Goal: Task Accomplishment & Management: Complete application form

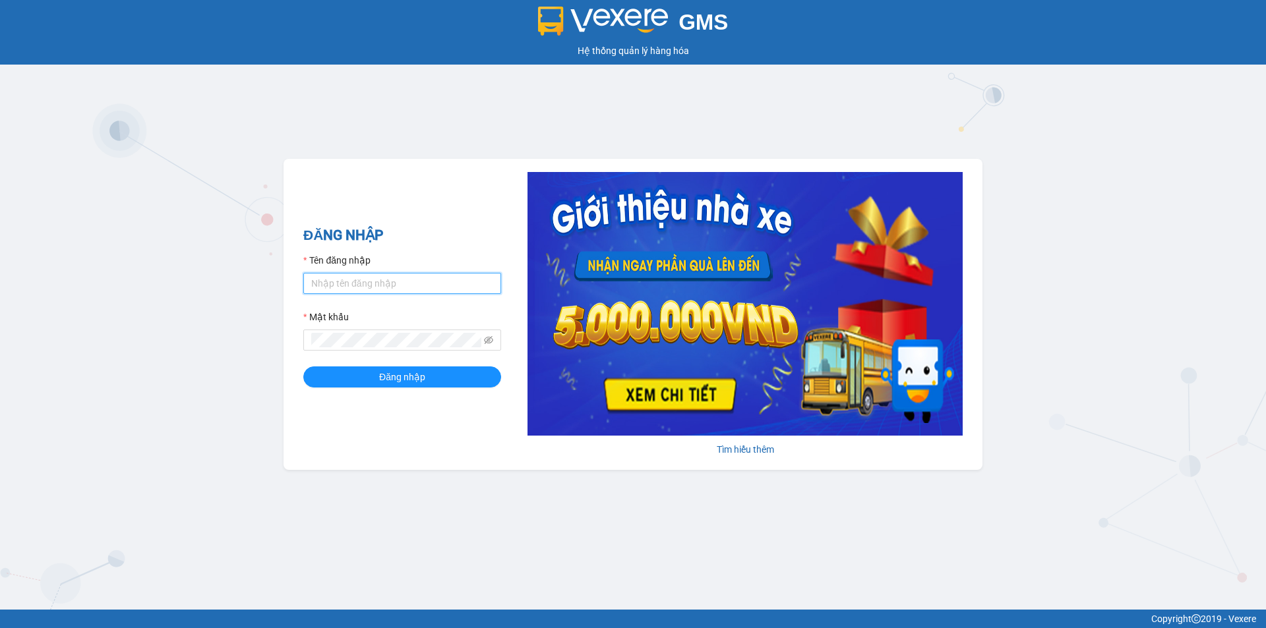
click at [431, 274] on input "Tên đăng nhập" at bounding box center [402, 283] width 198 height 21
type input "vinhhg.minhtam"
click at [303, 366] on button "Đăng nhập" at bounding box center [402, 376] width 198 height 21
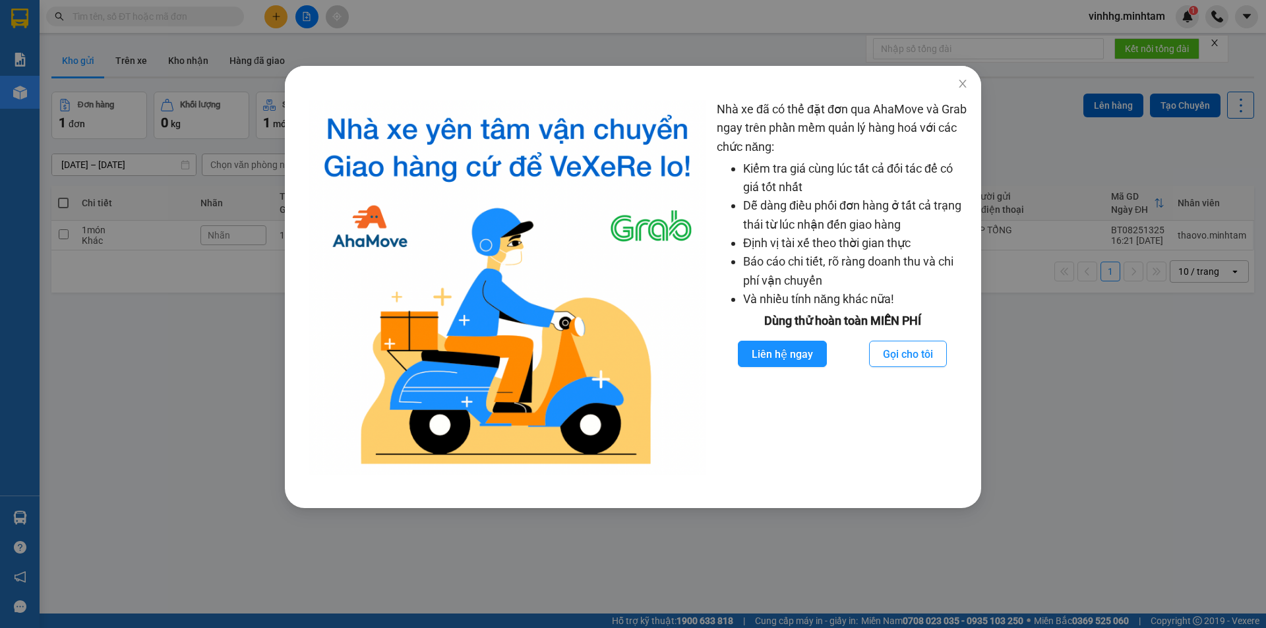
click at [179, 452] on div "Nhà xe đã có thể đặt đơn qua AhaMove và Grab ngay trên phần mềm quản lý hàng ho…" at bounding box center [633, 314] width 1266 height 628
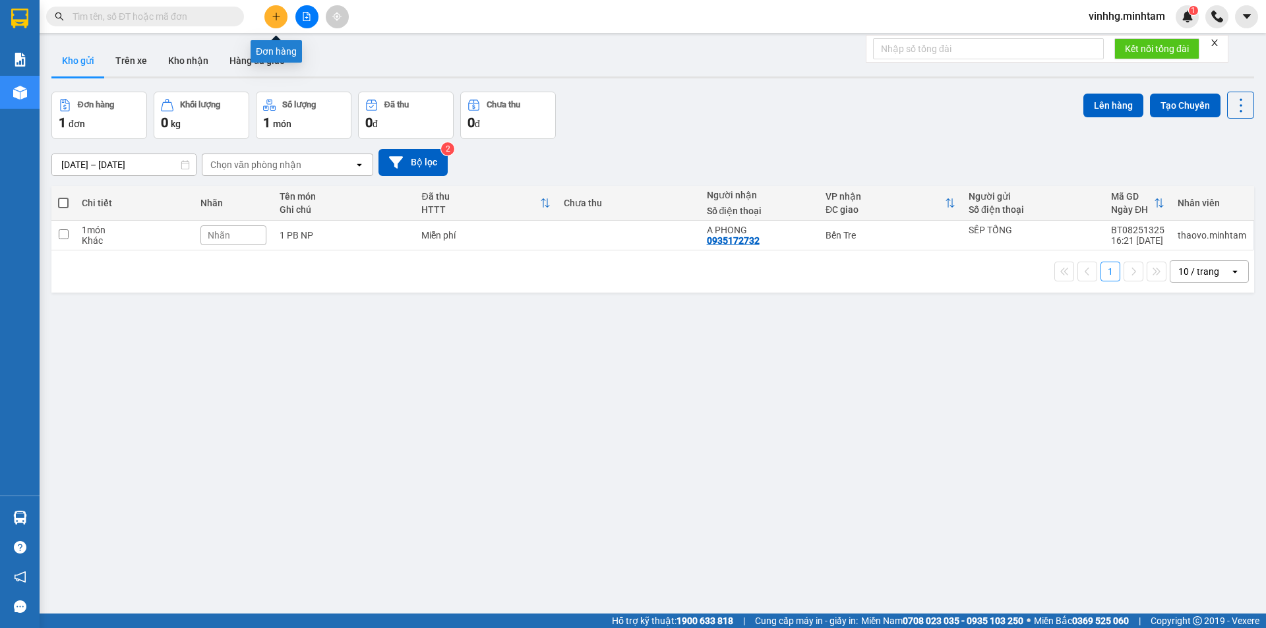
click at [270, 20] on button at bounding box center [275, 16] width 23 height 23
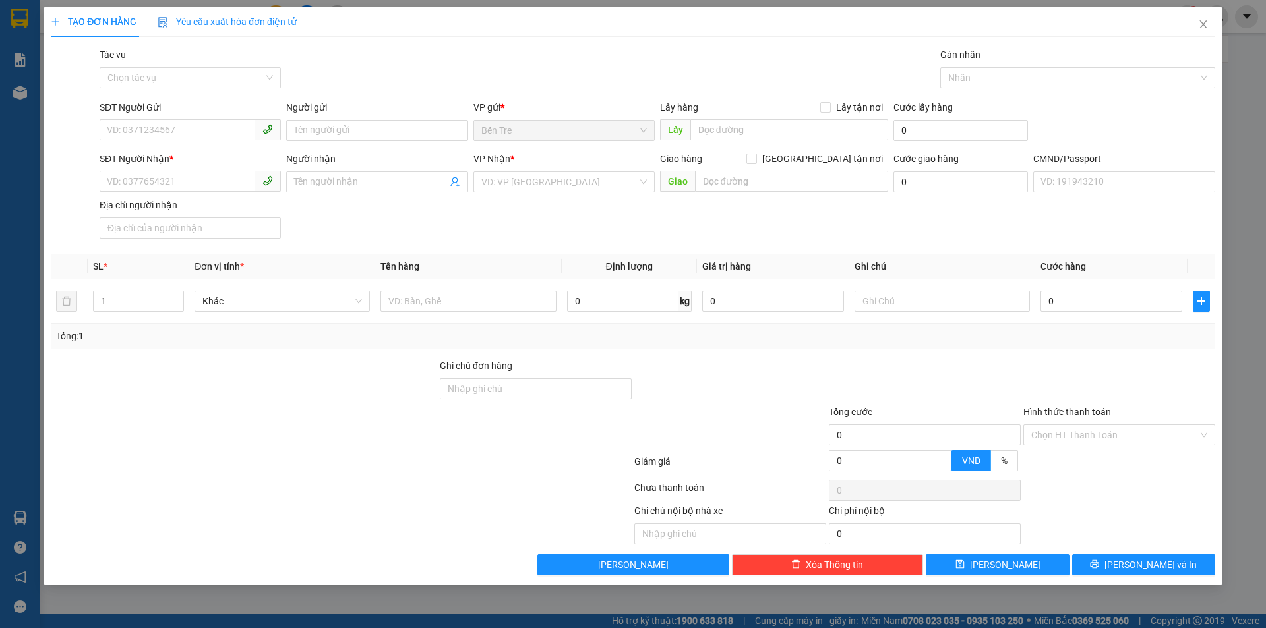
click at [515, 375] on div "Ghi chú đơn hàng" at bounding box center [536, 369] width 192 height 20
click at [467, 291] on input "text" at bounding box center [467, 301] width 175 height 21
type input "1 PBGT NP"
click at [197, 131] on input "SĐT Người Gửi" at bounding box center [178, 129] width 156 height 21
click at [229, 154] on div "0913197839 - KHƯƠNG" at bounding box center [189, 157] width 165 height 15
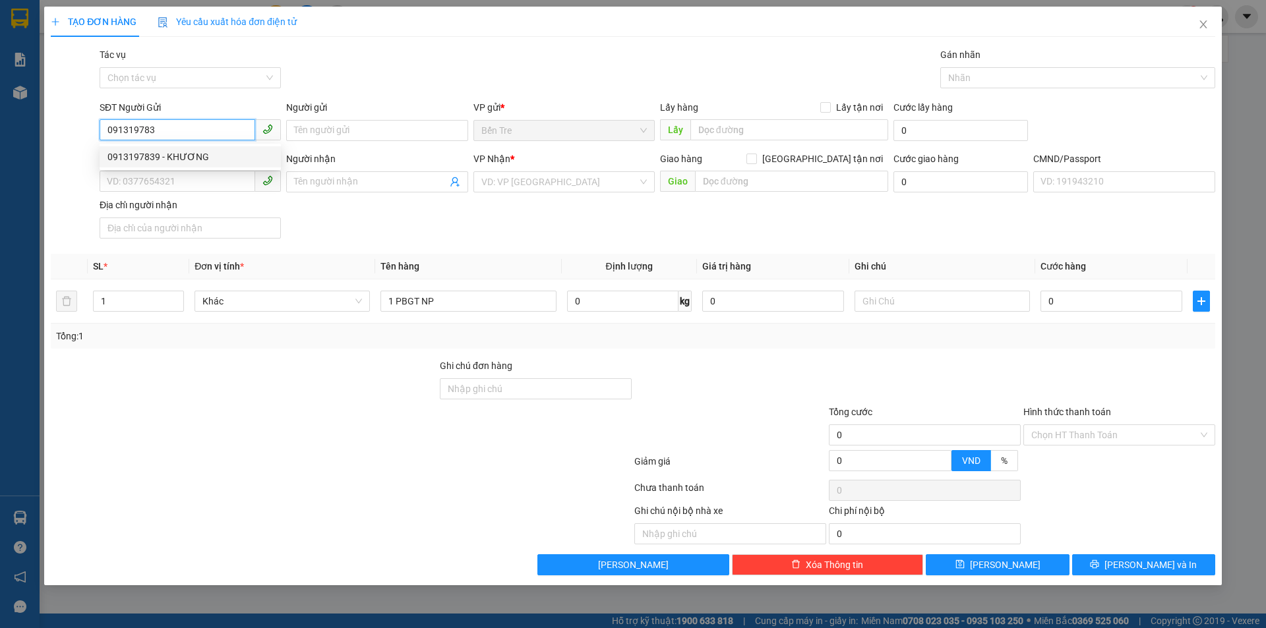
type input "0913197839"
type input "KHƯƠNG"
type input "0944946355"
type input "NHÃ"
type input "0913197839"
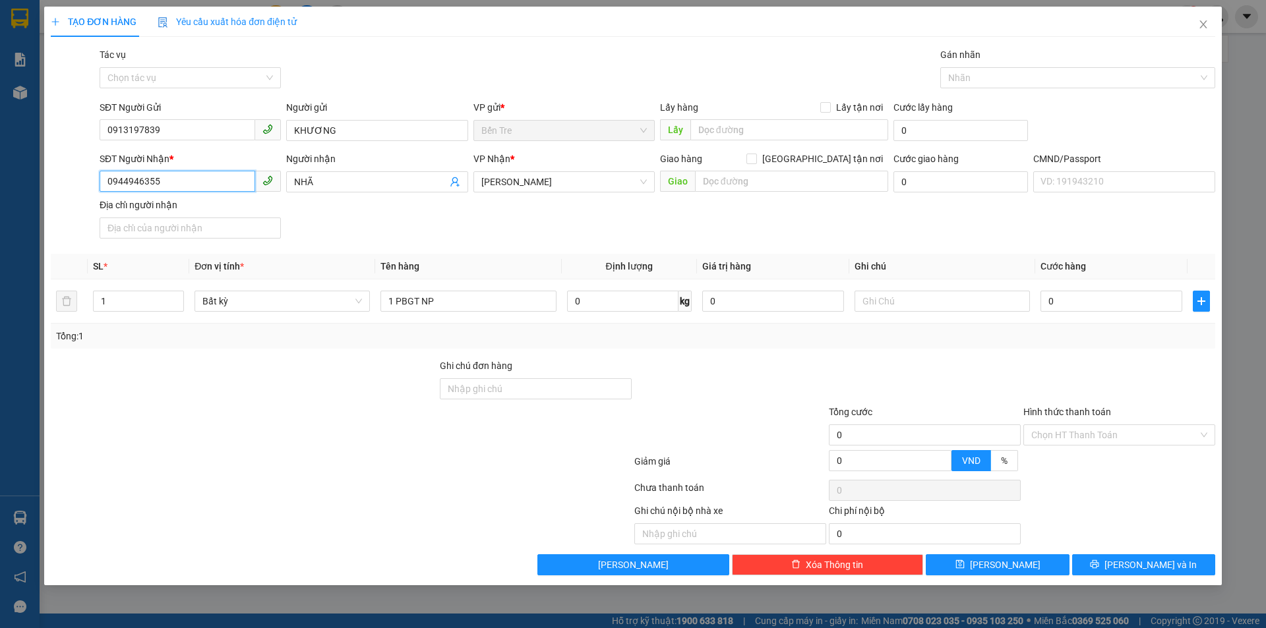
click at [227, 188] on input "0944946355" at bounding box center [178, 181] width 156 height 21
type input "0"
type input "9"
type input "0911237281"
click at [210, 204] on div "0911237281 - PHÁT" at bounding box center [189, 208] width 165 height 15
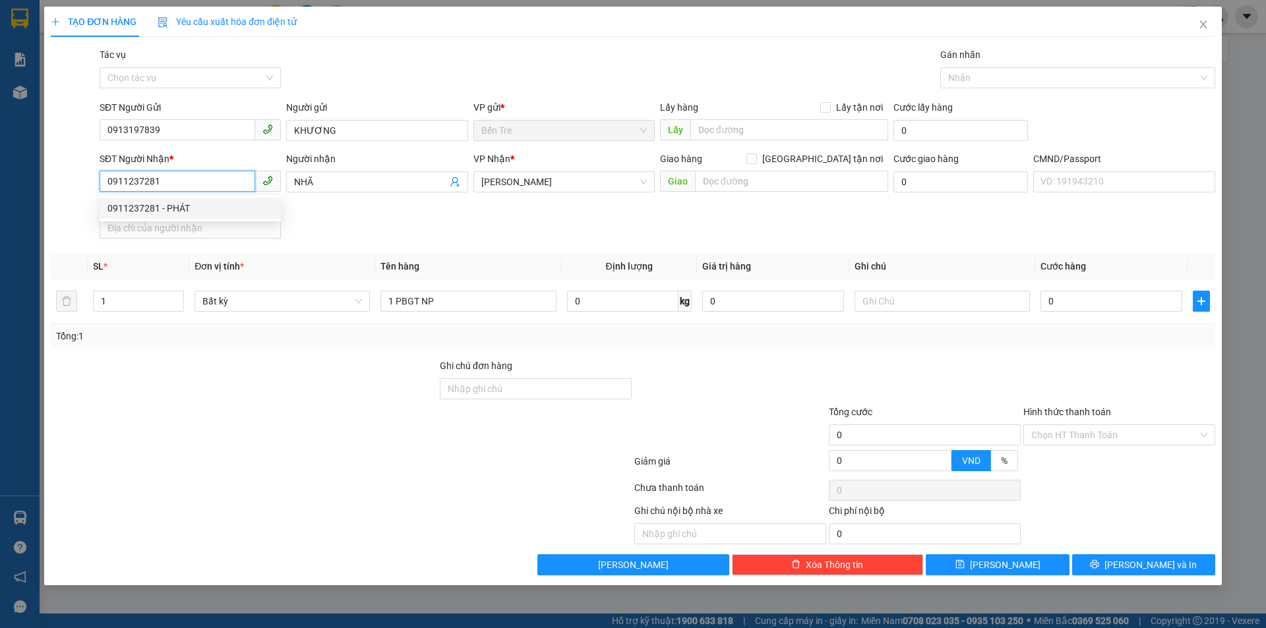
type input "PHÁT"
type input "0911237281"
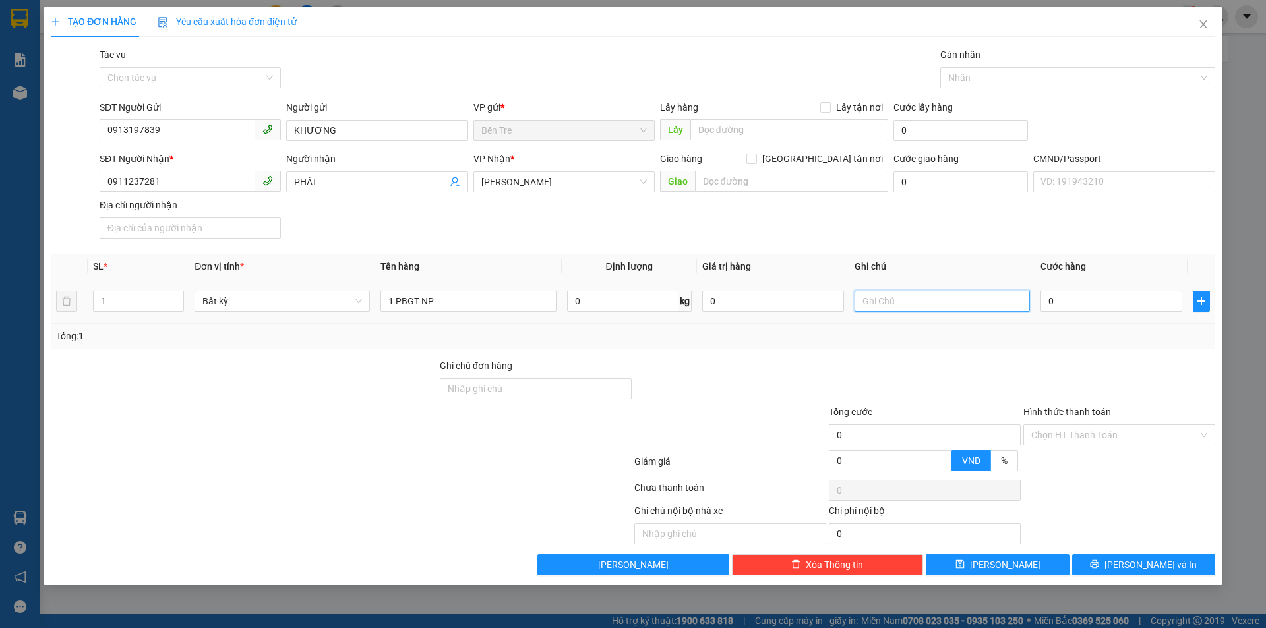
click at [889, 304] on input "text" at bounding box center [941, 301] width 175 height 21
type input "13H VINH"
click at [1132, 301] on input "0" at bounding box center [1111, 301] width 142 height 21
type input "2"
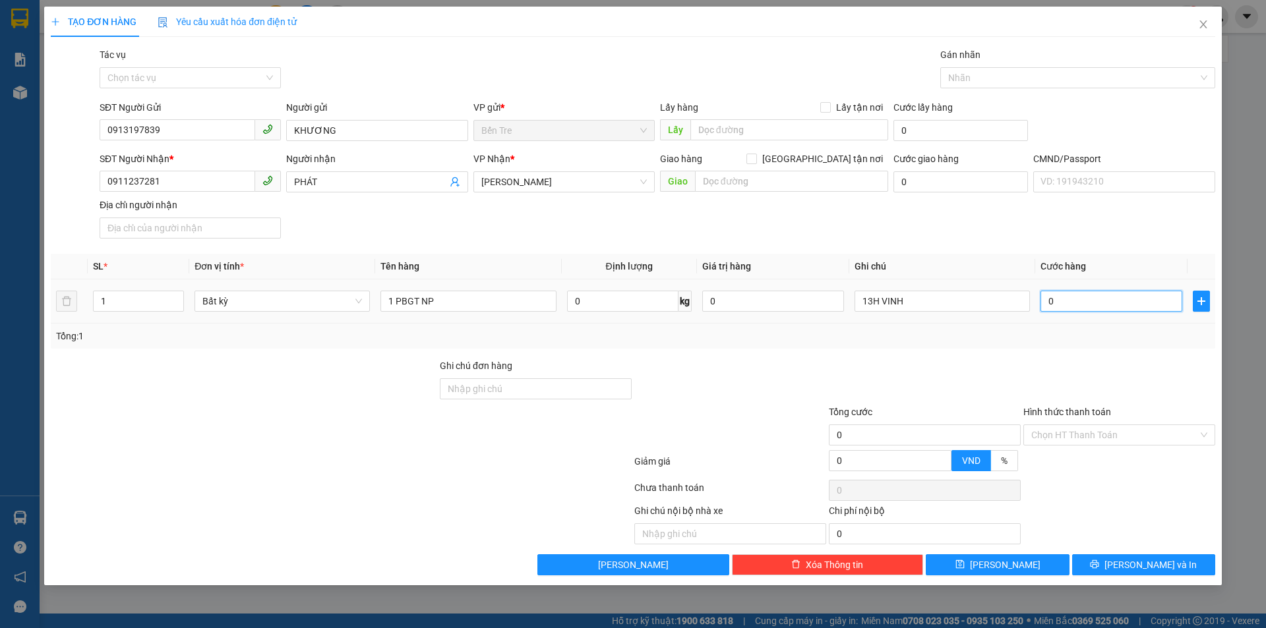
type input "2"
type input "20"
type input "20.000"
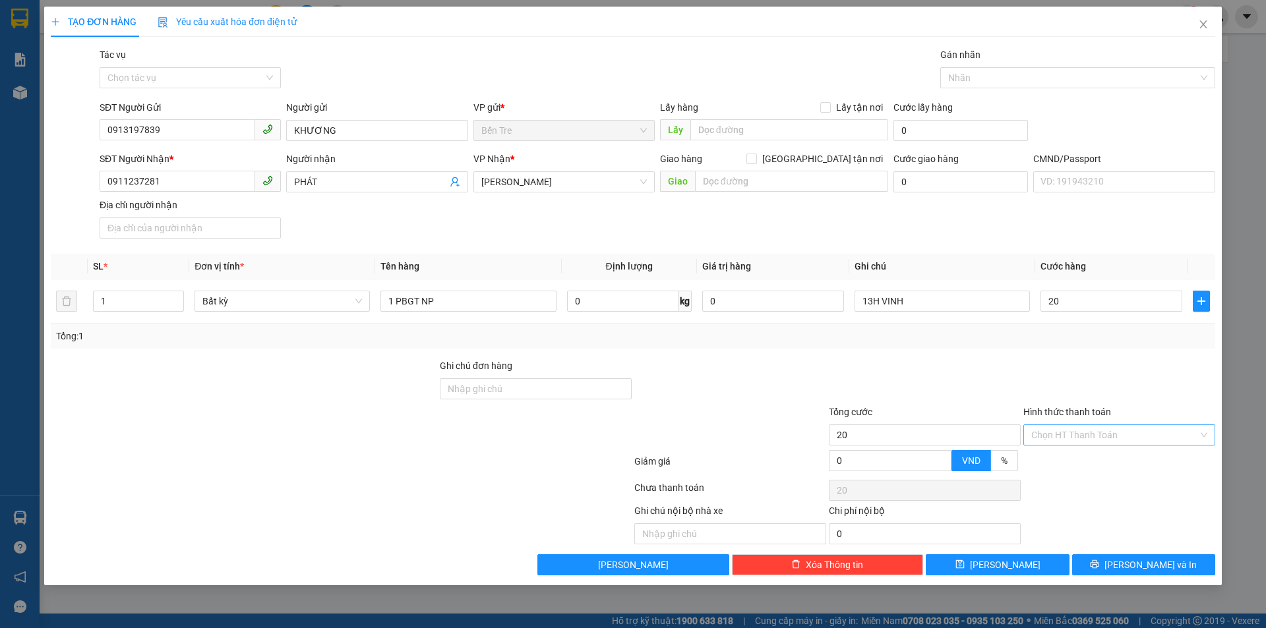
type input "20.000"
click at [1129, 439] on input "Hình thức thanh toán" at bounding box center [1114, 435] width 167 height 20
click at [1126, 468] on div "Tại văn phòng" at bounding box center [1119, 461] width 176 height 15
type input "0"
click at [1165, 562] on span "Lưu và In" at bounding box center [1150, 565] width 92 height 15
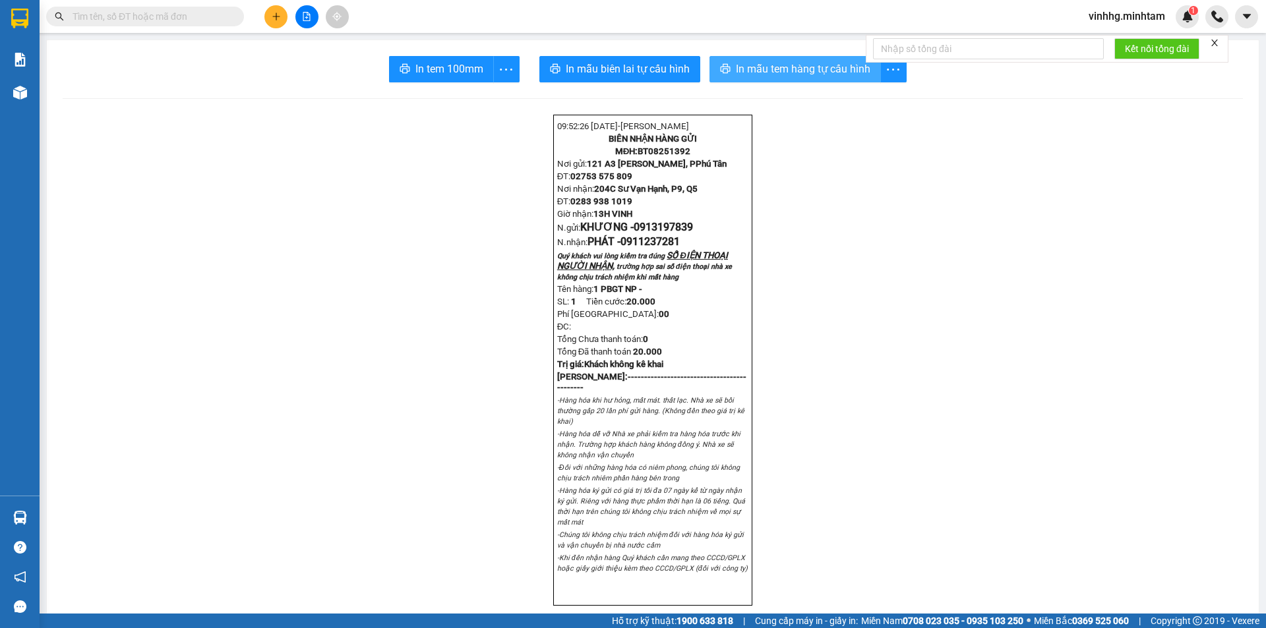
click at [759, 67] on span "In mẫu tem hàng tự cấu hình" at bounding box center [803, 69] width 134 height 16
click at [461, 69] on span "In tem 100mm" at bounding box center [449, 69] width 68 height 16
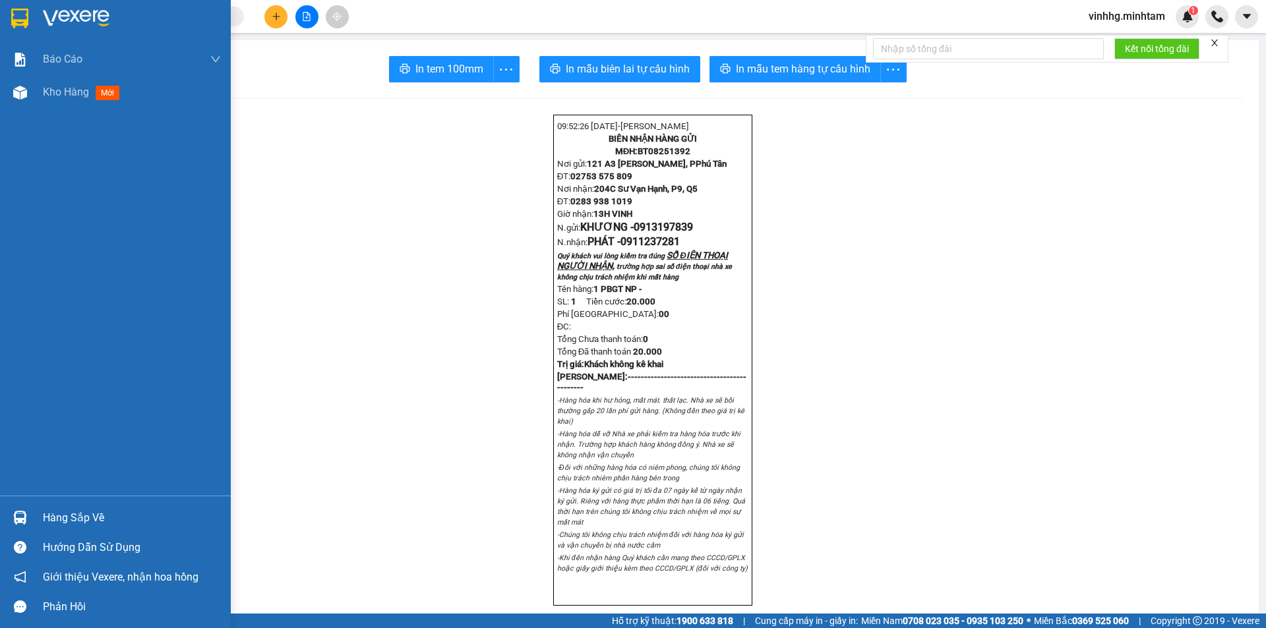
click at [14, 12] on img at bounding box center [19, 19] width 17 height 20
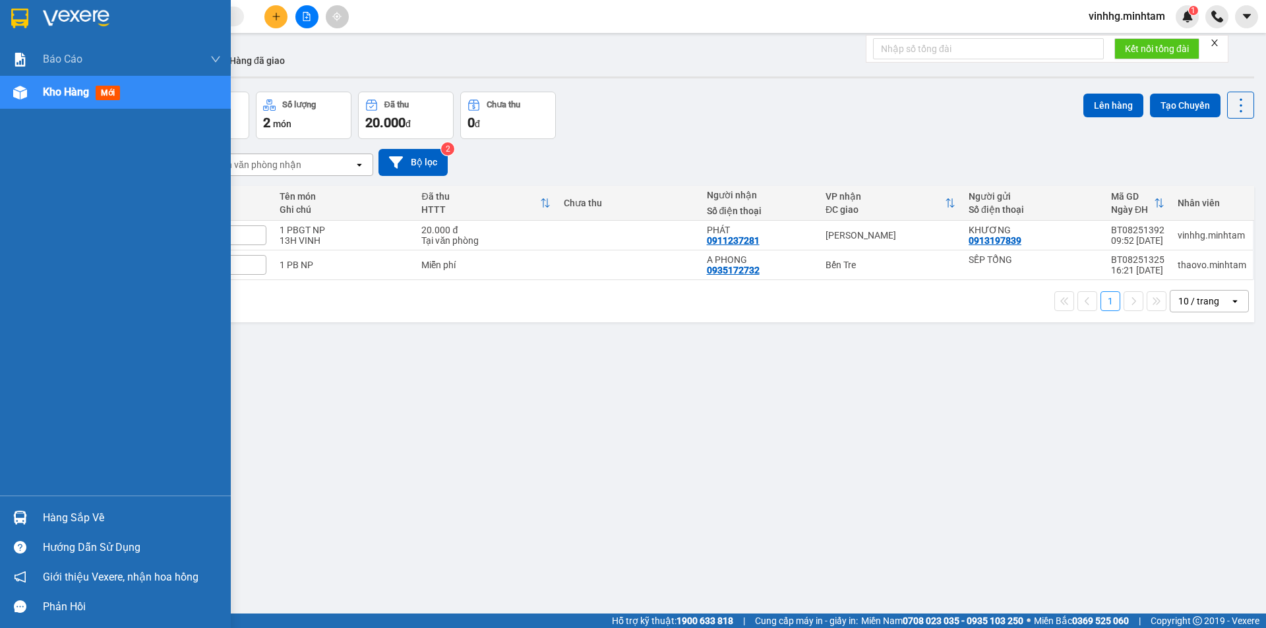
click at [78, 519] on div "Hàng sắp về" at bounding box center [132, 518] width 178 height 20
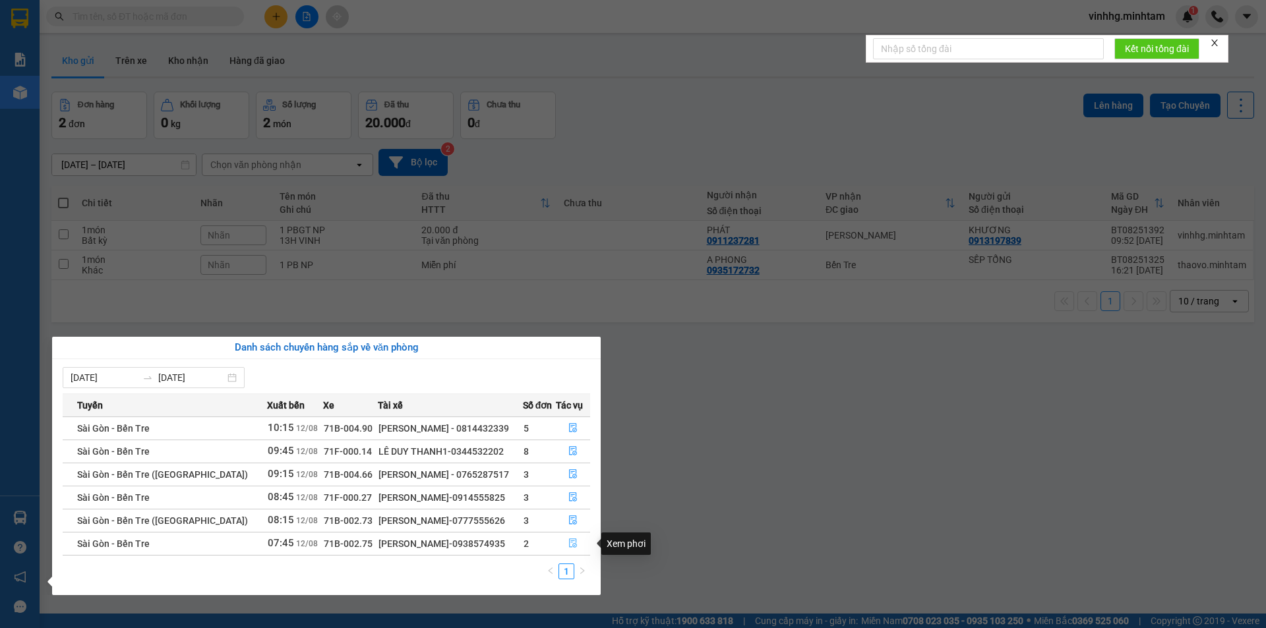
click at [572, 543] on icon "file-done" at bounding box center [572, 543] width 9 height 9
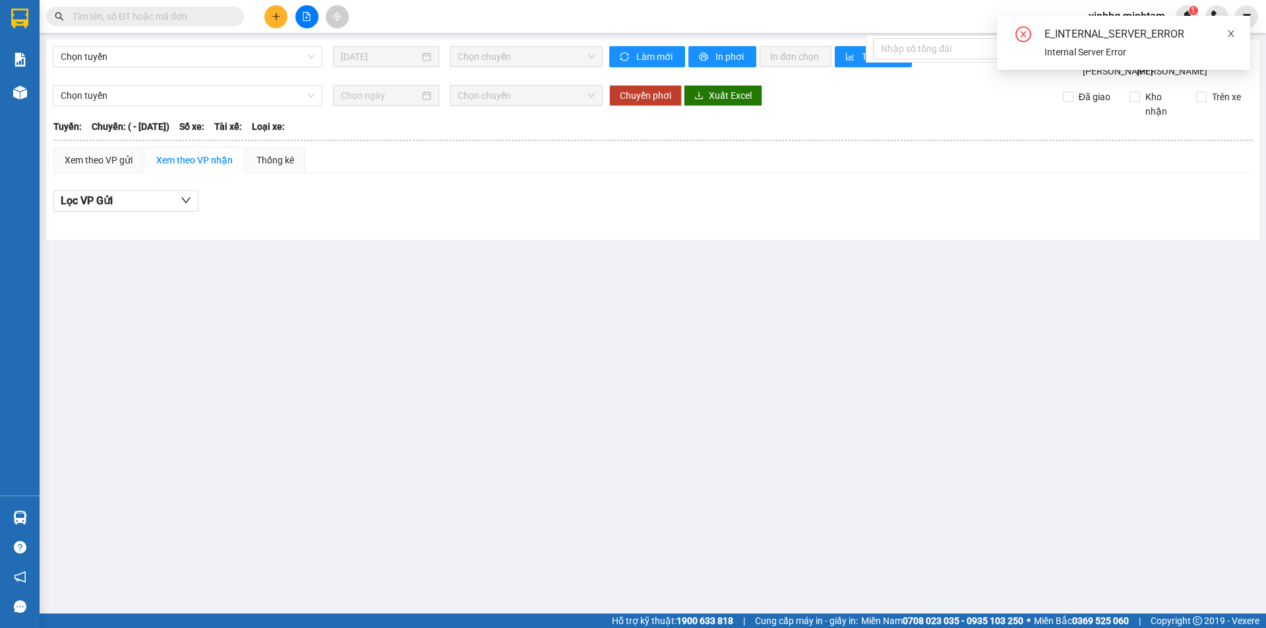
click at [1231, 34] on icon "close" at bounding box center [1230, 33] width 7 height 7
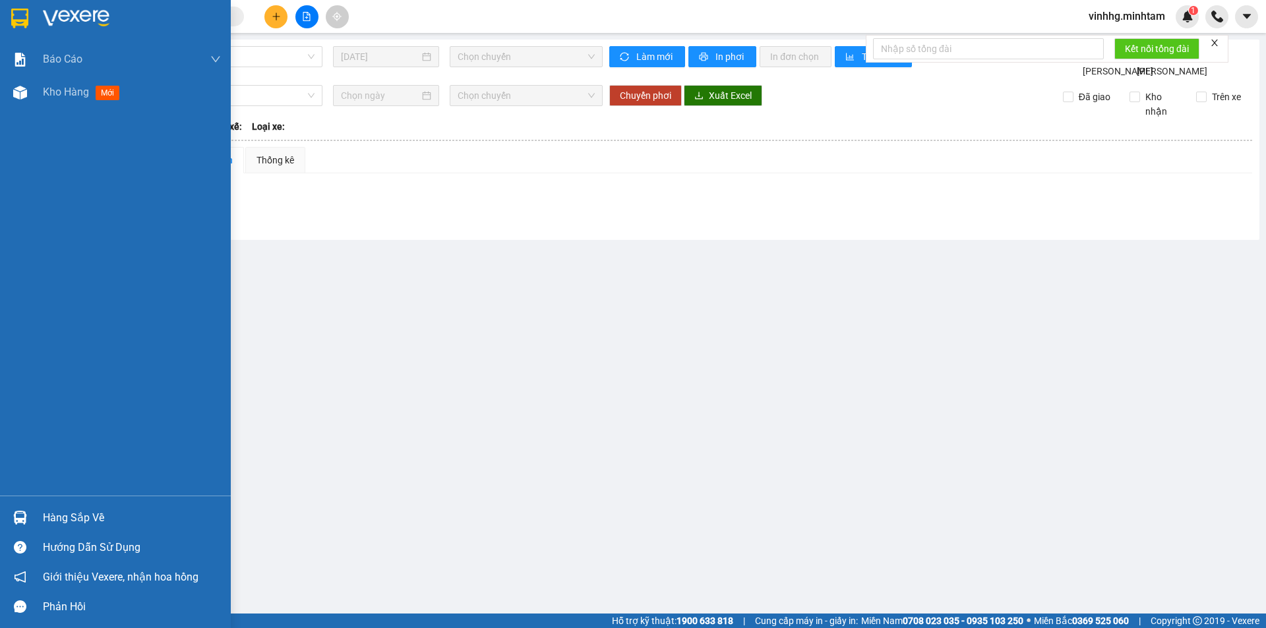
click at [95, 519] on div "Hàng sắp về" at bounding box center [132, 518] width 178 height 20
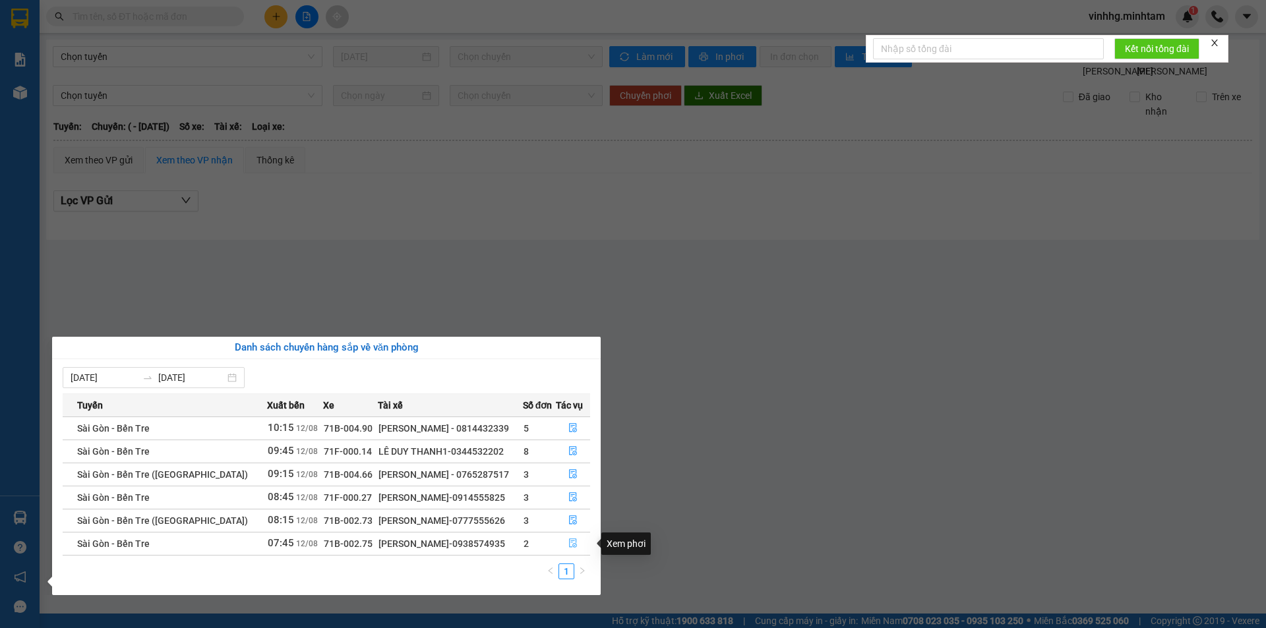
click at [573, 542] on icon "file-done" at bounding box center [572, 543] width 9 height 9
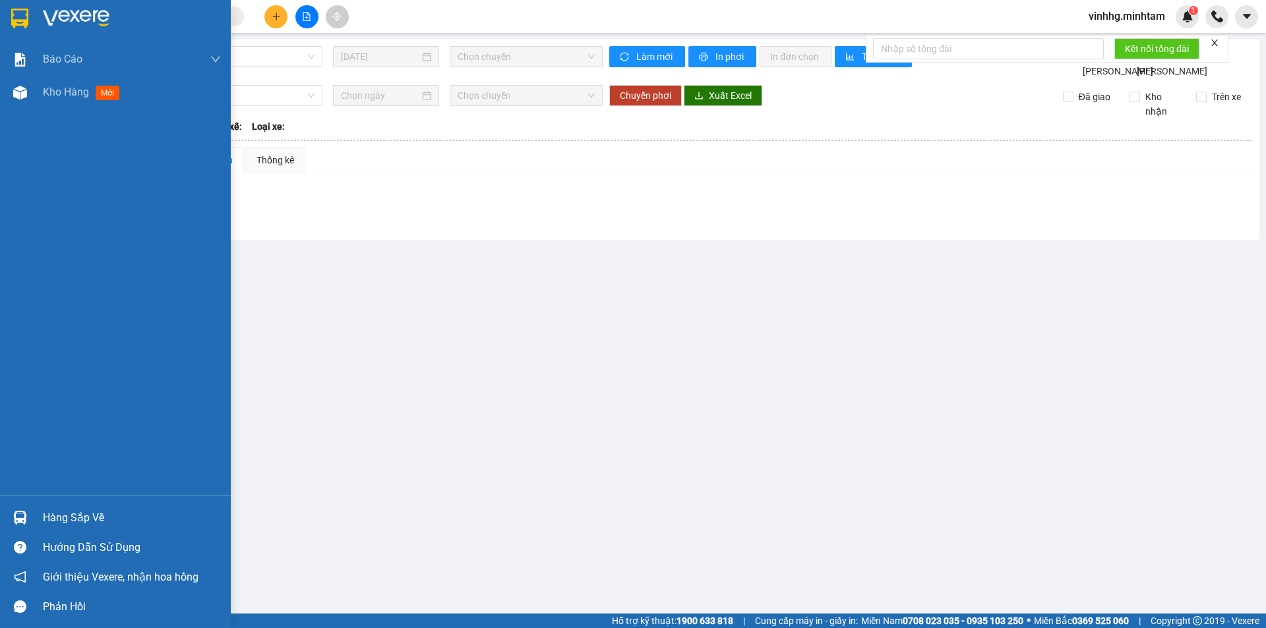
click at [22, 17] on img at bounding box center [19, 19] width 17 height 20
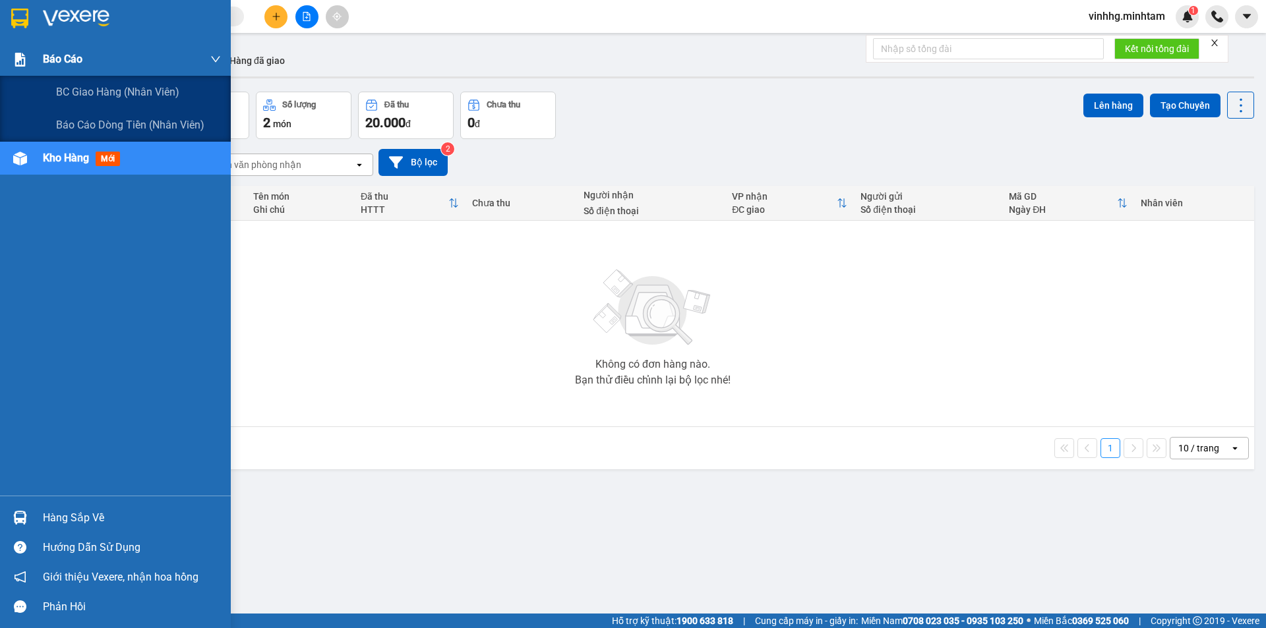
click at [26, 53] on img at bounding box center [20, 60] width 14 height 14
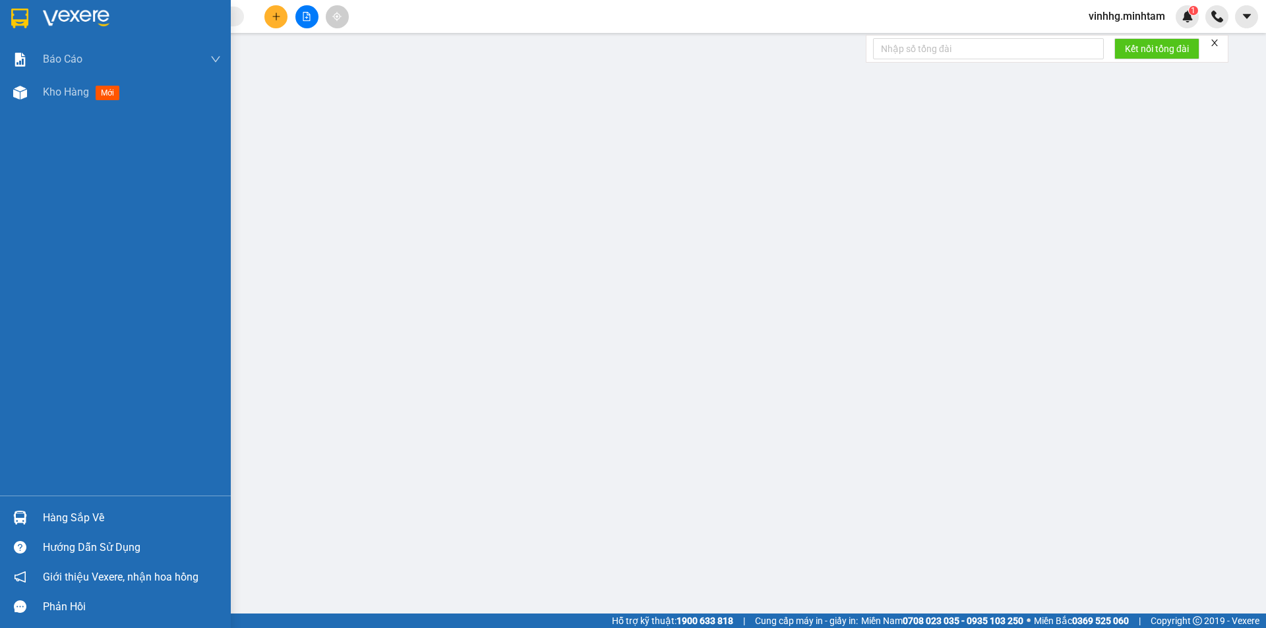
click at [123, 30] on div at bounding box center [115, 21] width 231 height 43
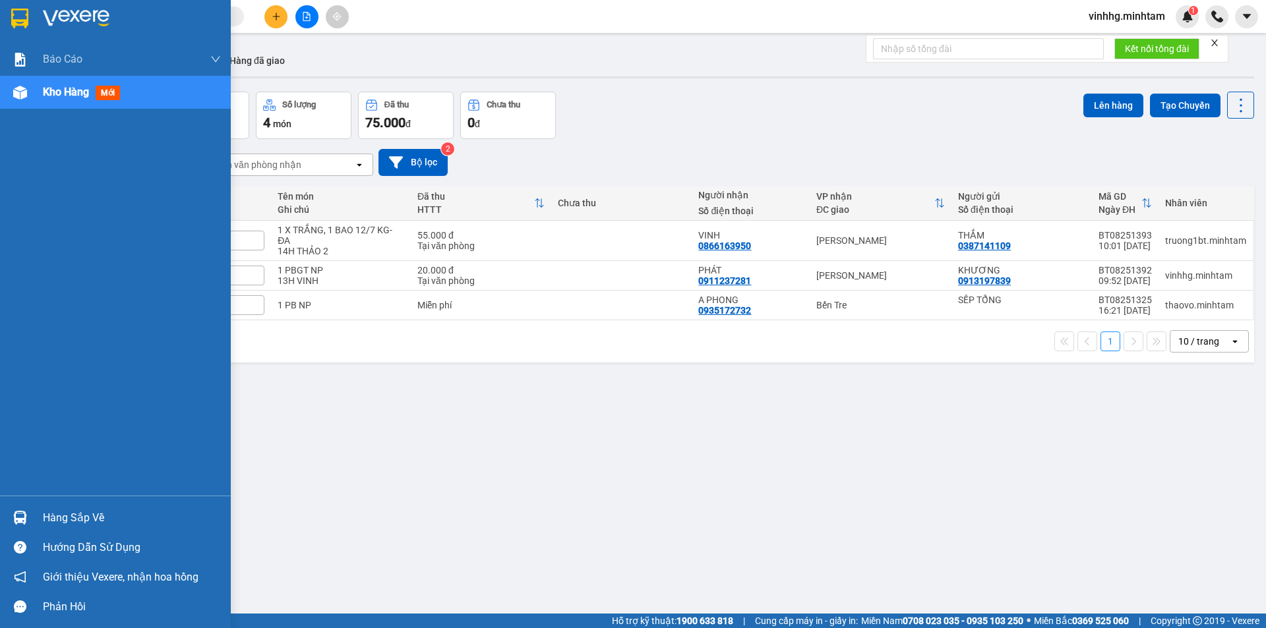
click at [35, 517] on div "Hàng sắp về" at bounding box center [115, 518] width 231 height 30
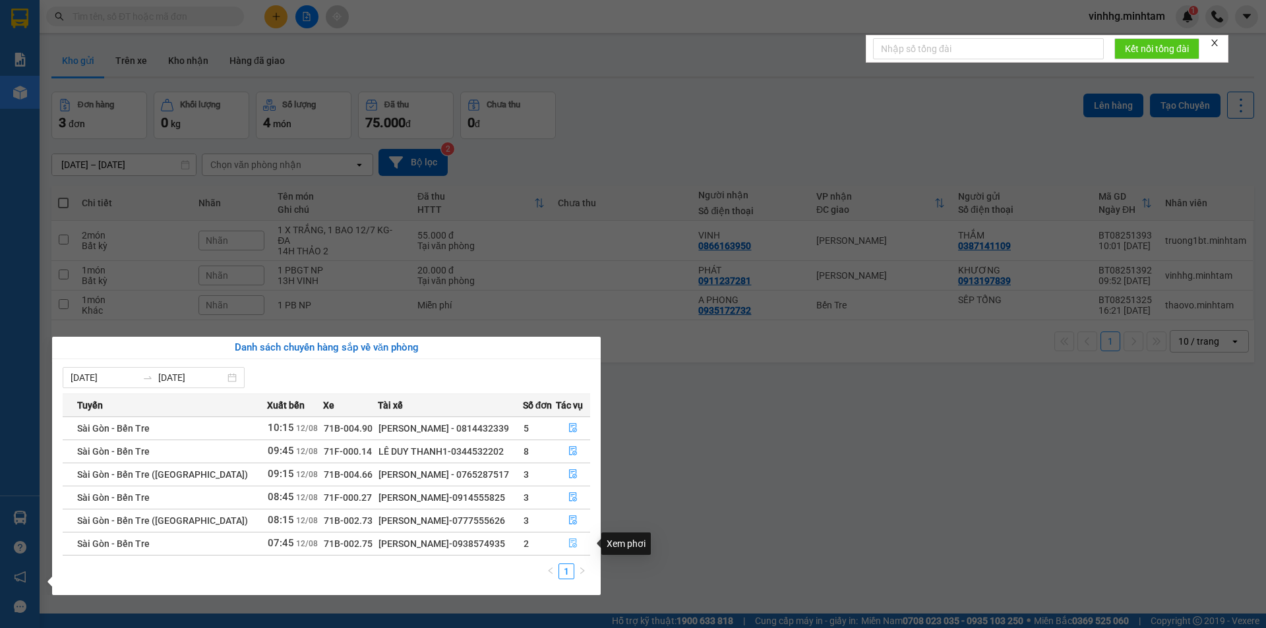
click at [571, 543] on icon "file-done" at bounding box center [572, 543] width 9 height 9
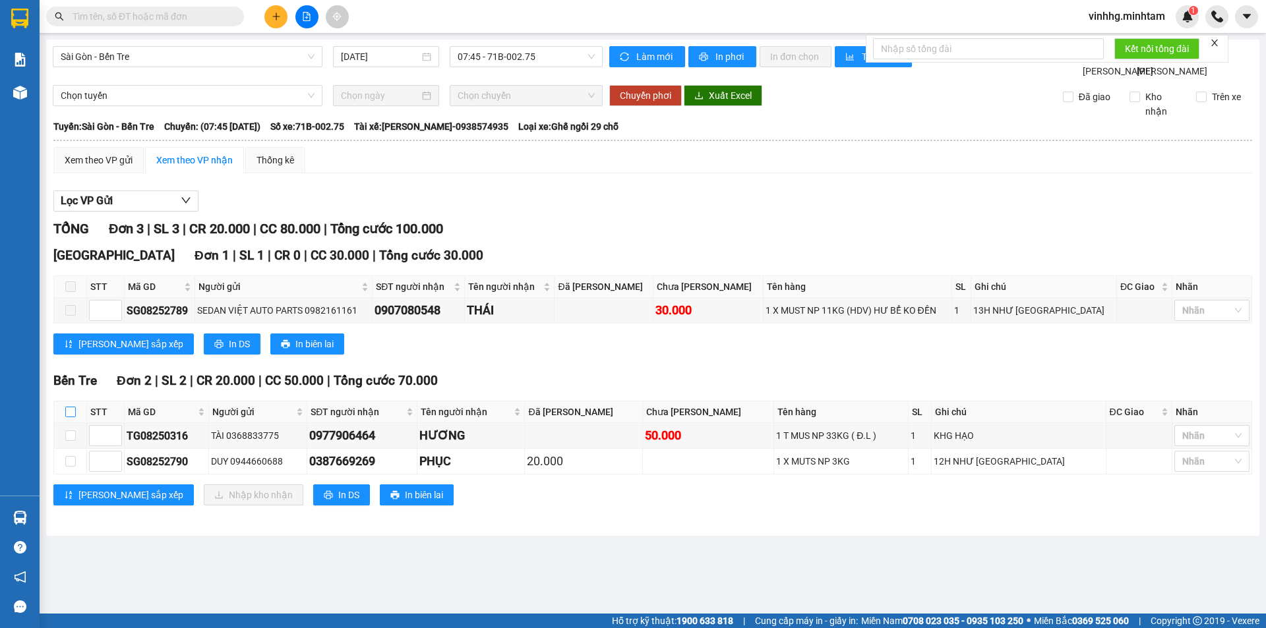
click at [71, 417] on input "checkbox" at bounding box center [70, 412] width 11 height 11
checkbox input "true"
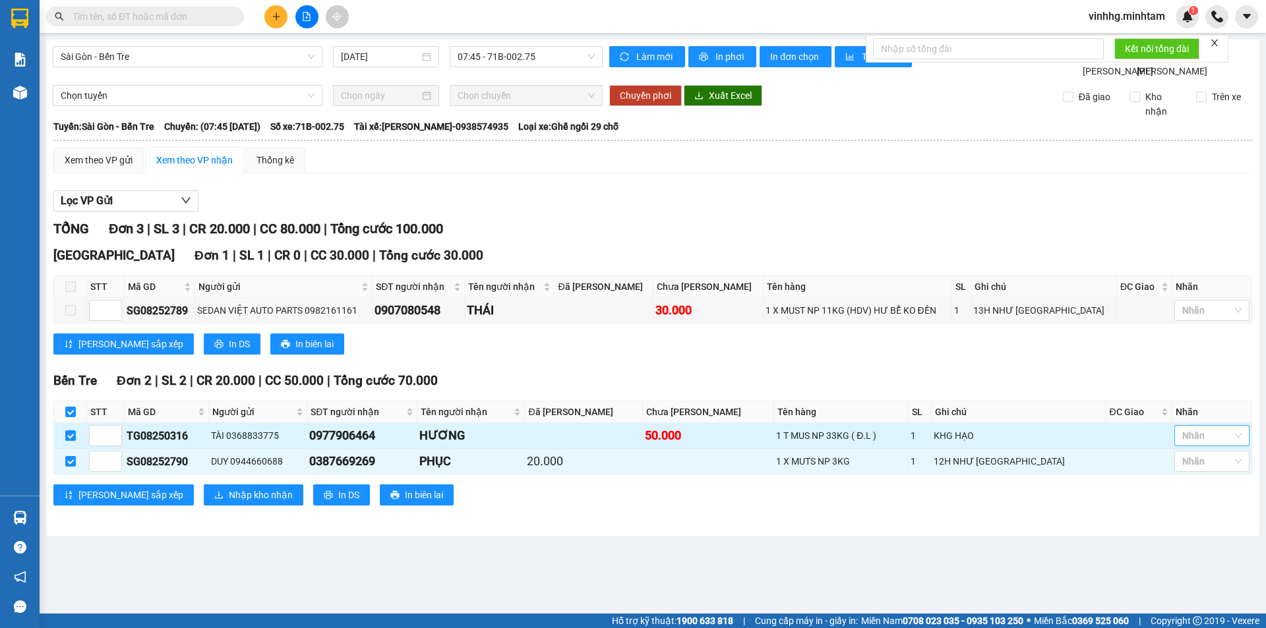
click at [1209, 444] on div at bounding box center [1204, 436] width 55 height 16
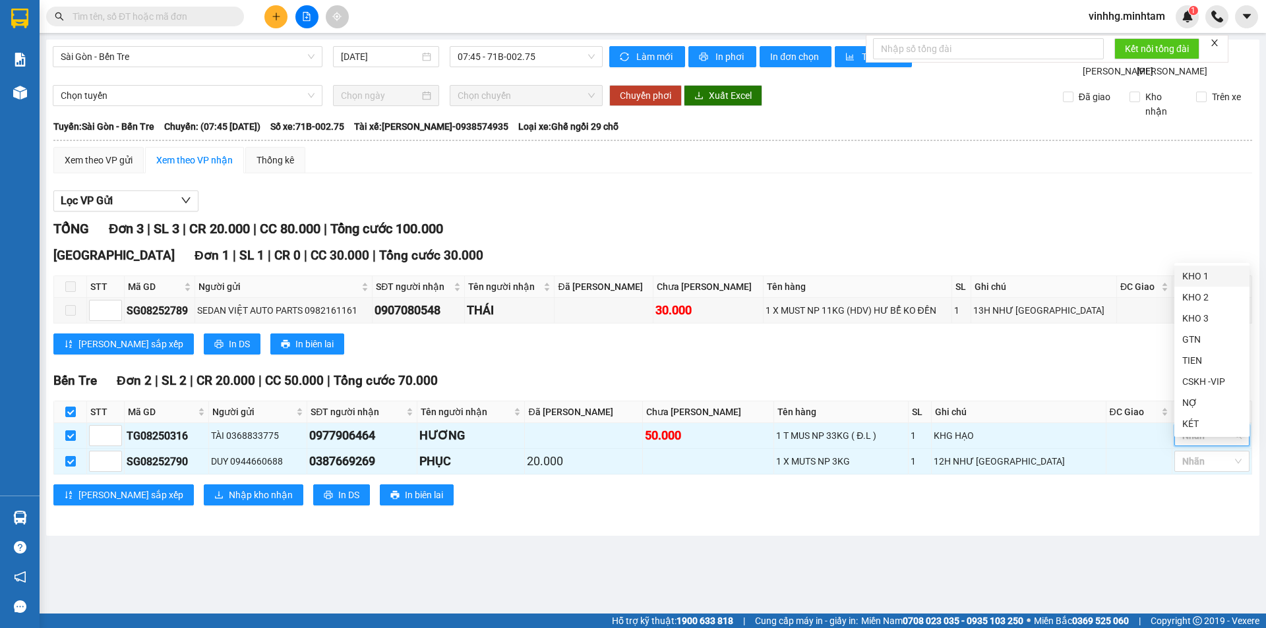
click at [1212, 275] on div "KHO 1" at bounding box center [1211, 276] width 59 height 15
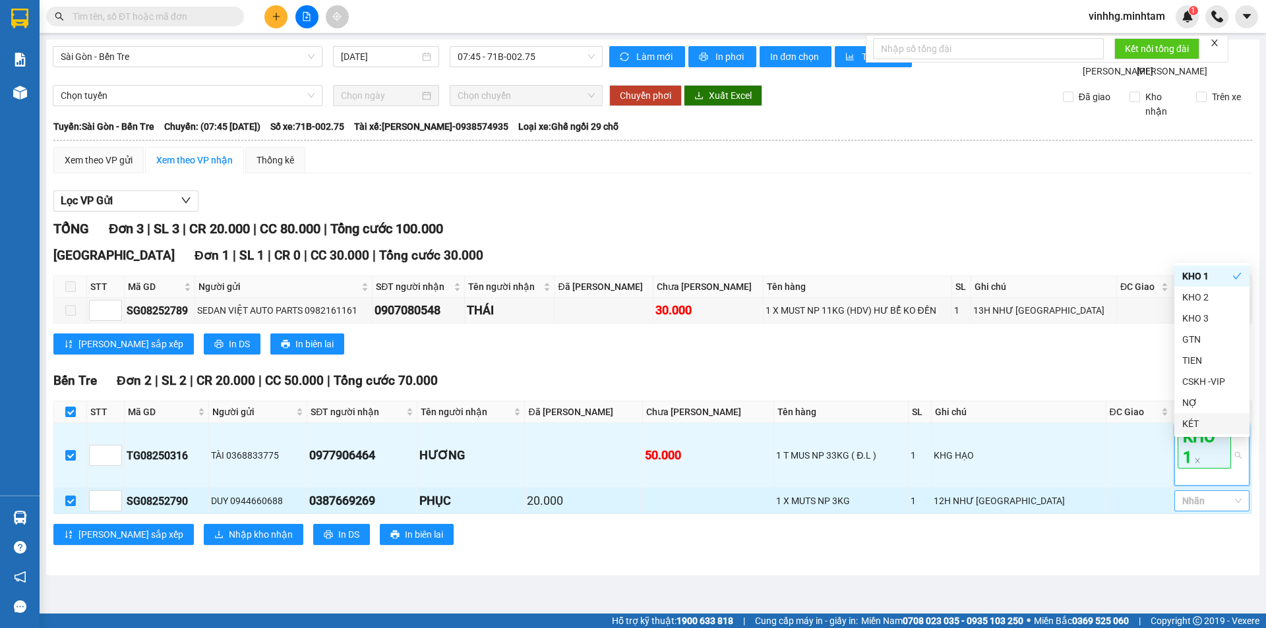
click at [1199, 509] on div at bounding box center [1204, 501] width 55 height 16
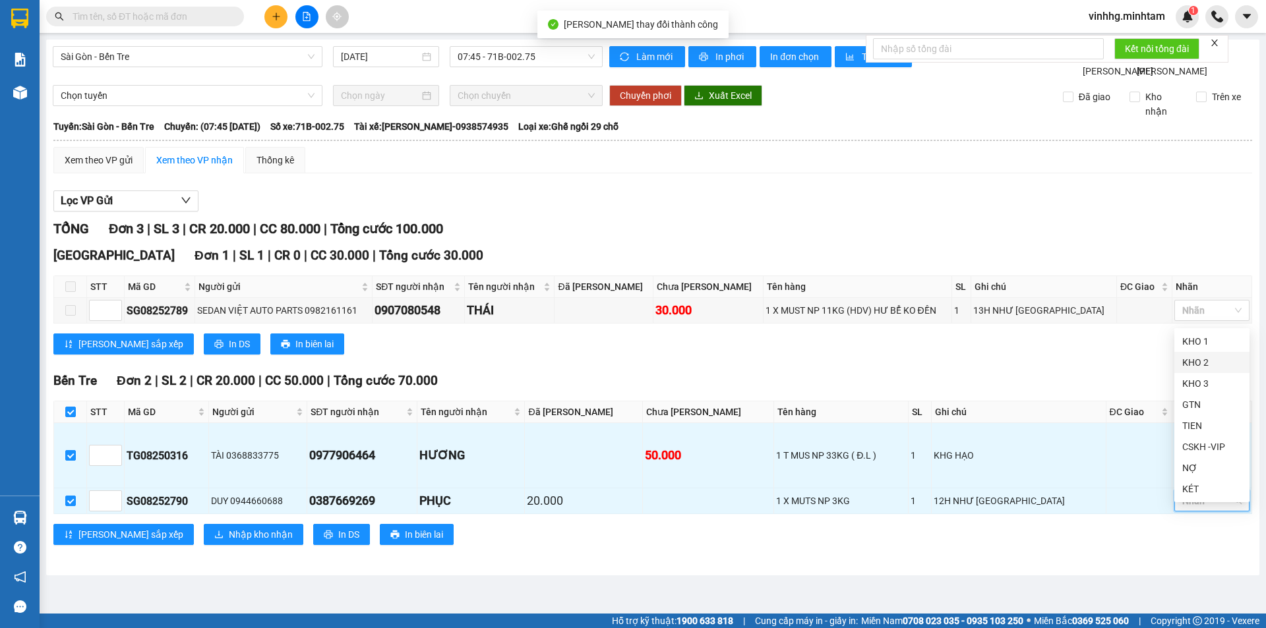
click at [1214, 361] on div "KHO 2" at bounding box center [1211, 362] width 59 height 15
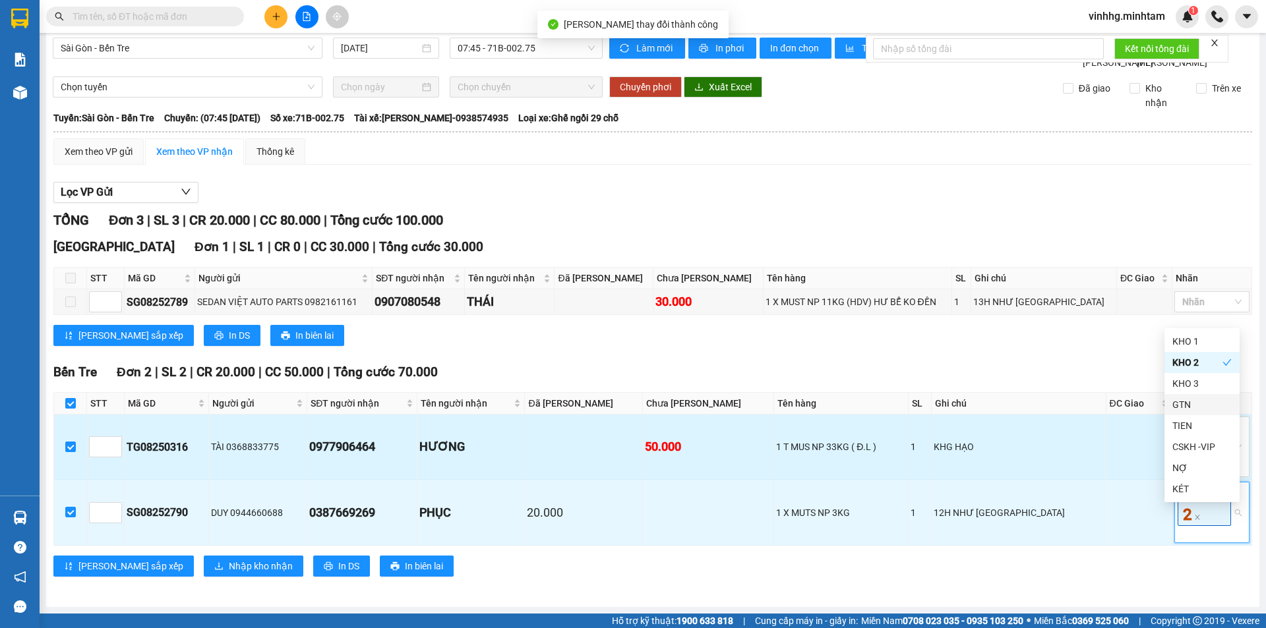
scroll to position [23, 0]
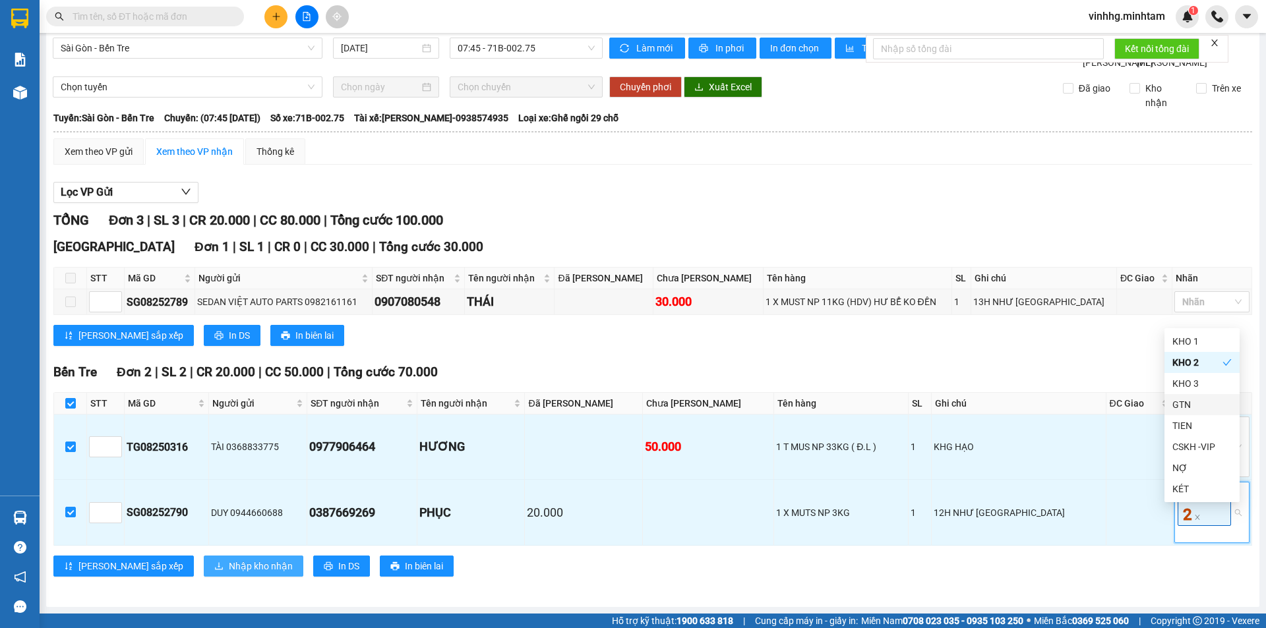
click at [229, 564] on span "Nhập kho nhận" at bounding box center [261, 566] width 64 height 15
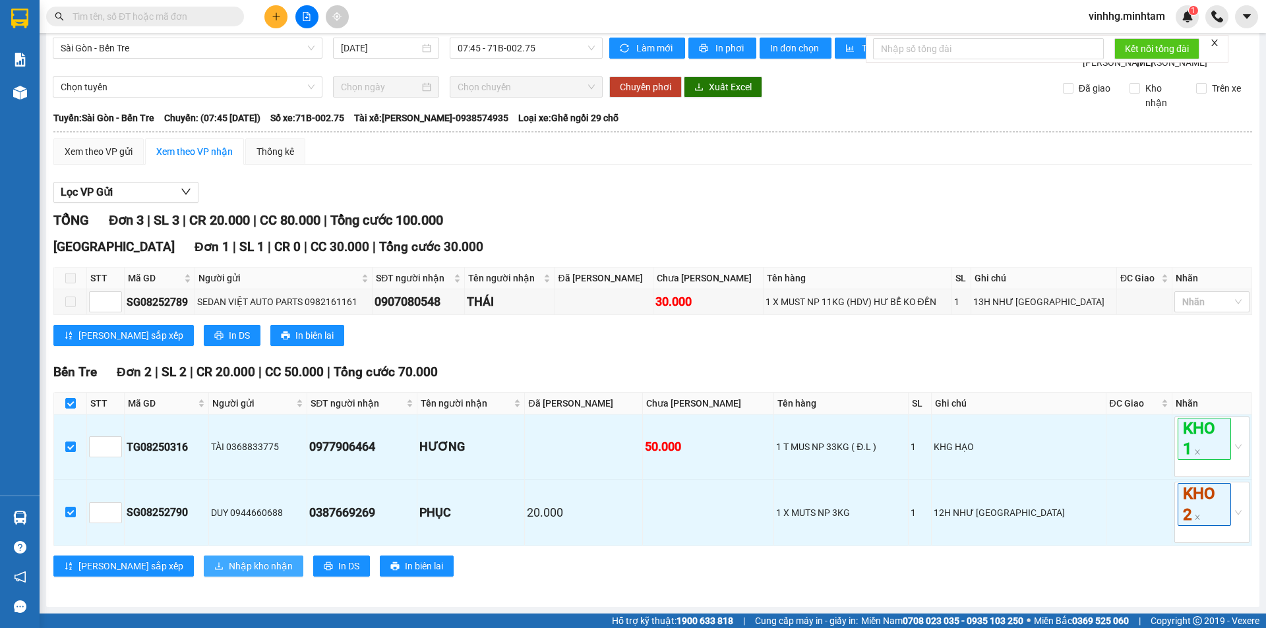
click at [229, 568] on span "Nhập kho nhận" at bounding box center [261, 566] width 64 height 15
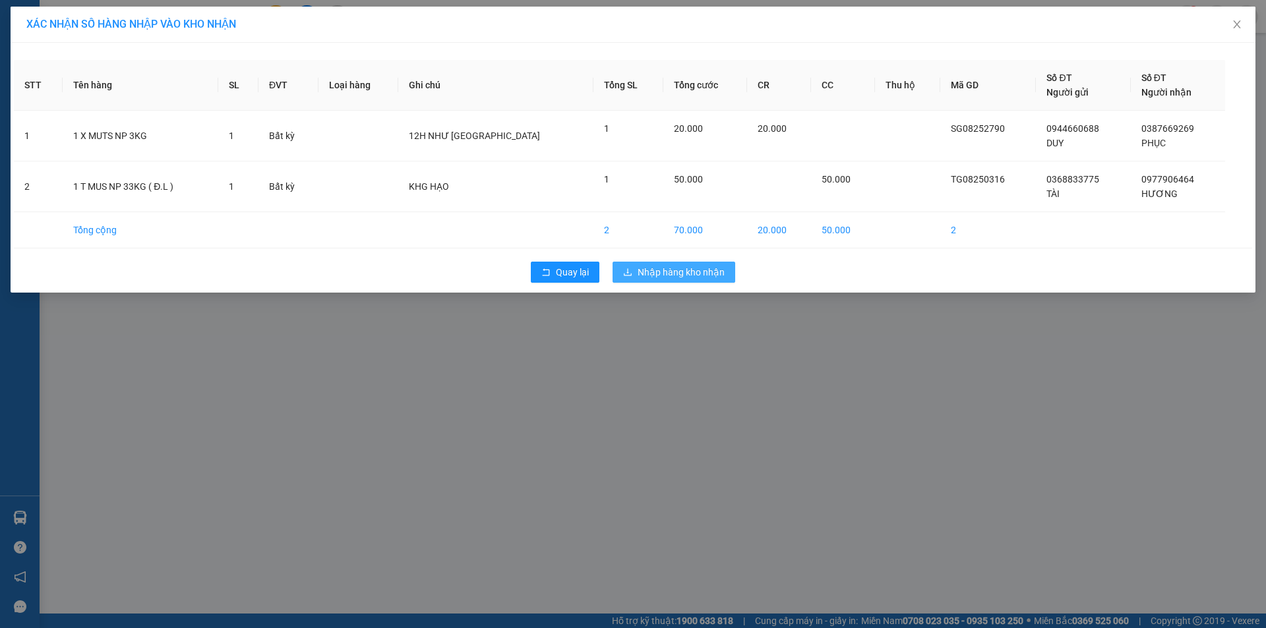
click at [715, 276] on span "Nhập hàng kho nhận" at bounding box center [680, 272] width 87 height 15
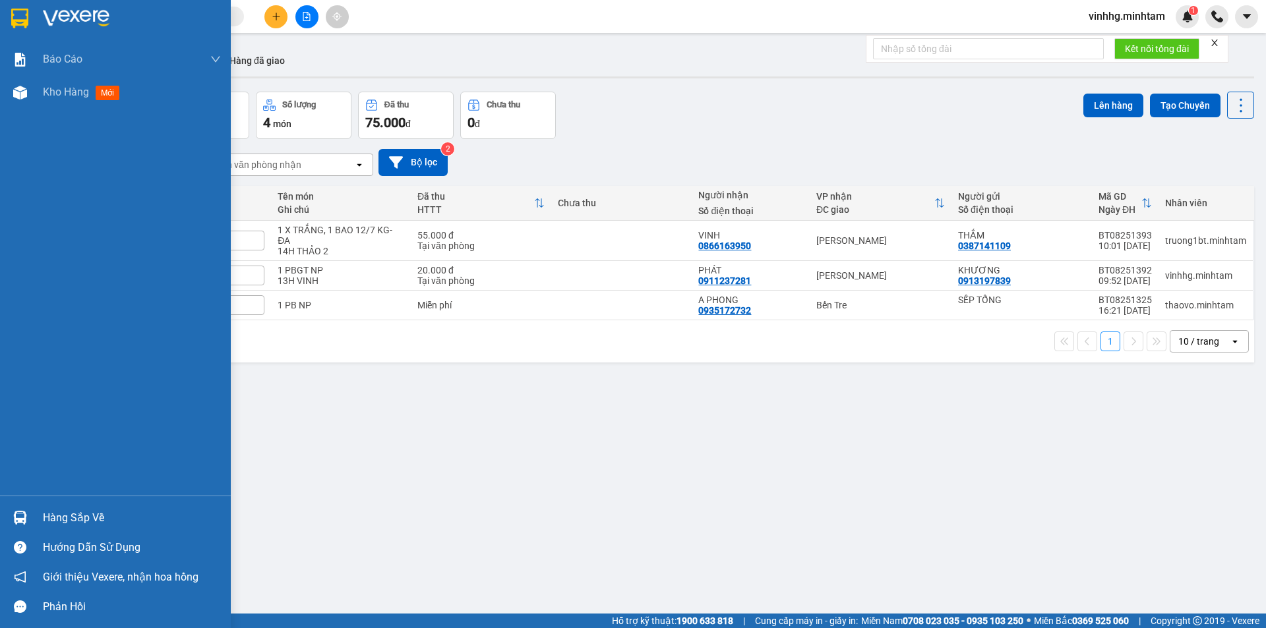
click at [77, 512] on div "Hàng sắp về" at bounding box center [132, 518] width 178 height 20
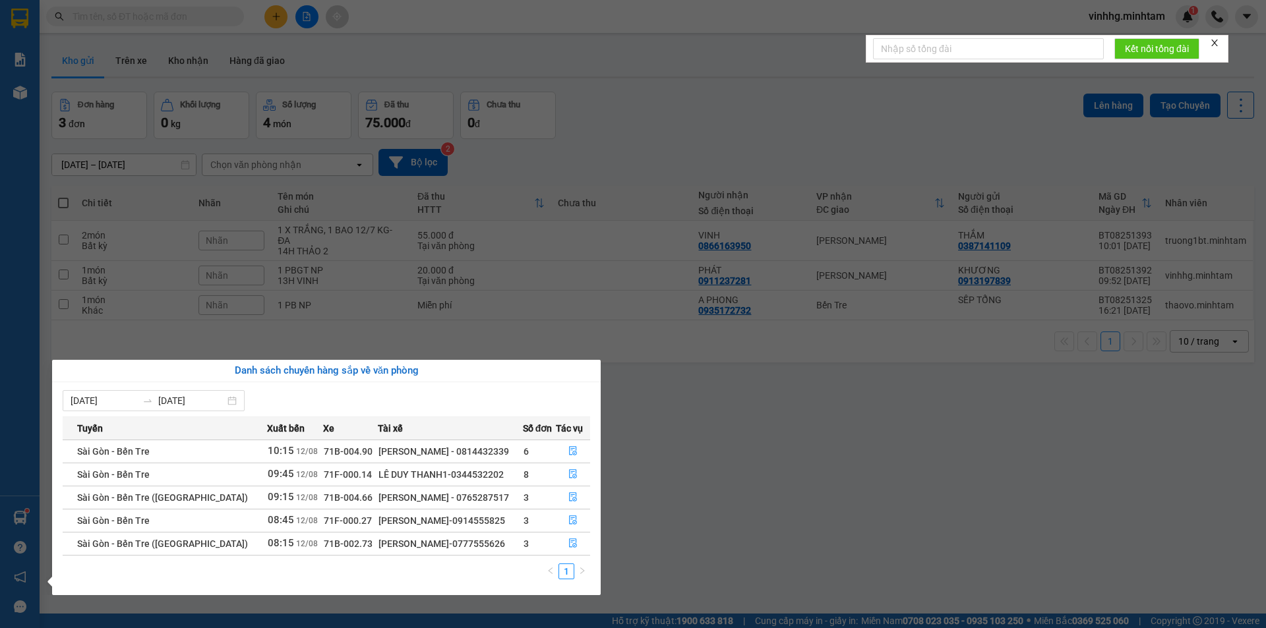
click at [26, 21] on div "Báo cáo BC giao hàng (nhân viên) Báo cáo dòng tiền (nhân viên) Kho hàng mới Hàn…" at bounding box center [20, 314] width 40 height 628
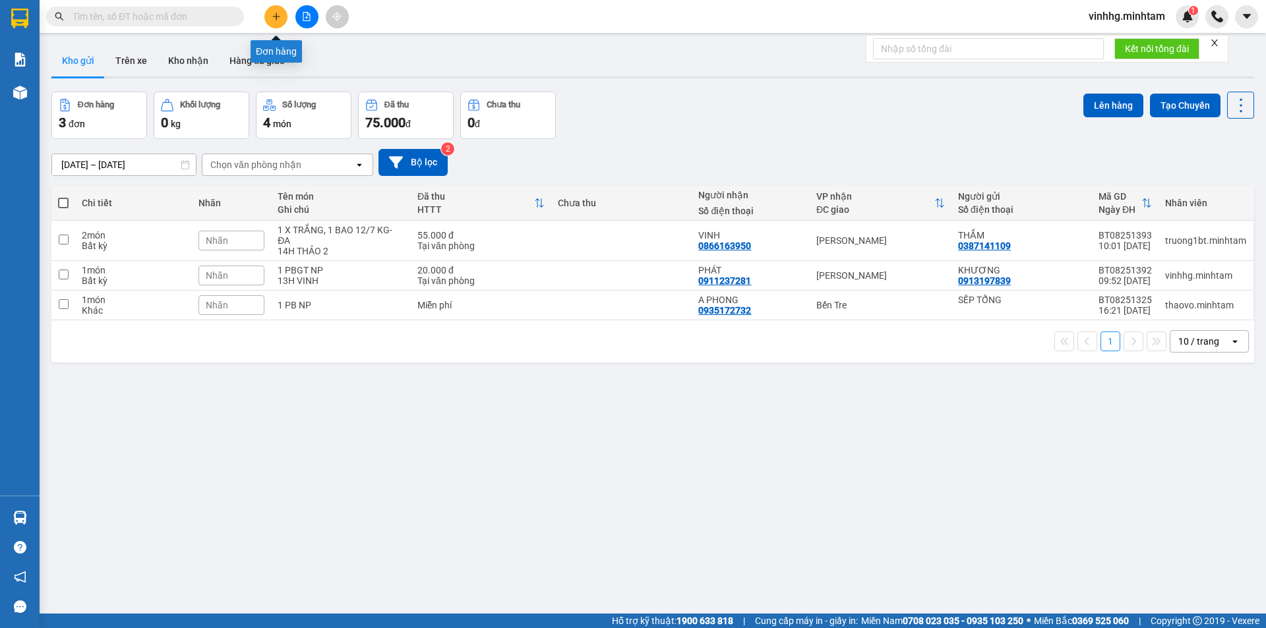
click at [273, 16] on icon "plus" at bounding box center [275, 16] width 7 height 1
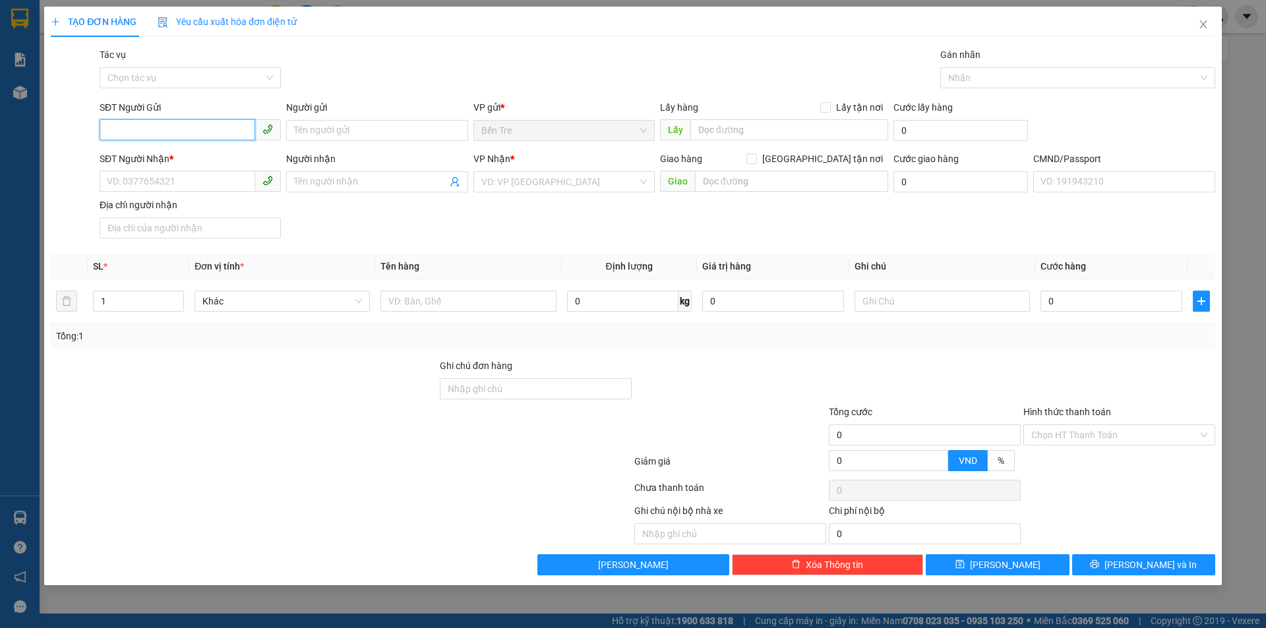
click at [152, 138] on input "SĐT Người Gửi" at bounding box center [178, 129] width 156 height 21
type input "0978776001"
click at [408, 131] on input "Người gửi" at bounding box center [376, 130] width 181 height 21
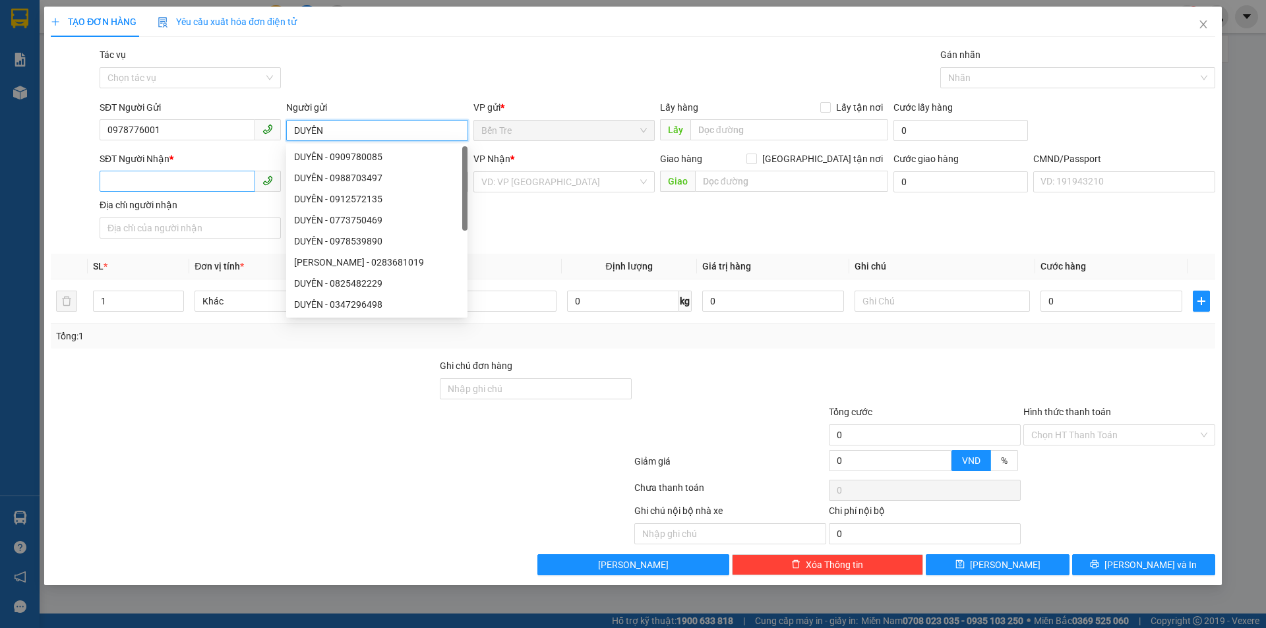
type input "DUYÊN"
click at [204, 187] on input "SĐT Người Nhận *" at bounding box center [178, 181] width 156 height 21
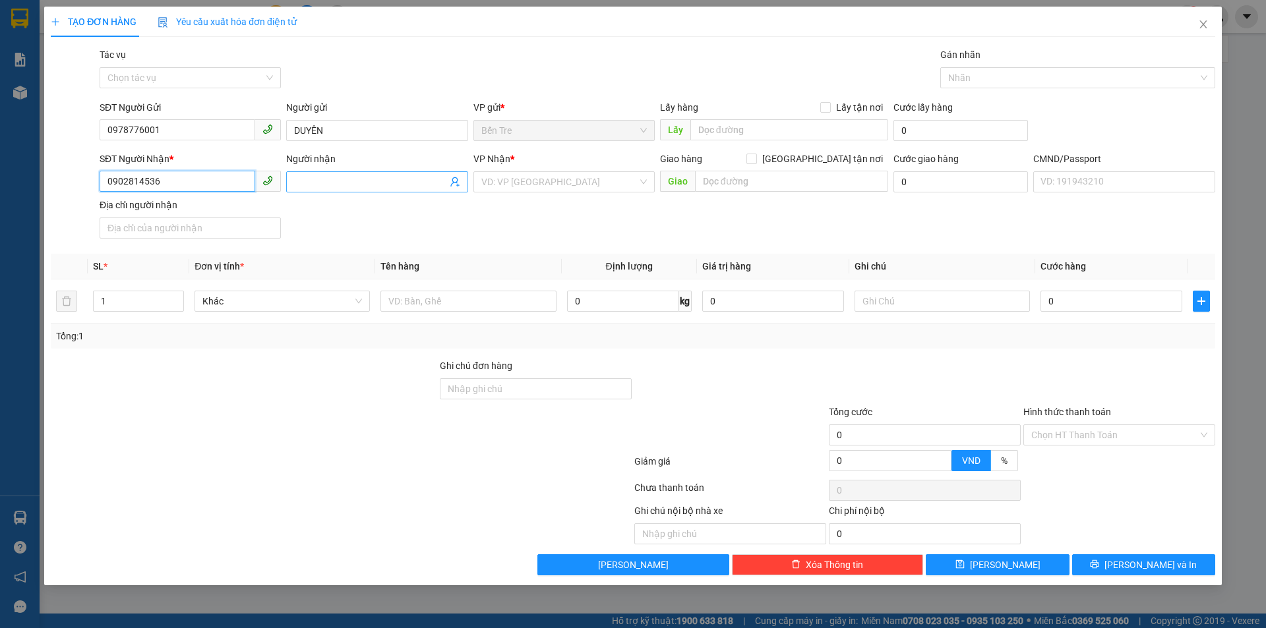
type input "0902814536"
click at [357, 177] on input "Người nhận" at bounding box center [370, 182] width 152 height 15
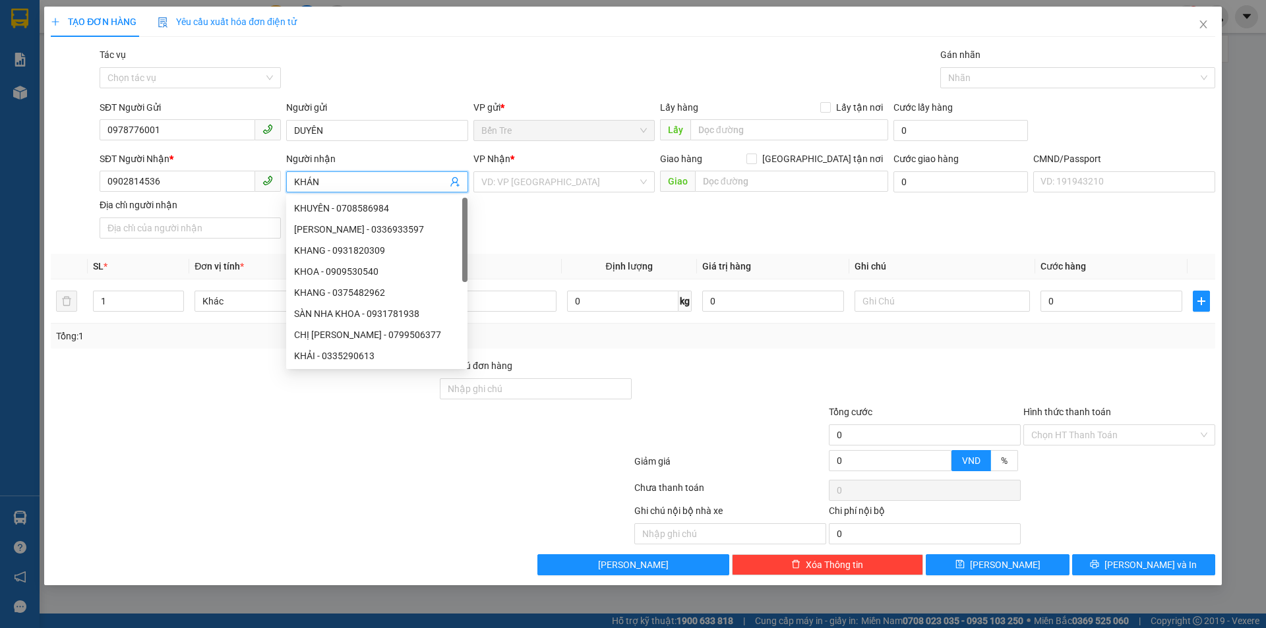
type input "KHÁNH"
drag, startPoint x: 452, startPoint y: 305, endPoint x: 469, endPoint y: 305, distance: 17.1
click at [458, 305] on div "KHÁNH HÙNG - 0837105511" at bounding box center [376, 313] width 181 height 21
type input "0837105511"
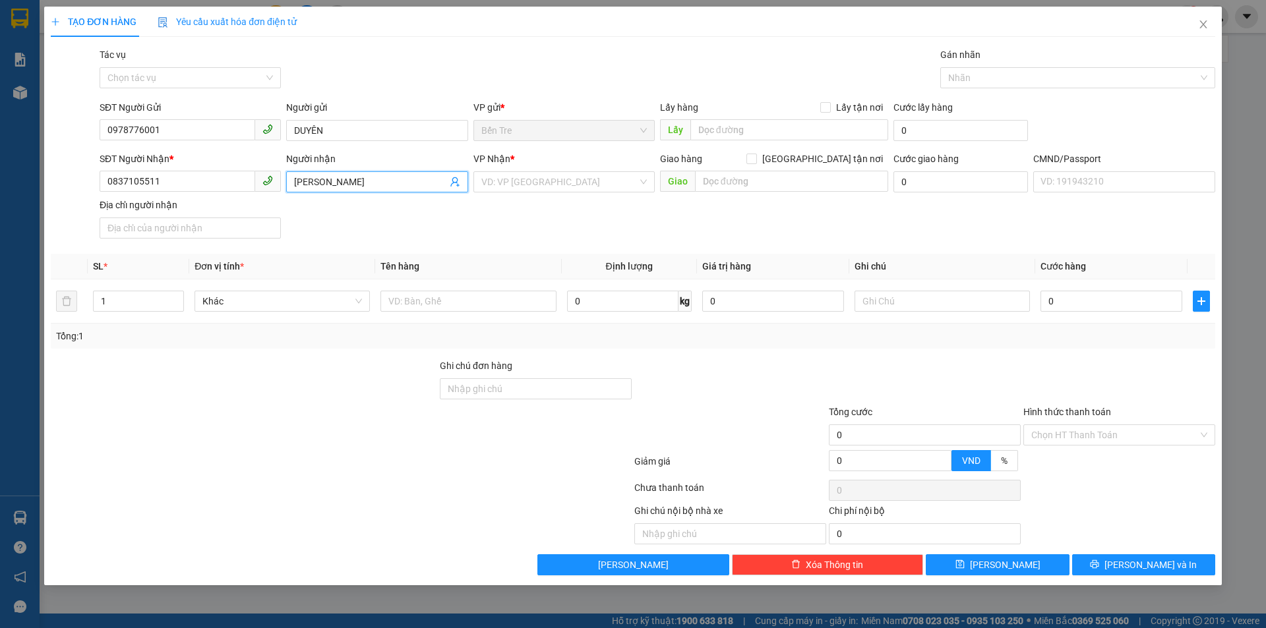
click at [398, 180] on input "KHÁNH HÙNG" at bounding box center [370, 182] width 152 height 15
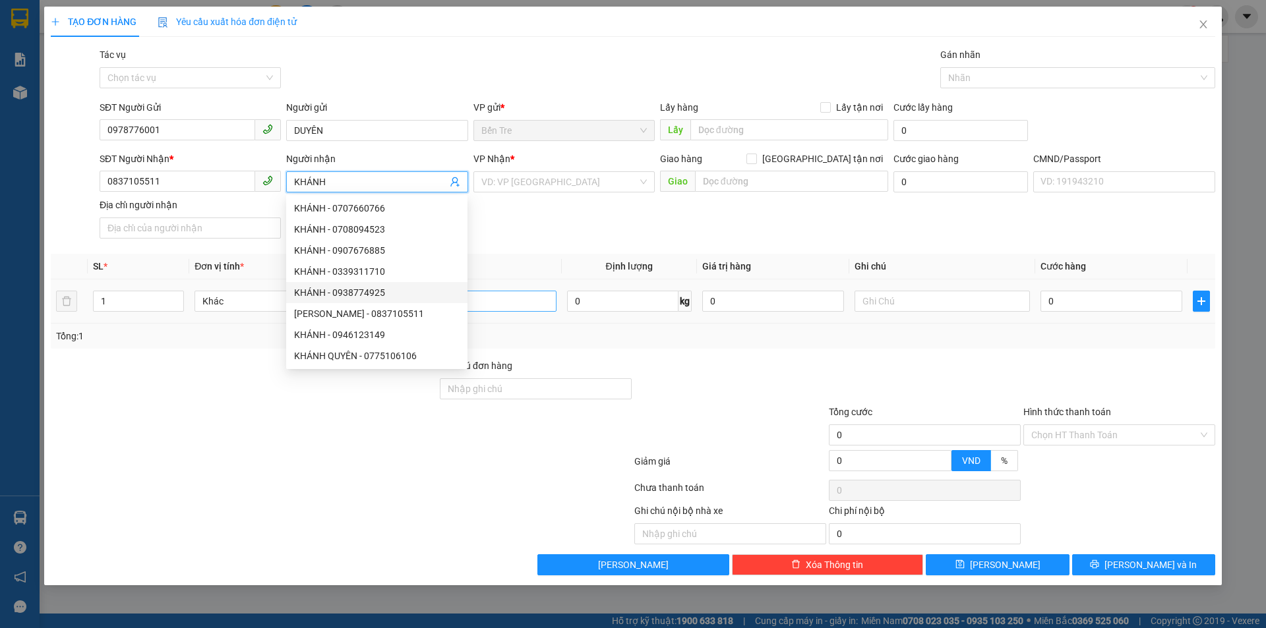
type input "KHÁNH"
click at [514, 303] on input "text" at bounding box center [467, 301] width 175 height 21
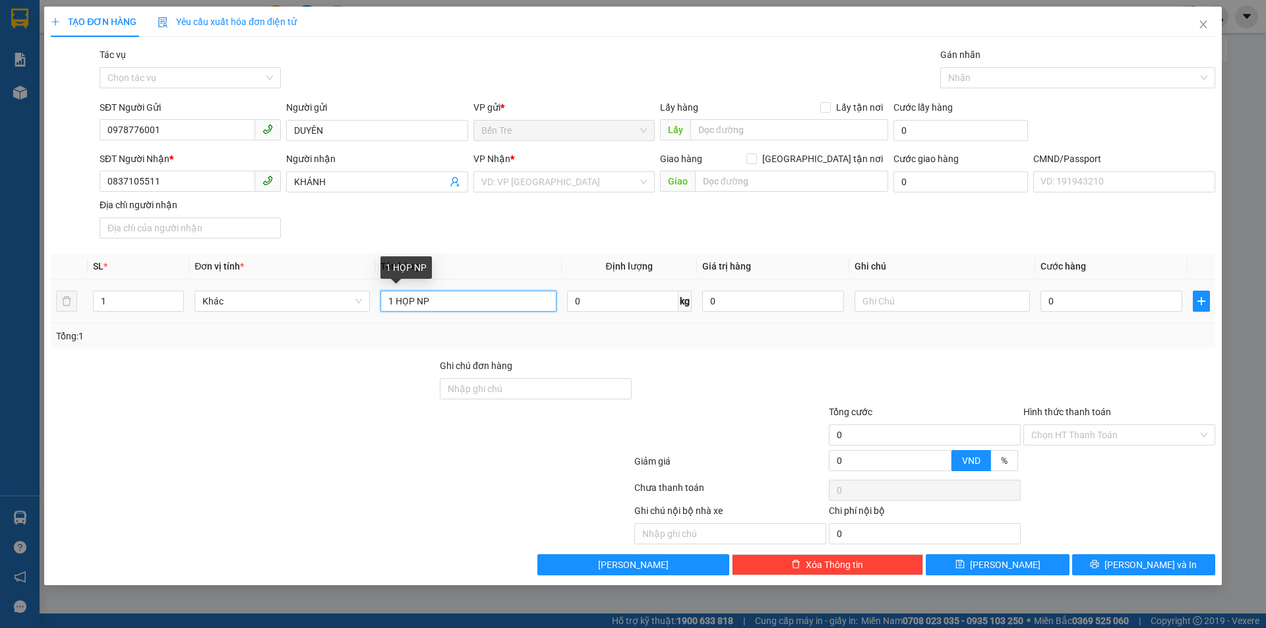
click at [494, 303] on input "1 HỌP NP" at bounding box center [467, 301] width 175 height 21
type input "1 HỌP NP (ĐA)"
click at [753, 297] on input "0" at bounding box center [773, 301] width 142 height 21
type input "200.000"
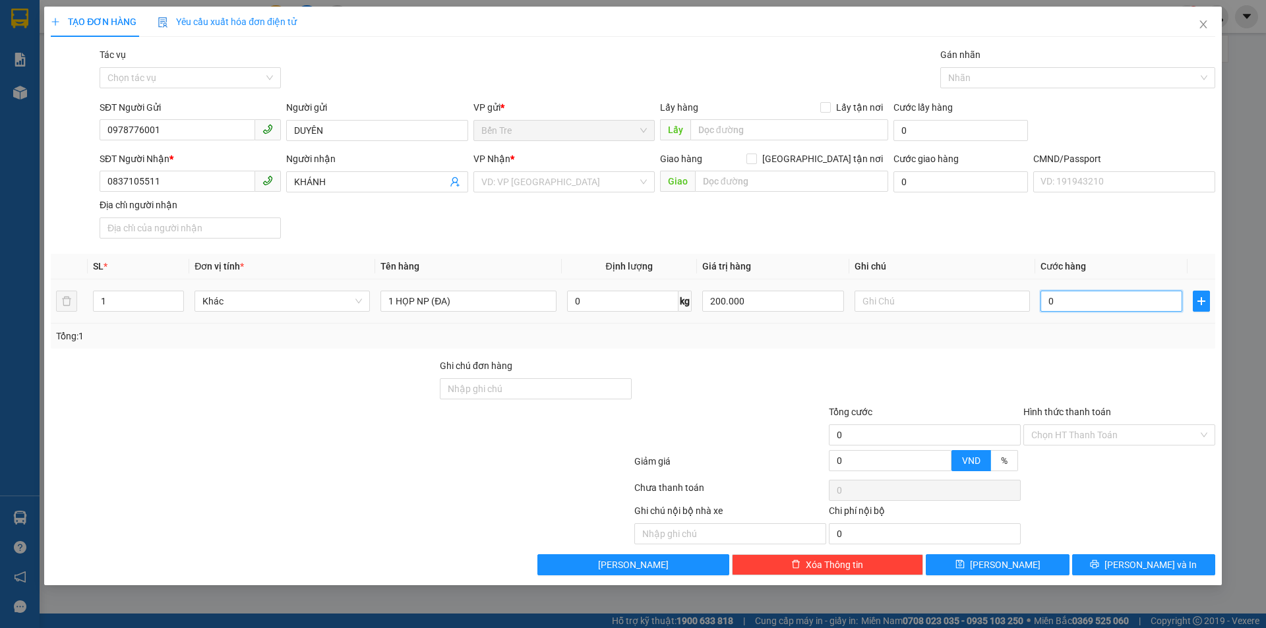
click at [1124, 307] on input "0" at bounding box center [1111, 301] width 142 height 21
type input "2"
type input "20"
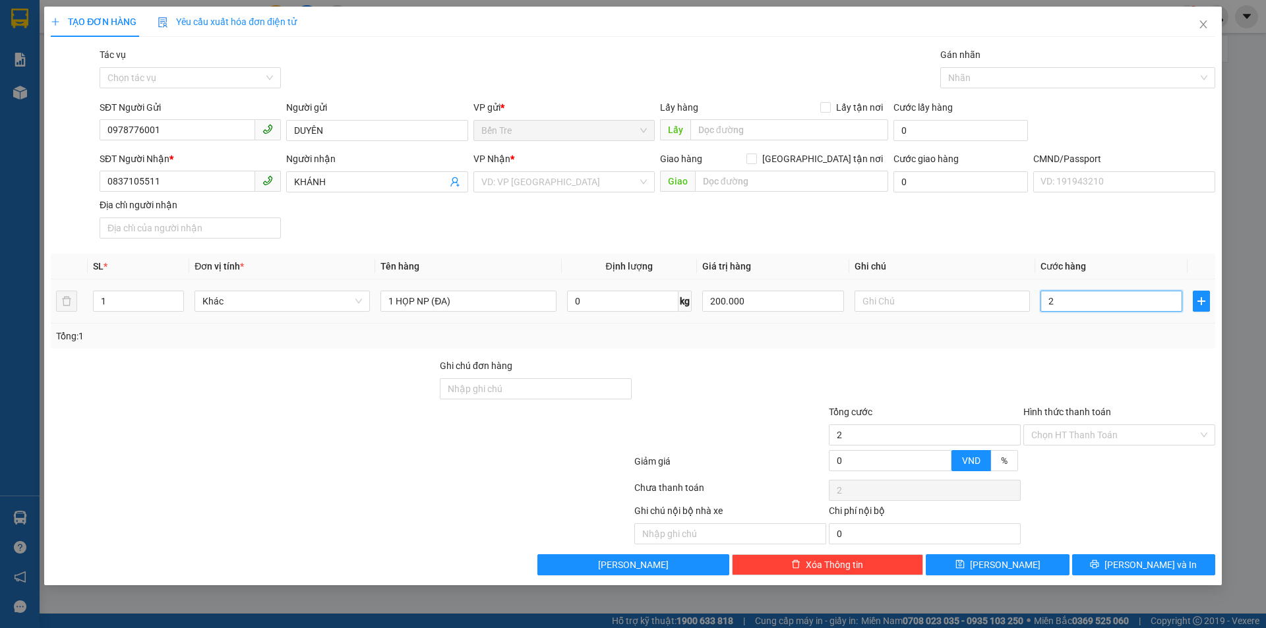
type input "20"
type input "20.000"
click at [1100, 440] on input "Hình thức thanh toán" at bounding box center [1114, 435] width 167 height 20
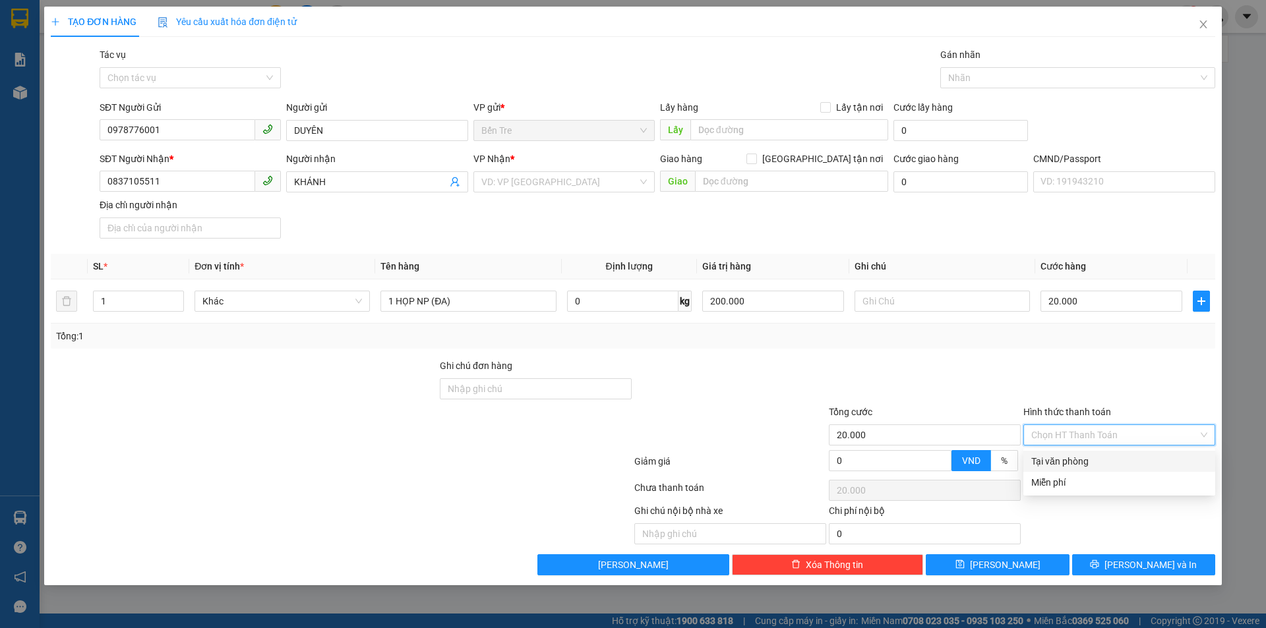
click at [1108, 469] on div "Tại văn phòng" at bounding box center [1119, 461] width 192 height 21
type input "0"
click at [1141, 570] on span "Lưu và In" at bounding box center [1150, 565] width 92 height 15
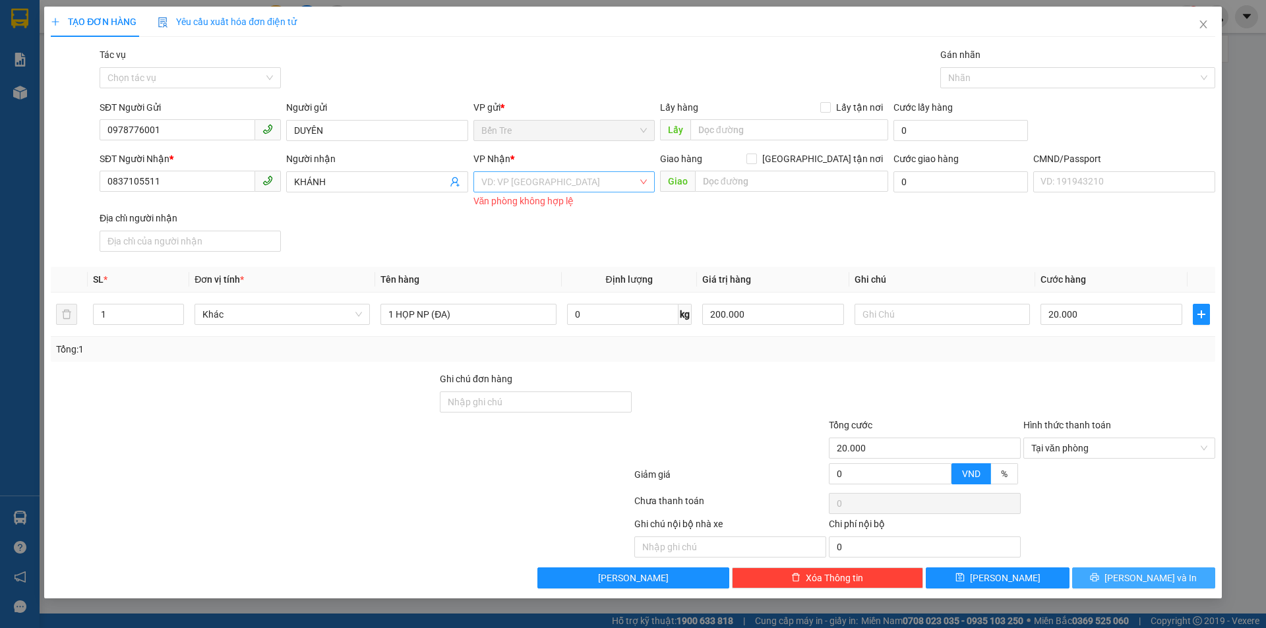
drag, startPoint x: 612, startPoint y: 171, endPoint x: 622, endPoint y: 173, distance: 10.6
click at [613, 172] on div "VD: VP Sài Gòn" at bounding box center [563, 181] width 181 height 21
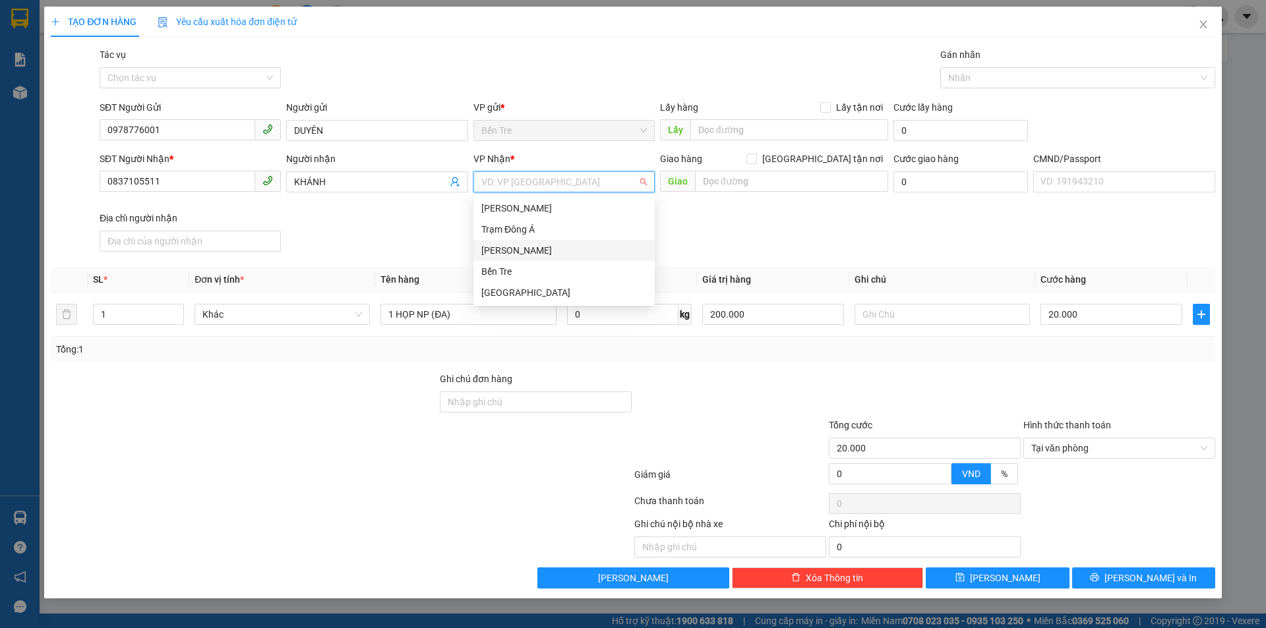
click at [535, 254] on div "Hồ Chí Minh" at bounding box center [563, 250] width 165 height 15
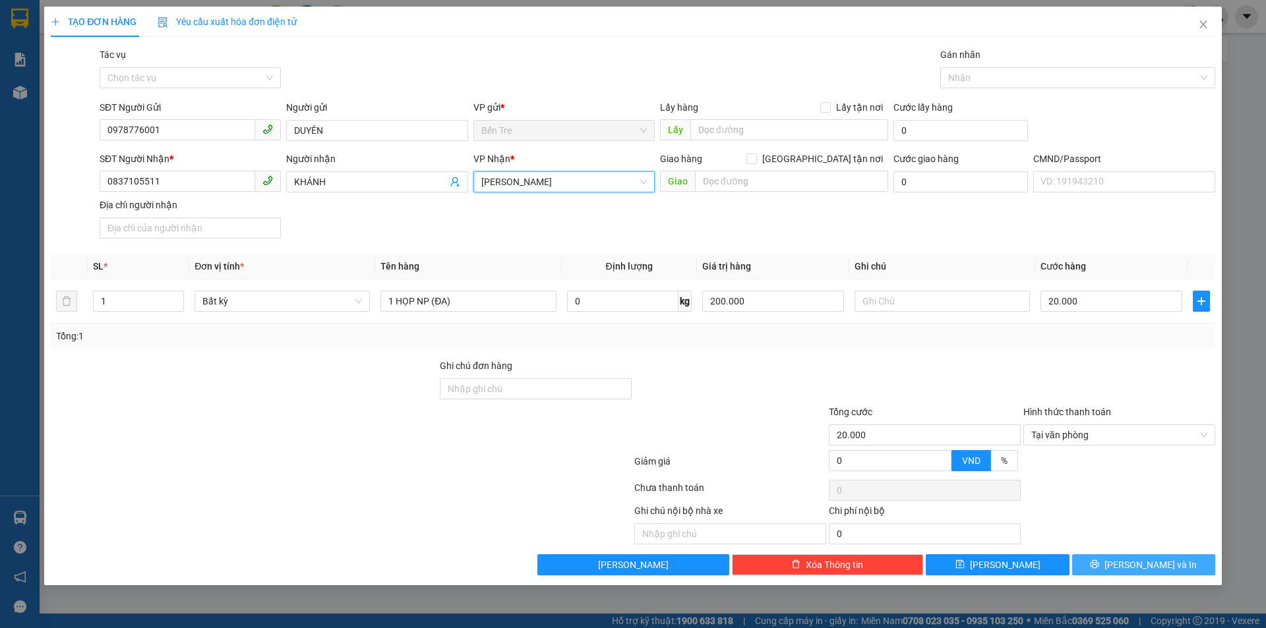
click at [1147, 569] on span "Lưu và In" at bounding box center [1150, 565] width 92 height 15
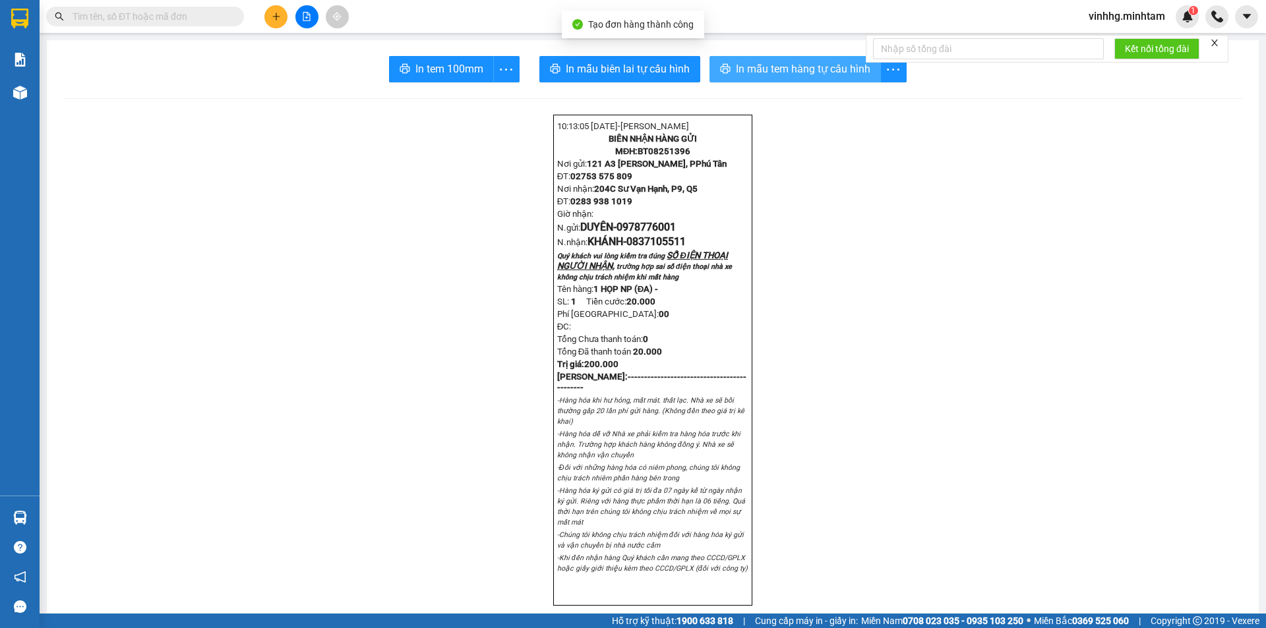
click at [786, 70] on span "In mẫu tem hàng tự cấu hình" at bounding box center [803, 69] width 134 height 16
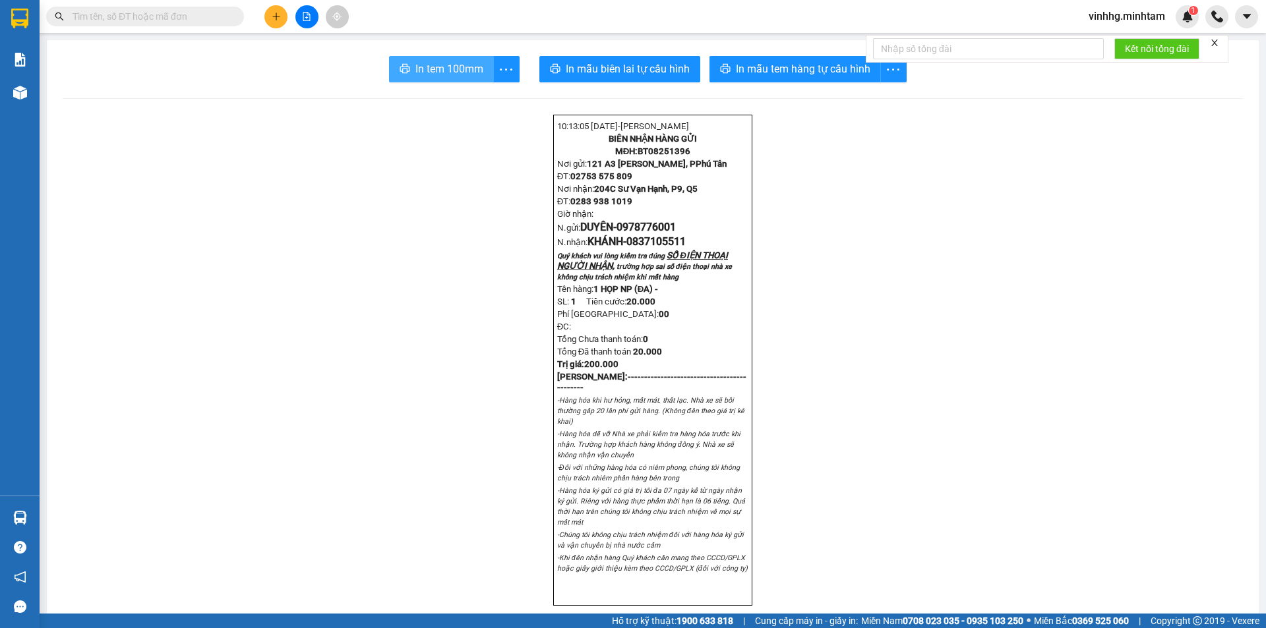
click at [437, 75] on span "In tem 100mm" at bounding box center [449, 69] width 68 height 16
click at [434, 77] on span "In tem 100mm" at bounding box center [449, 69] width 68 height 16
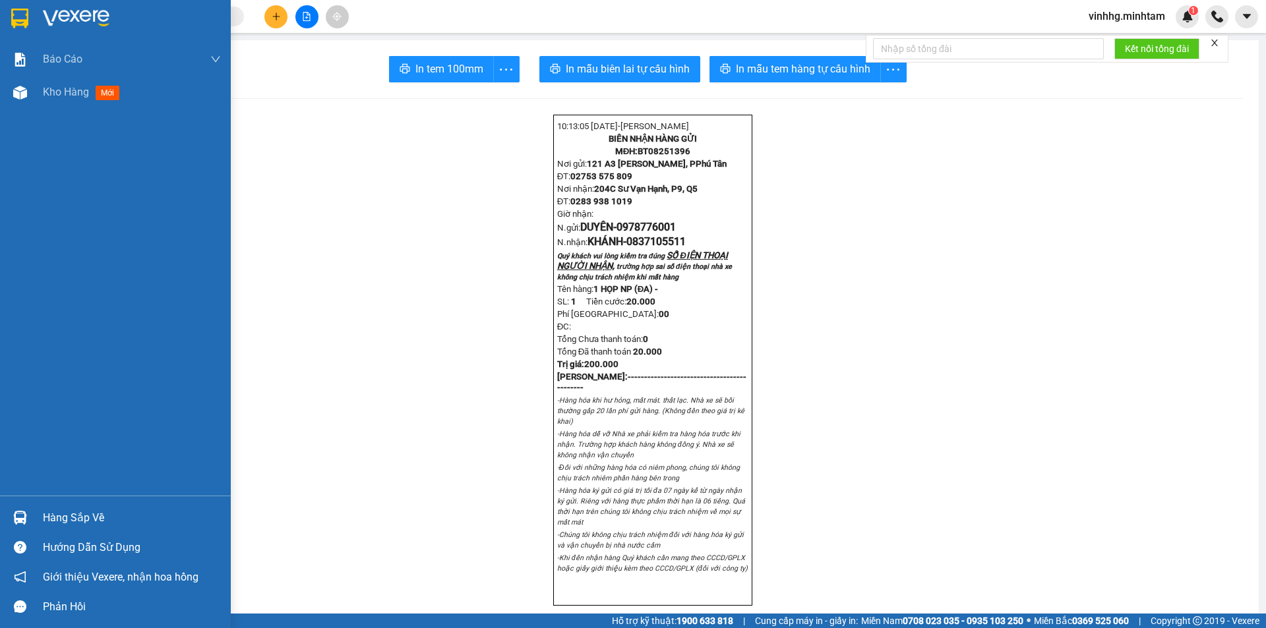
click at [18, 18] on img at bounding box center [19, 19] width 17 height 20
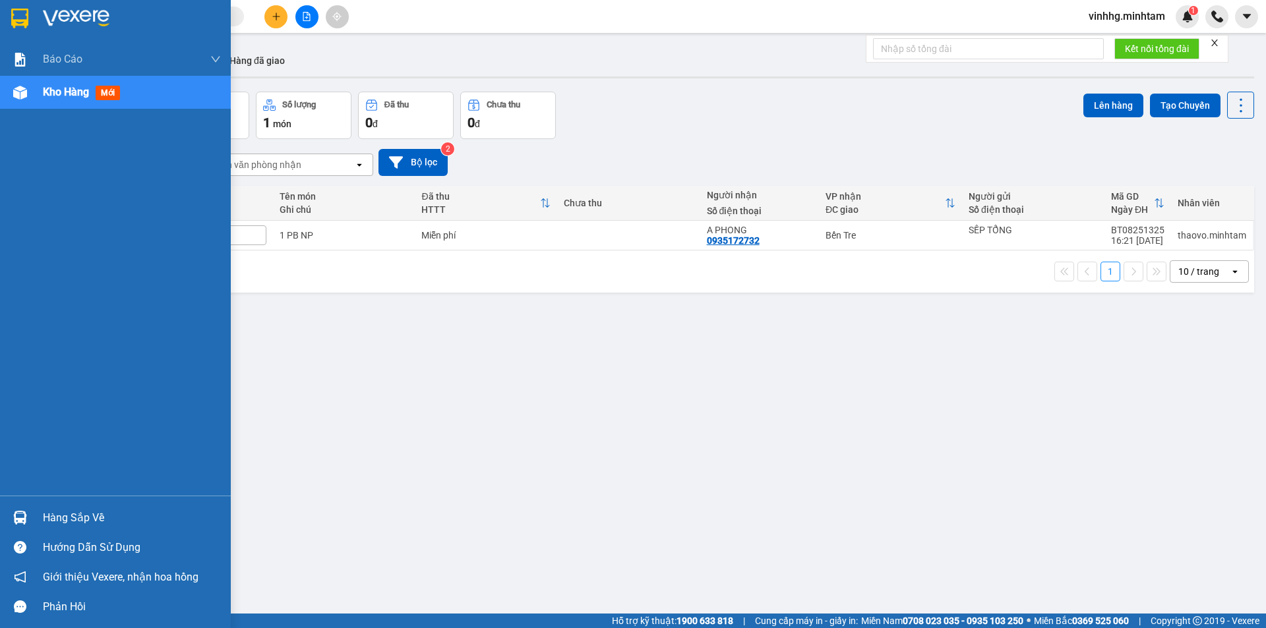
click at [18, 24] on img at bounding box center [19, 19] width 17 height 20
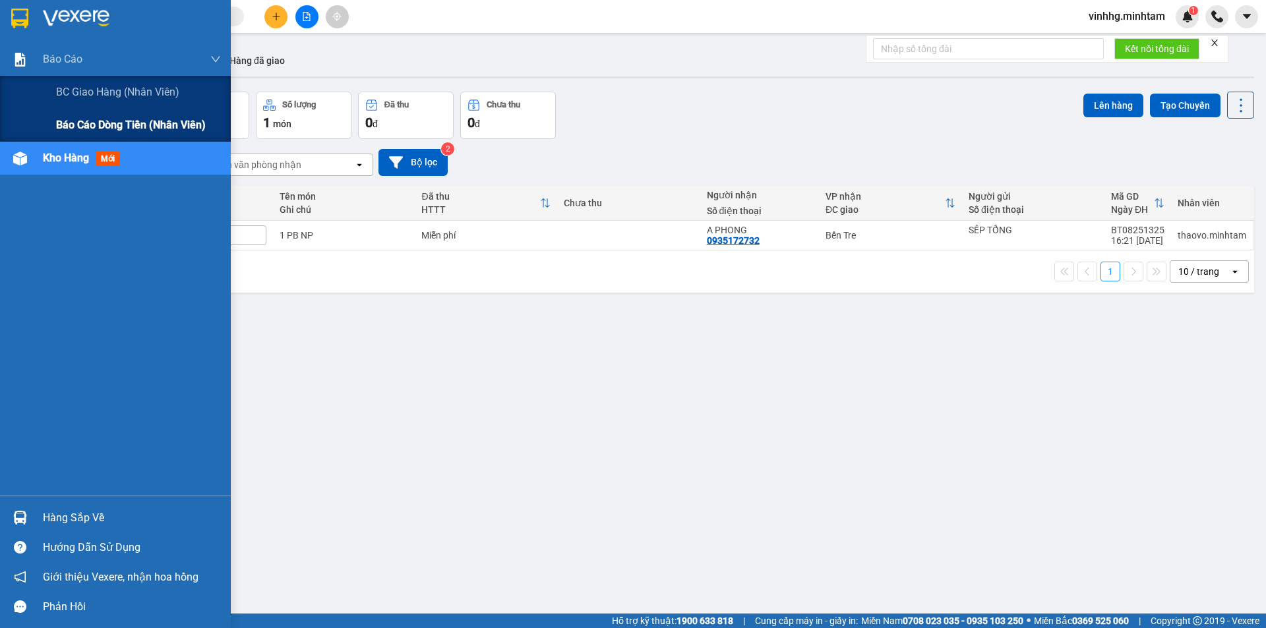
click at [142, 140] on div "Báo cáo dòng tiền (nhân viên)" at bounding box center [138, 125] width 165 height 33
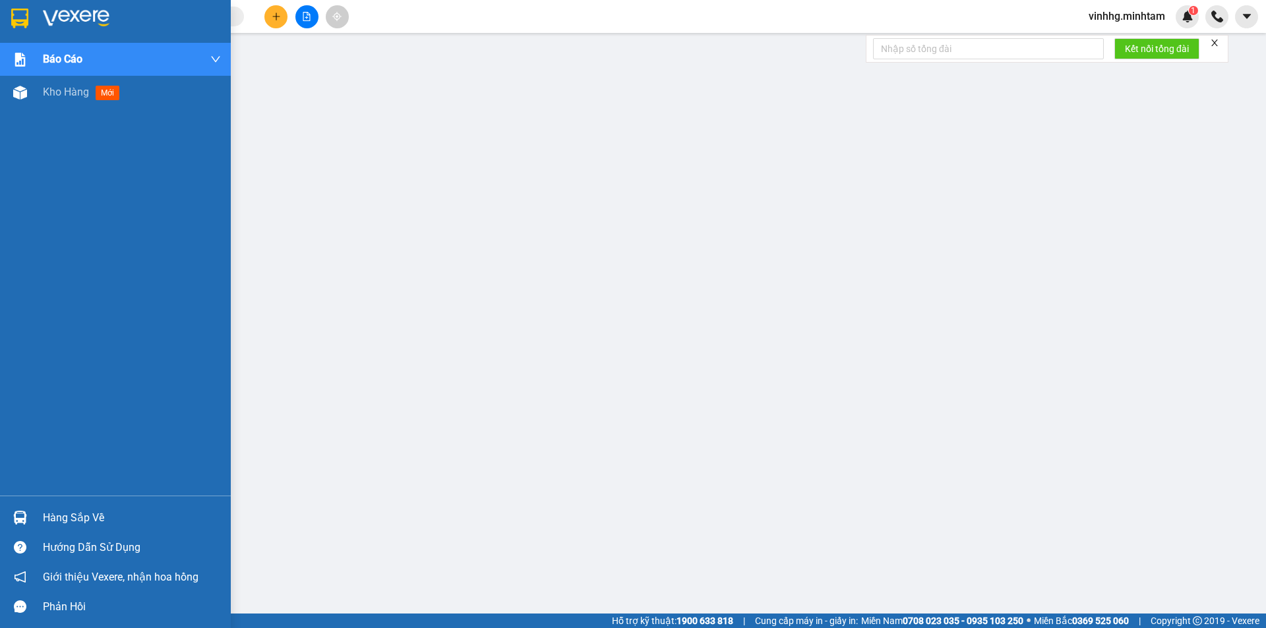
click at [24, 15] on img at bounding box center [19, 19] width 17 height 20
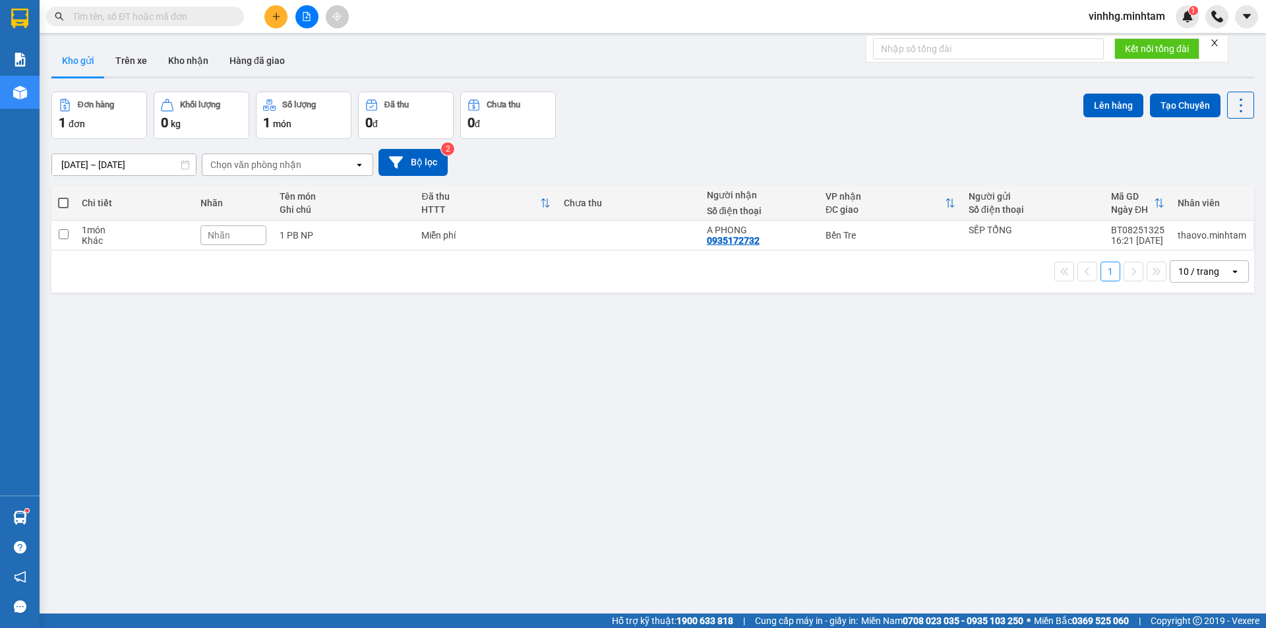
click at [184, 20] on input "text" at bounding box center [151, 16] width 156 height 15
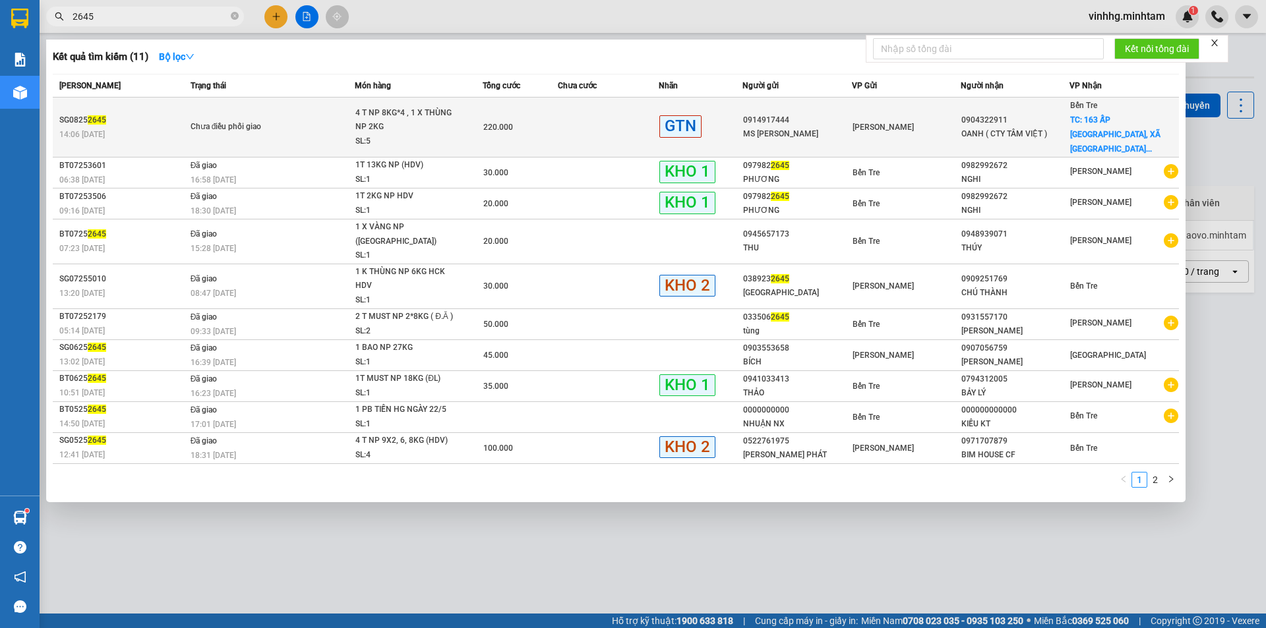
type input "2645"
click at [446, 106] on div "4 T NP 8KG*4 , 1 X THÙNG NP 2KG" at bounding box center [404, 120] width 99 height 28
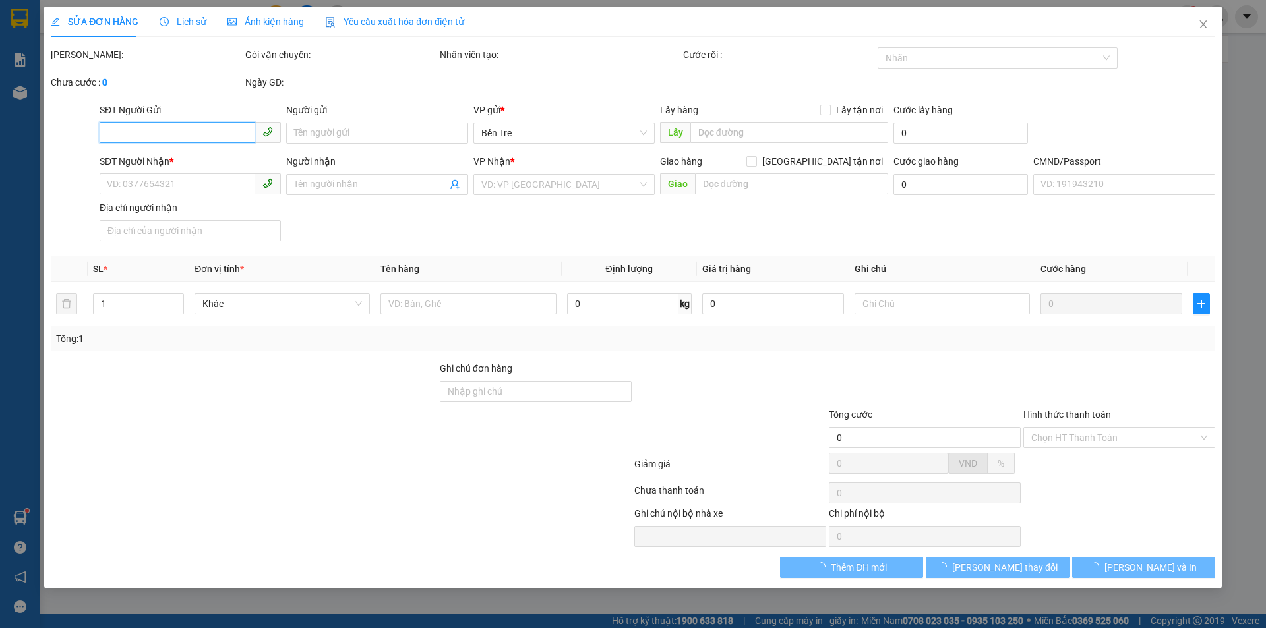
type input "0914917444"
type input "MS TIÊN"
type input "0904322911"
type input "OANH ( CTY TÂM VIỆT )"
checkbox input "true"
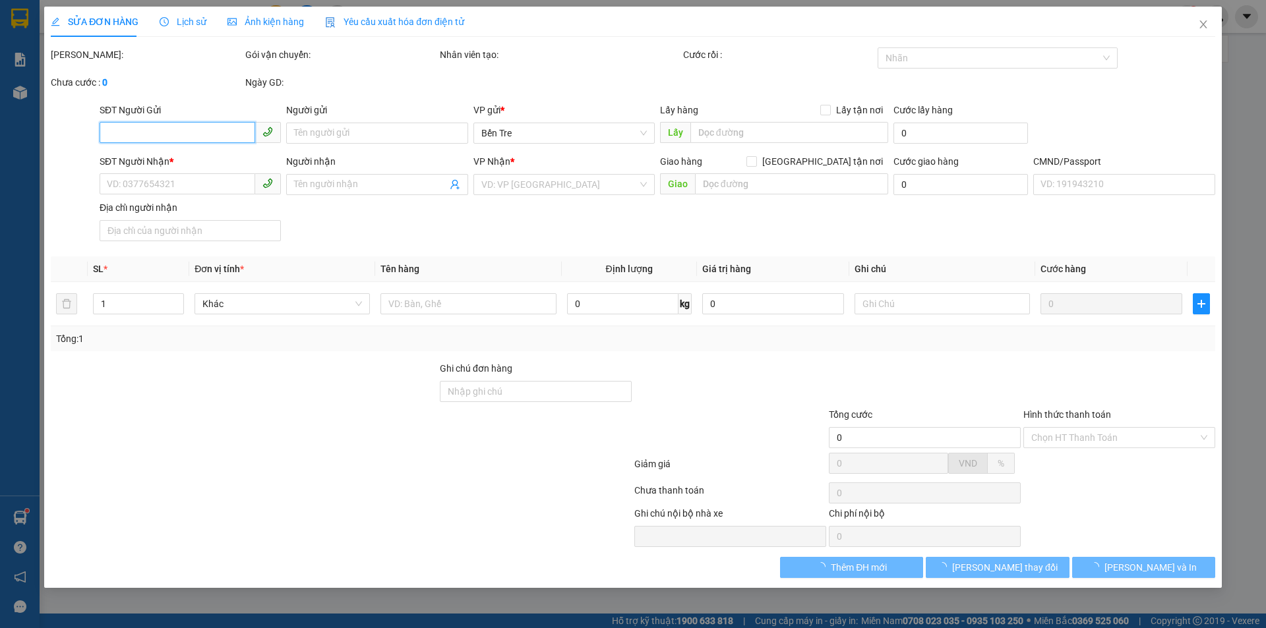
type input "163 ẤP HỮU THÀNH, XÃ HỮU ĐỊNH, CHÂU THÀNH"
type input "220.000"
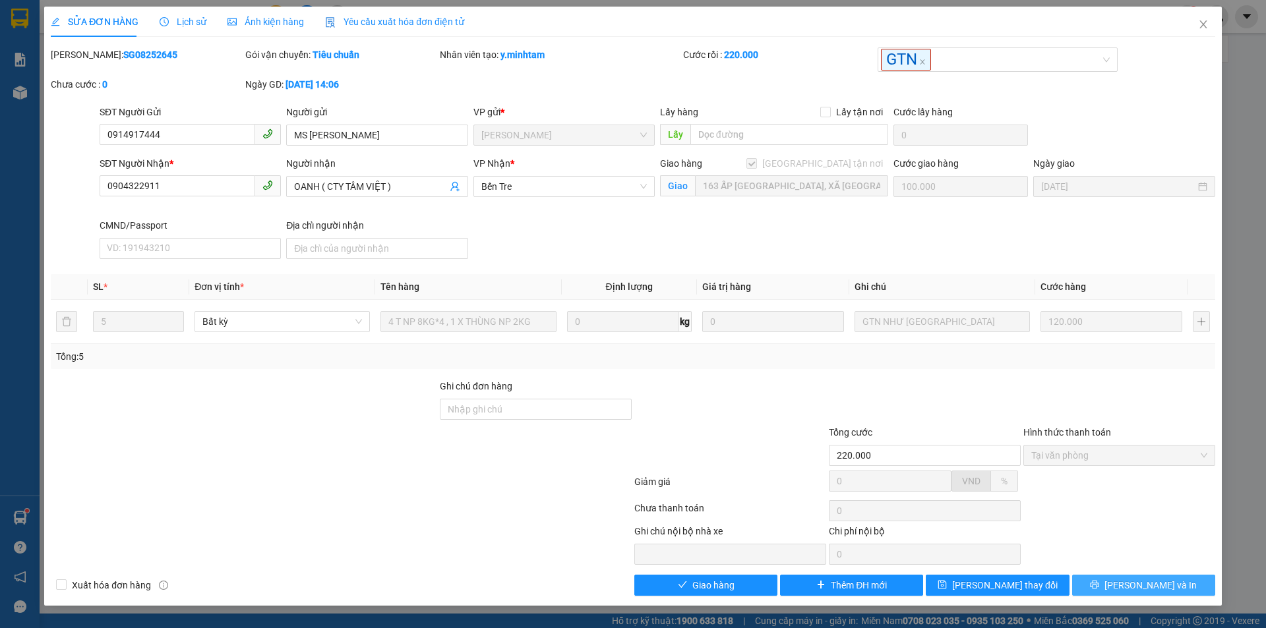
drag, startPoint x: 1148, startPoint y: 588, endPoint x: 1224, endPoint y: 582, distance: 76.0
click at [1150, 586] on span "Lưu và In" at bounding box center [1150, 585] width 92 height 15
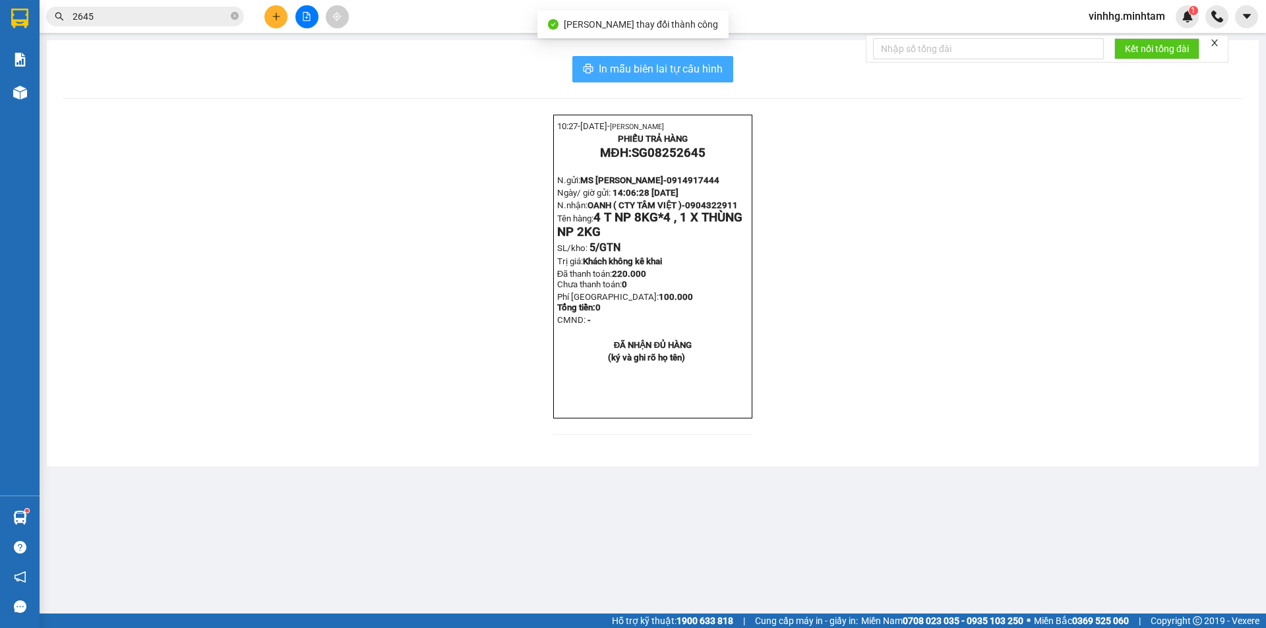
click at [664, 56] on button "In mẫu biên lai tự cấu hình" at bounding box center [652, 69] width 161 height 26
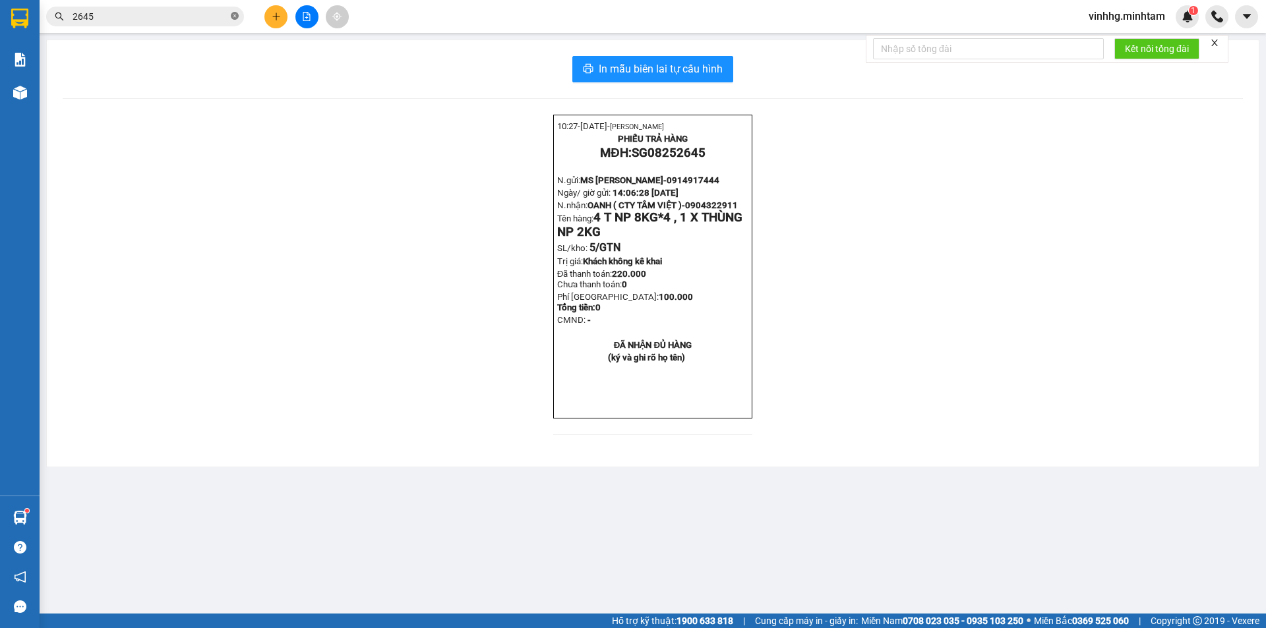
click at [235, 19] on icon "close-circle" at bounding box center [235, 16] width 8 height 8
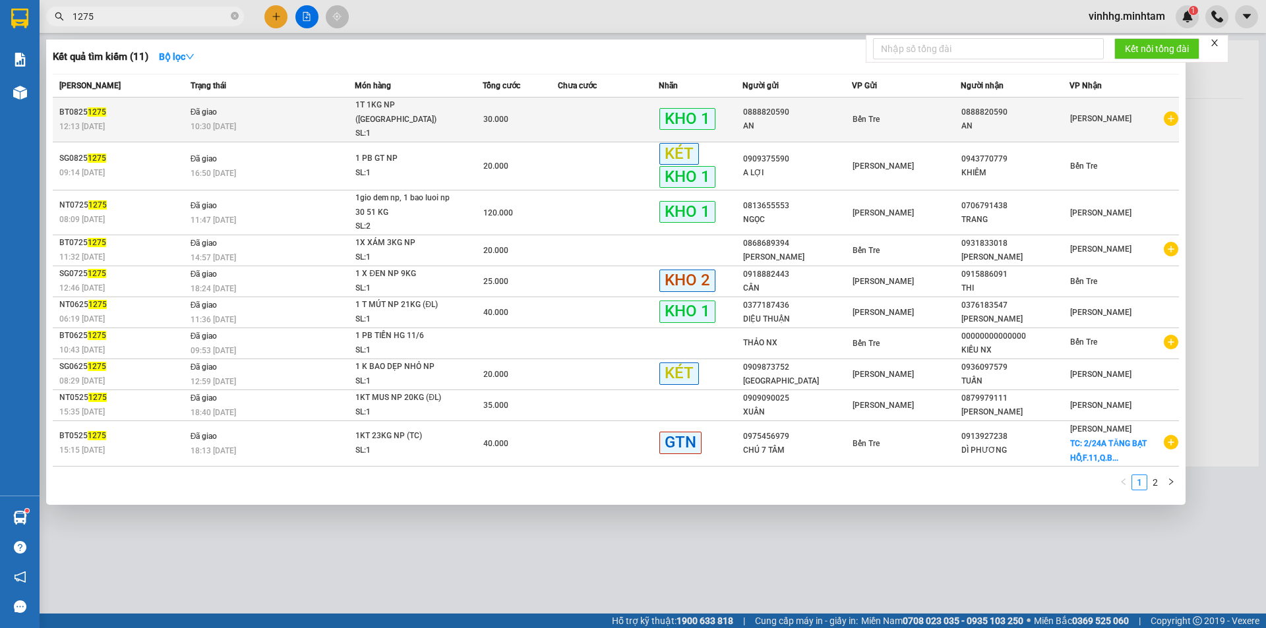
type input "1275"
click at [477, 106] on span "1T 1KG NP (TN) SL: 1" at bounding box center [418, 119] width 126 height 43
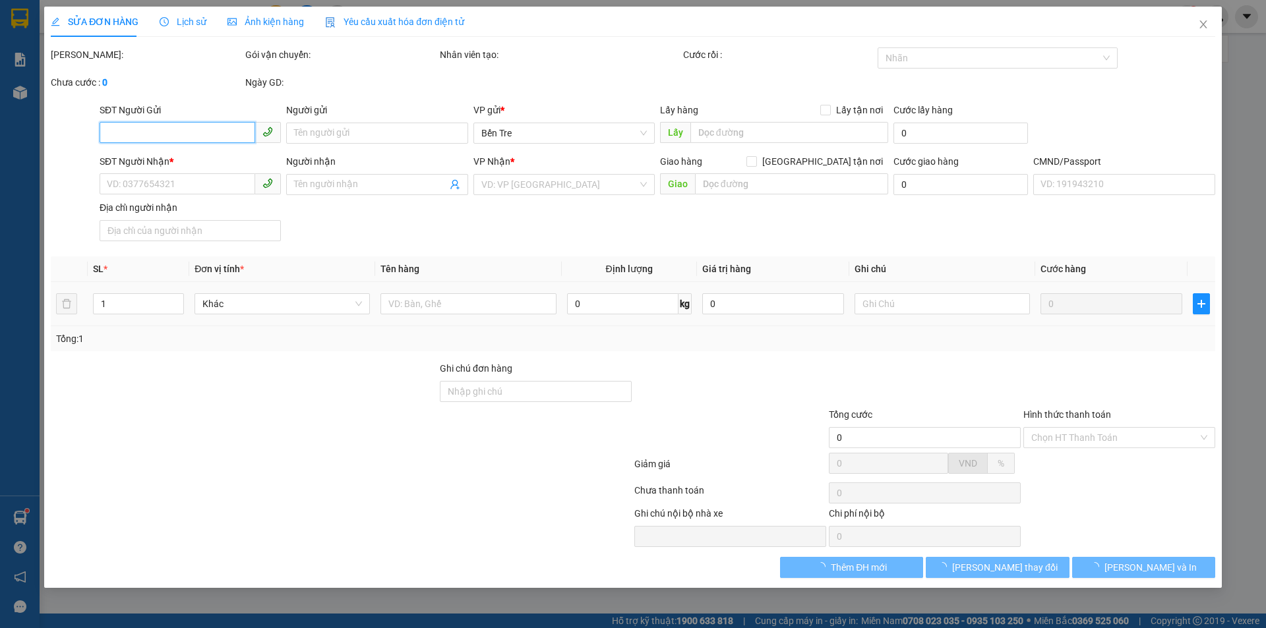
type input "0888820590"
type input "AN"
type input "0888820590"
type input "AN"
type input "KHM"
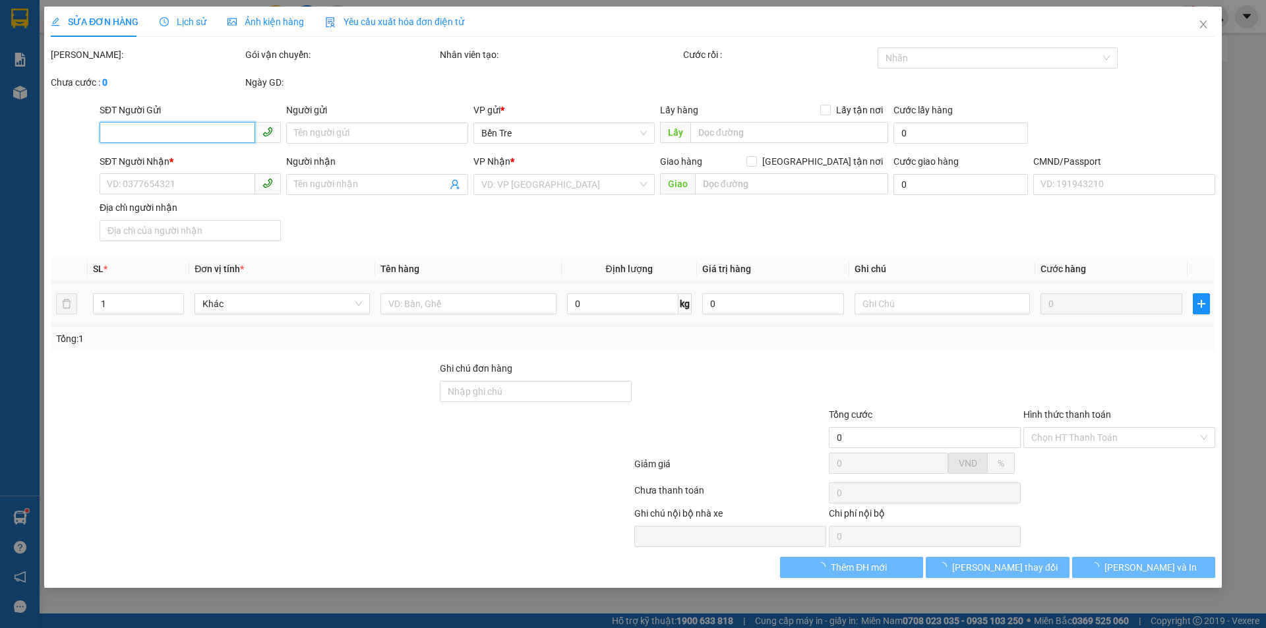
type input "30.000"
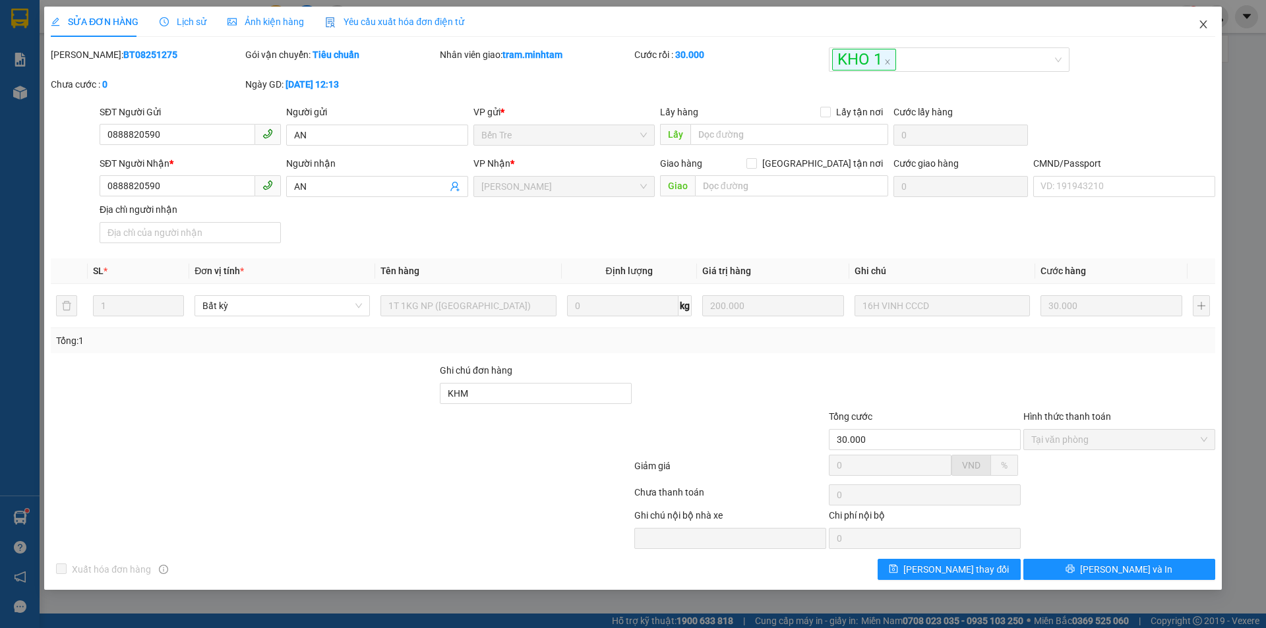
click at [1202, 22] on icon "close" at bounding box center [1203, 24] width 11 height 11
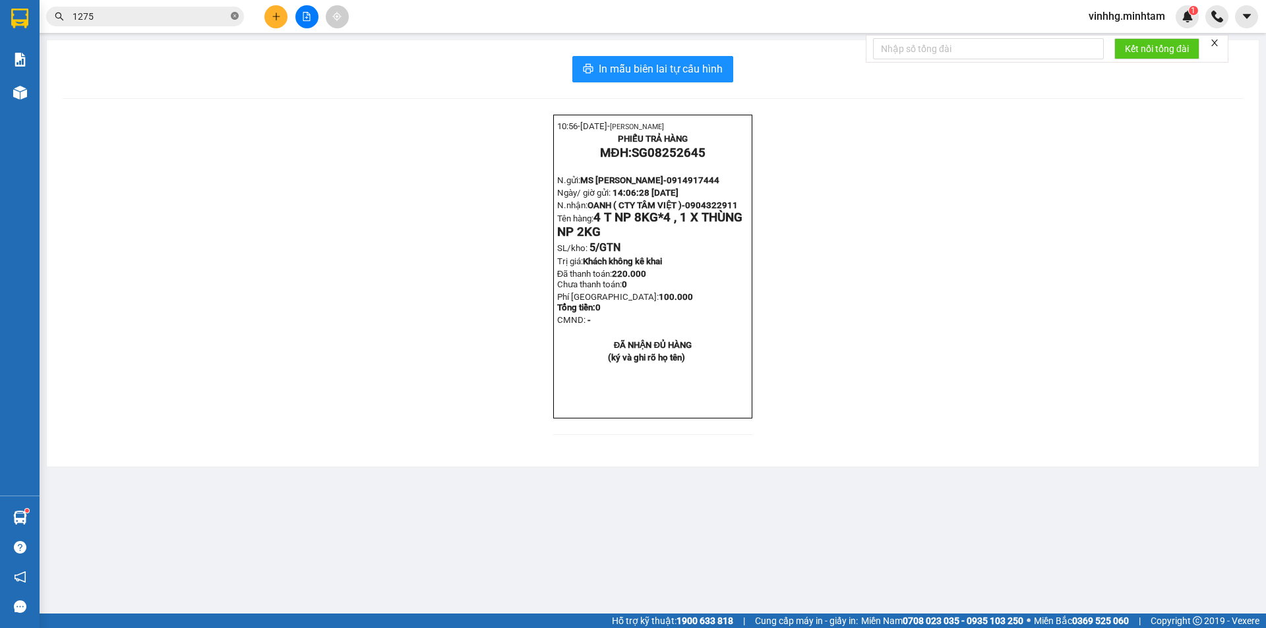
click at [233, 19] on icon "close-circle" at bounding box center [235, 16] width 8 height 8
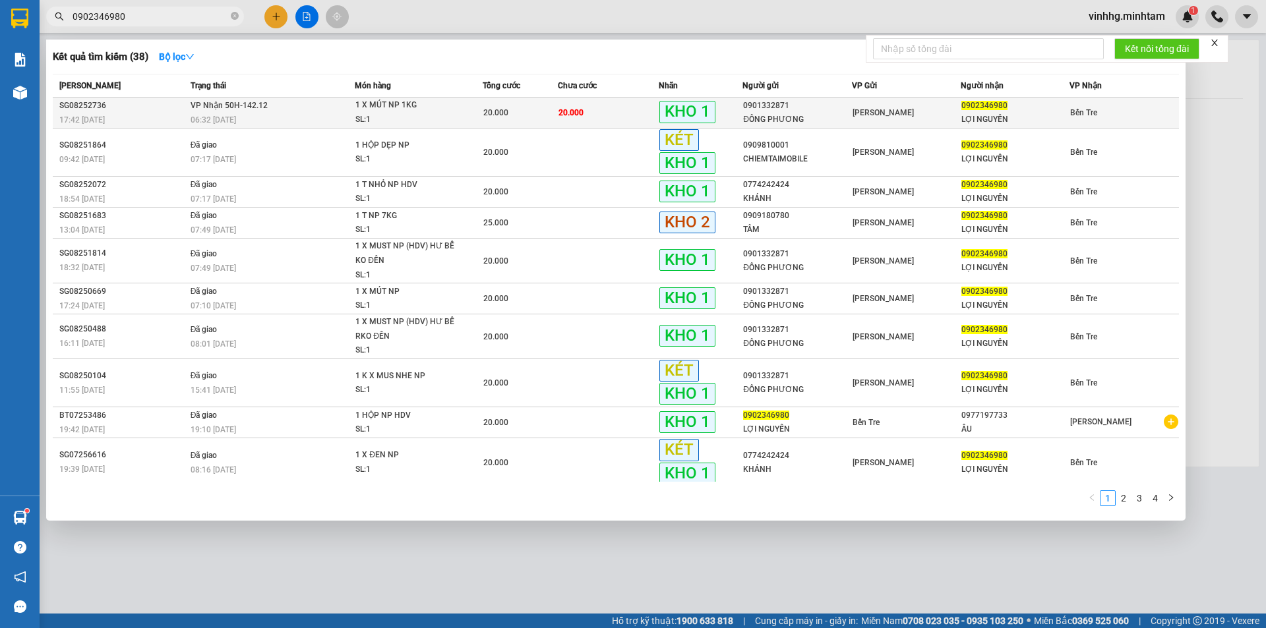
type input "0902346980"
click at [908, 113] on div "Hồ Chí Minh" at bounding box center [905, 112] width 107 height 15
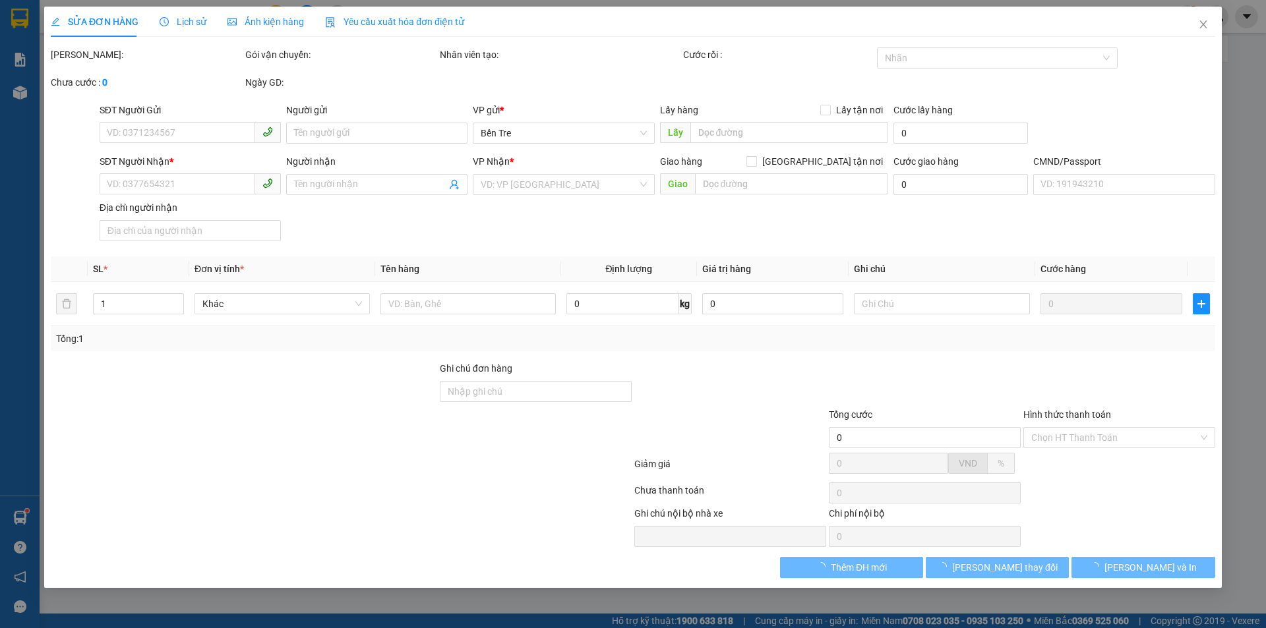
type input "0901332871"
type input "ĐÔNG PHƯƠNG"
type input "0902346980"
type input "LỢI NGUYỄN"
type input "DGG"
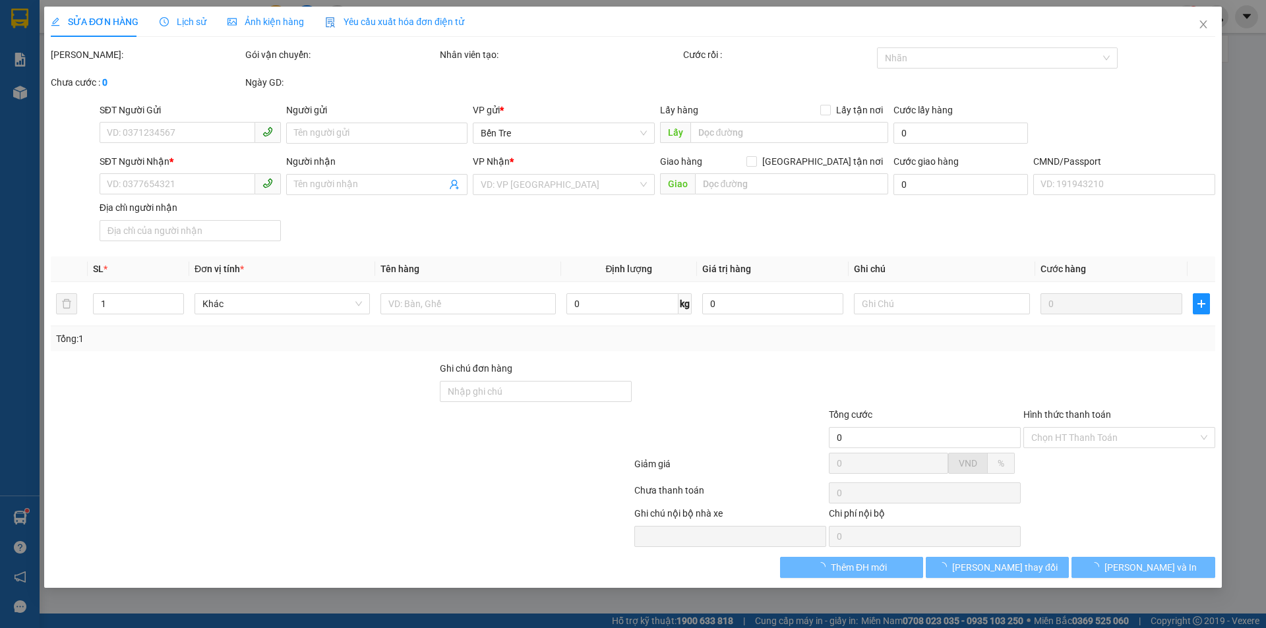
type input "20.000"
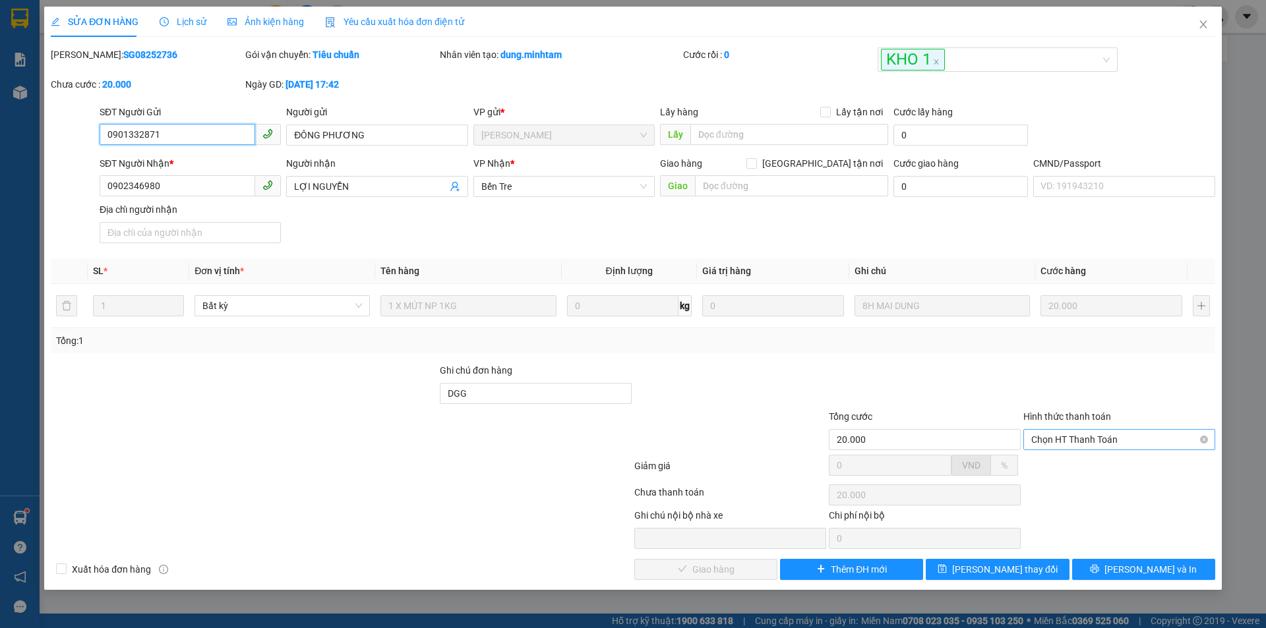
click at [1102, 434] on span "Chọn HT Thanh Toán" at bounding box center [1119, 440] width 176 height 20
click at [1099, 469] on div "Tại văn phòng" at bounding box center [1119, 466] width 176 height 15
type input "0"
click at [728, 570] on span "Lưu và Giao hàng" at bounding box center [722, 569] width 127 height 15
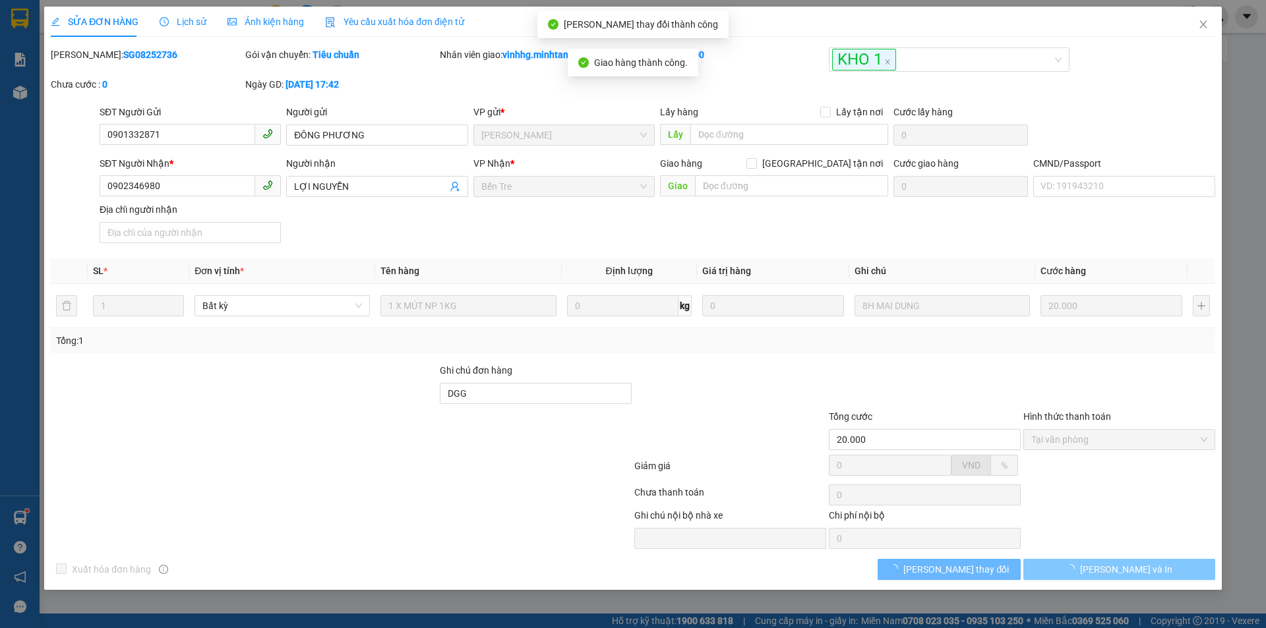
click at [1152, 569] on button "Lưu và In" at bounding box center [1119, 569] width 192 height 21
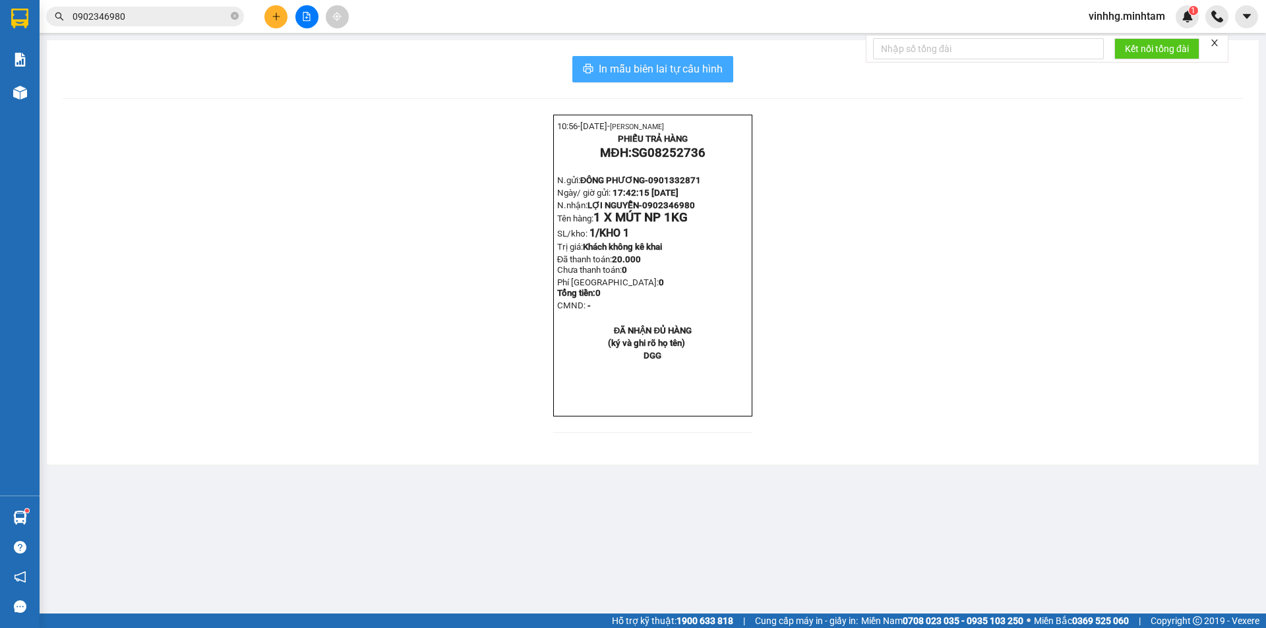
click at [628, 76] on span "In mẫu biên lai tự cấu hình" at bounding box center [661, 69] width 124 height 16
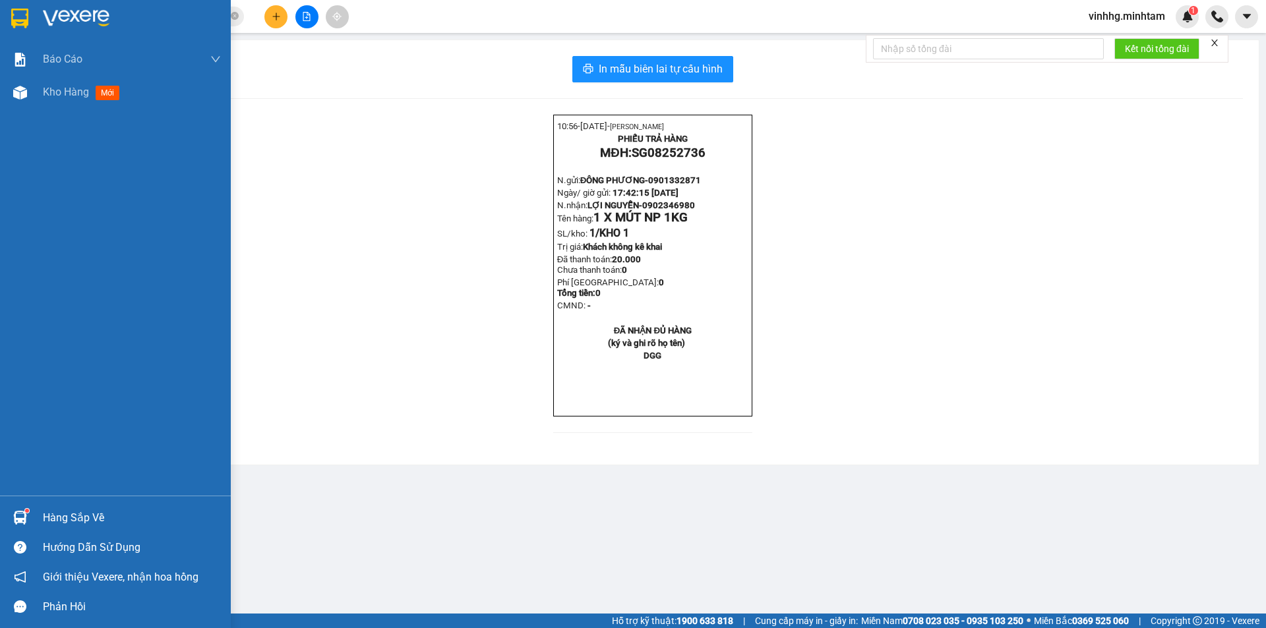
click at [34, 518] on div "Hàng sắp về" at bounding box center [115, 518] width 231 height 30
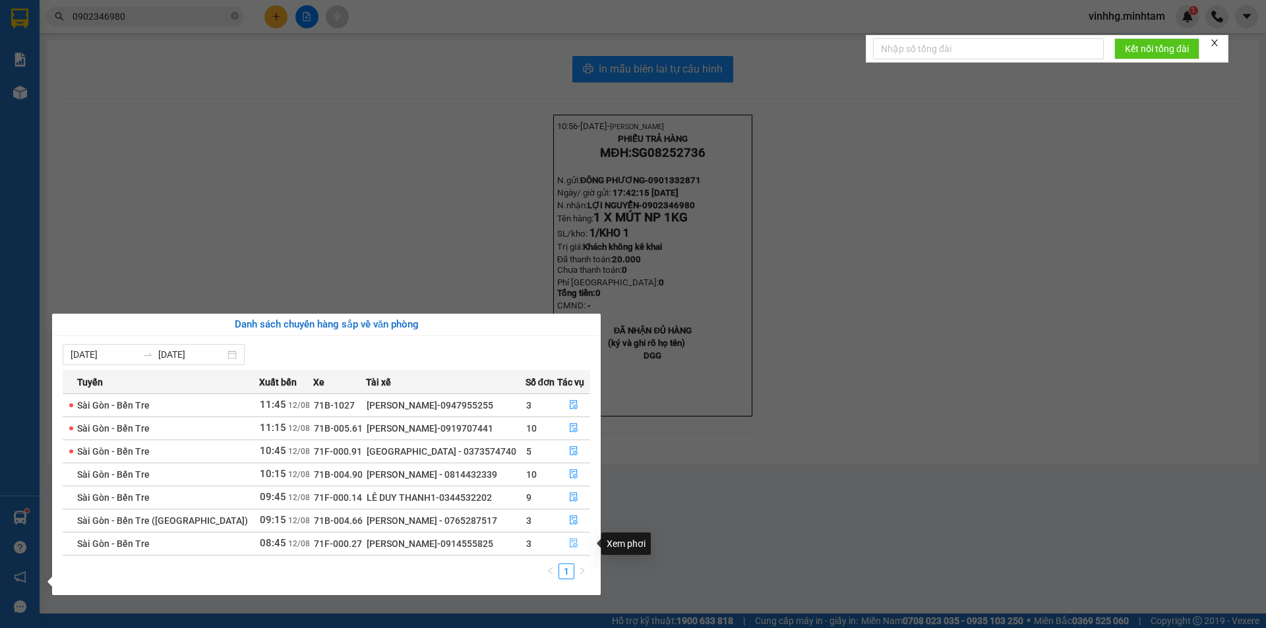
click at [569, 546] on icon "file-done" at bounding box center [573, 543] width 9 height 9
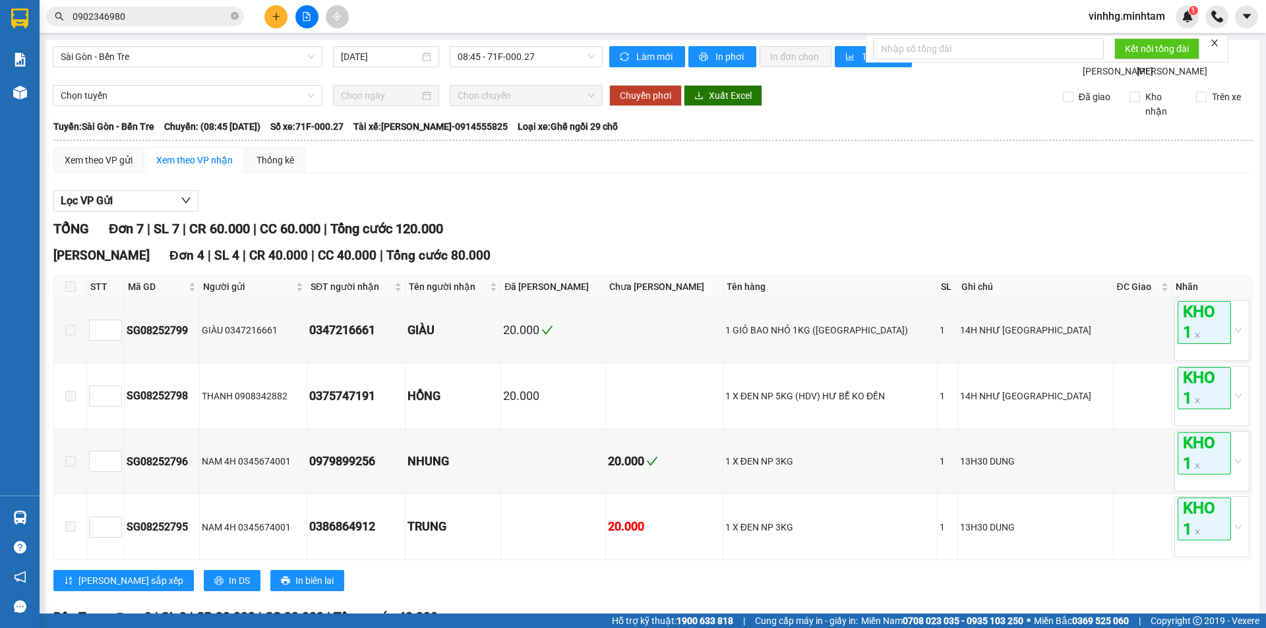
scroll to position [212, 0]
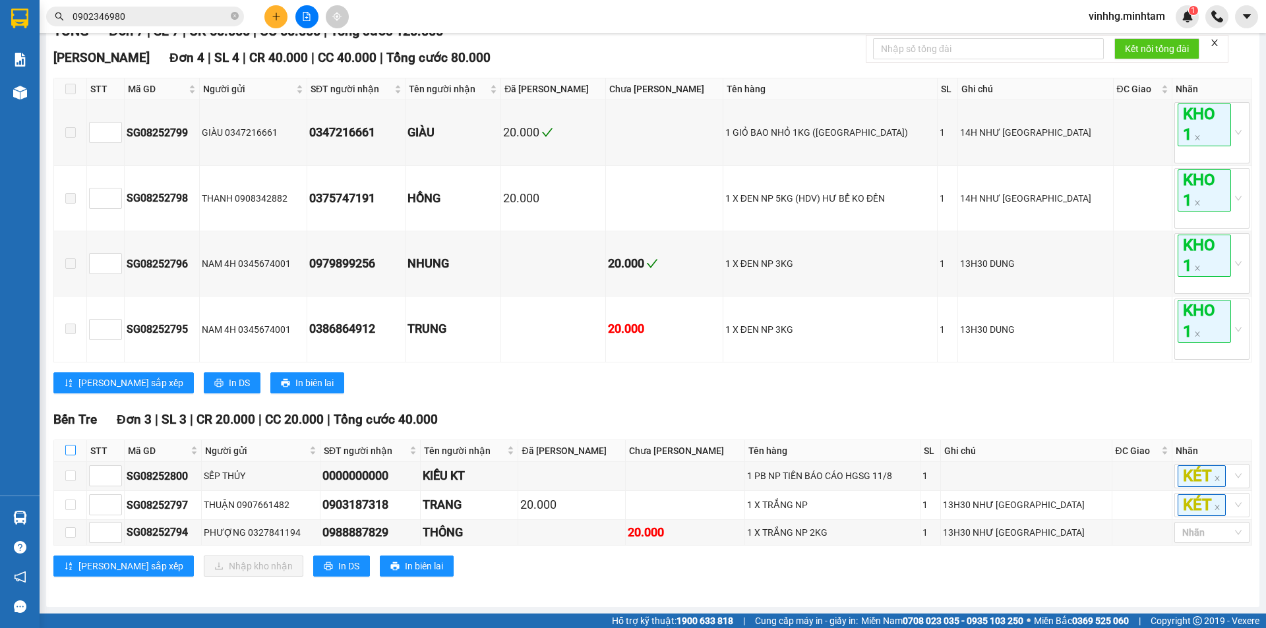
click at [67, 451] on input "checkbox" at bounding box center [70, 450] width 11 height 11
checkbox input "true"
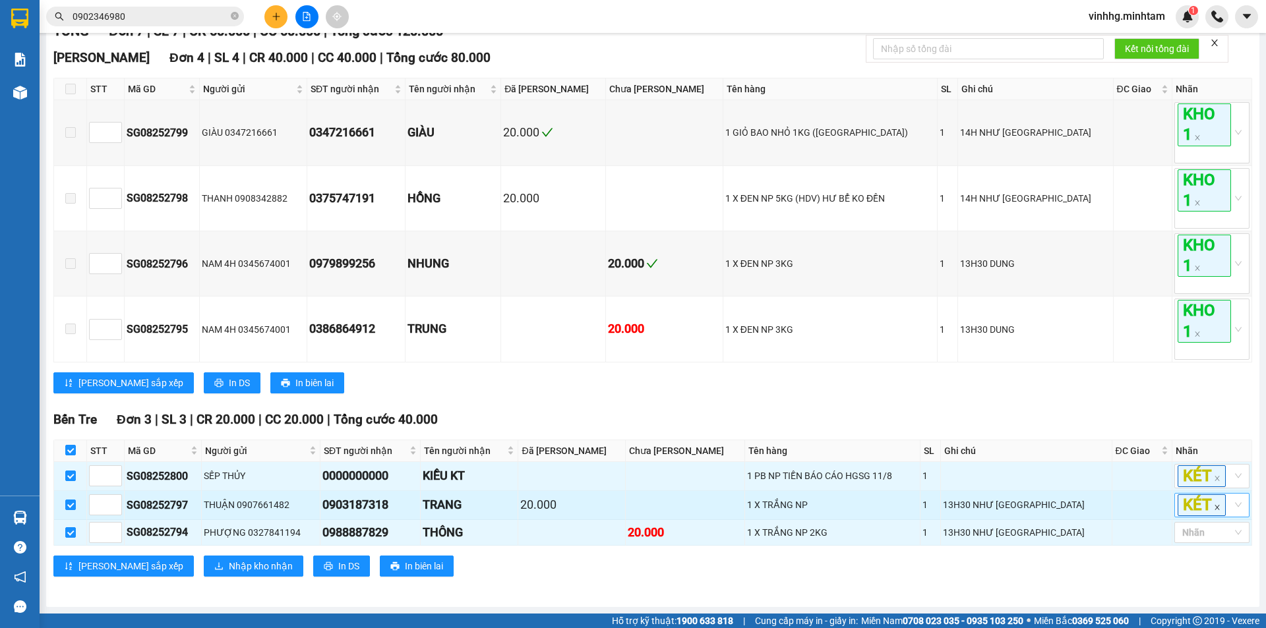
click at [1214, 508] on icon "close" at bounding box center [1217, 507] width 7 height 7
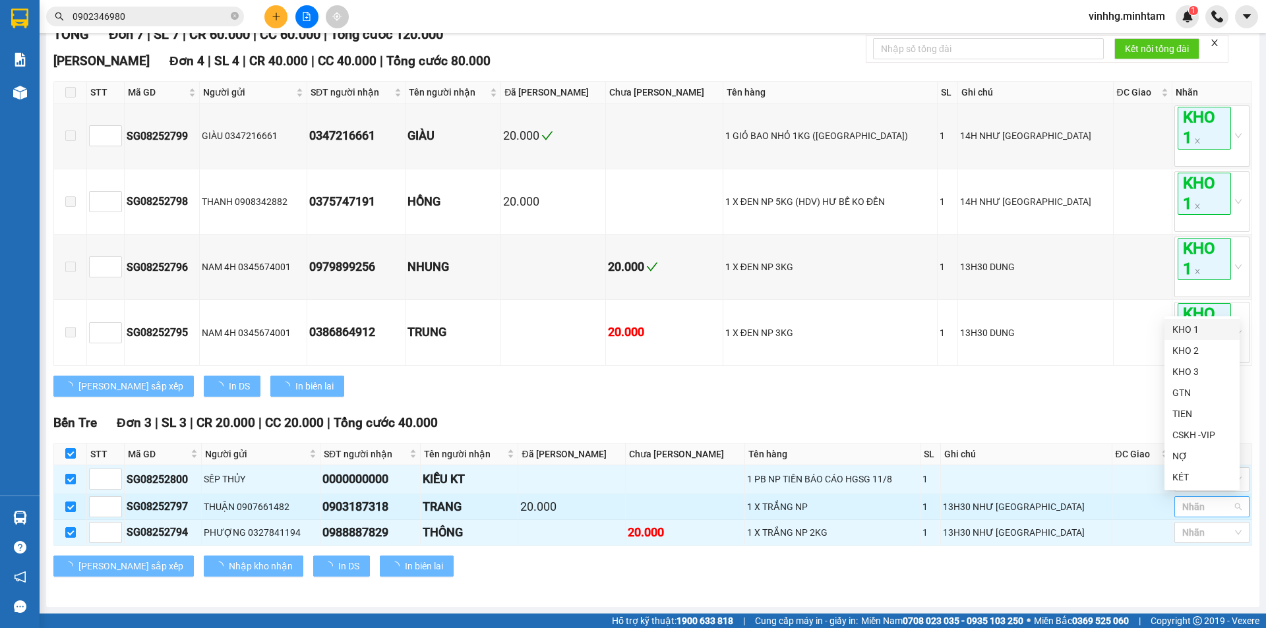
scroll to position [209, 0]
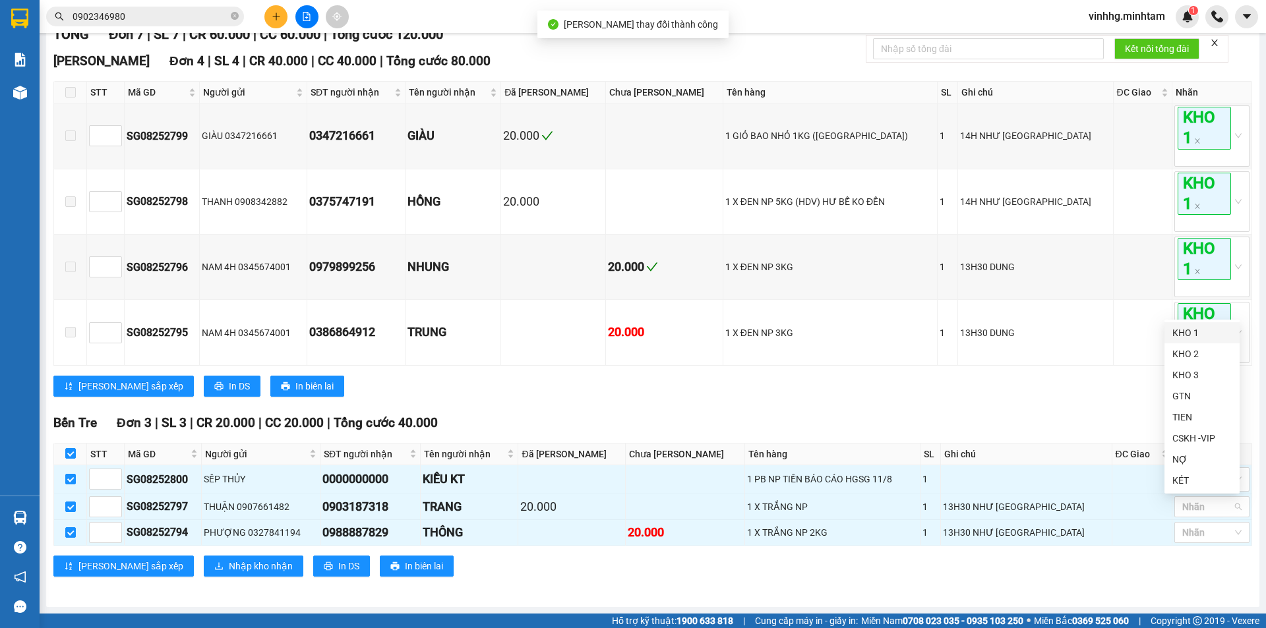
click at [1194, 340] on div "KHO 1" at bounding box center [1201, 332] width 75 height 21
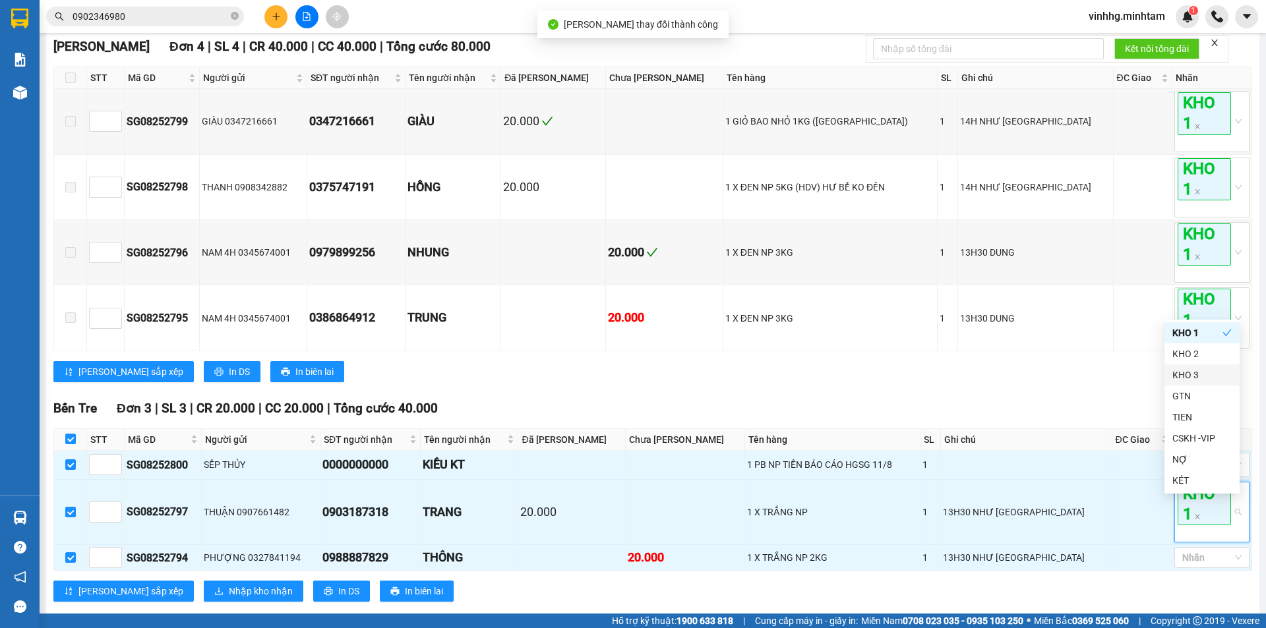
click at [1123, 382] on div "Lưu sắp xếp In DS In biên lai" at bounding box center [652, 371] width 1198 height 21
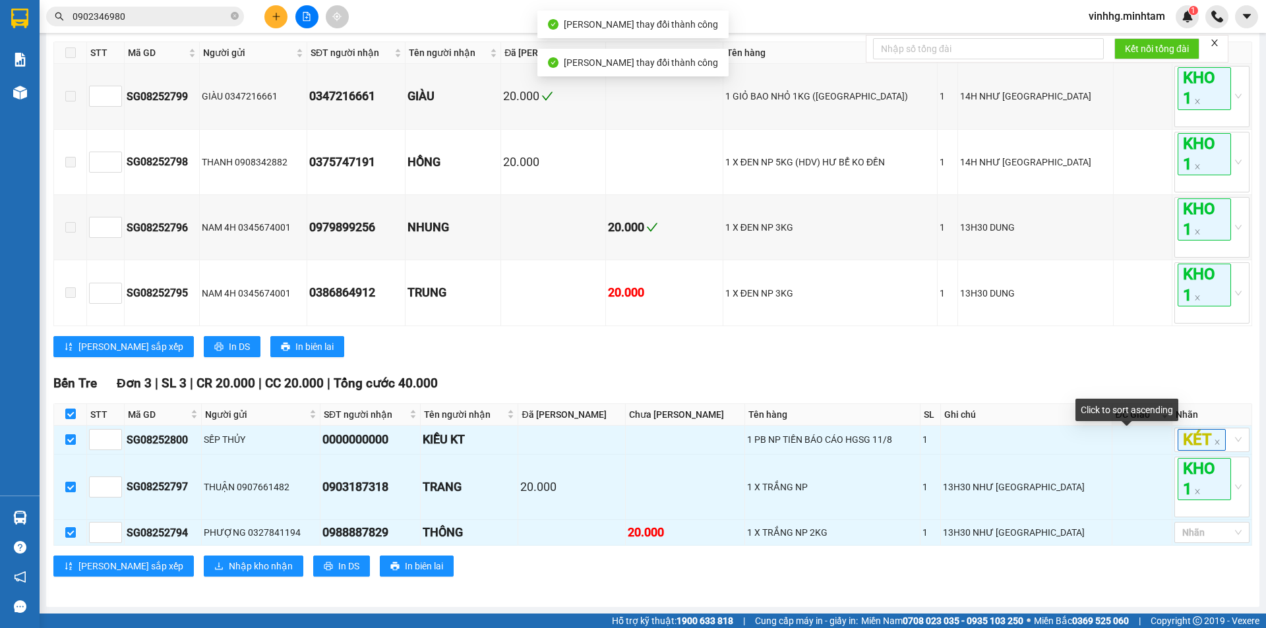
scroll to position [249, 0]
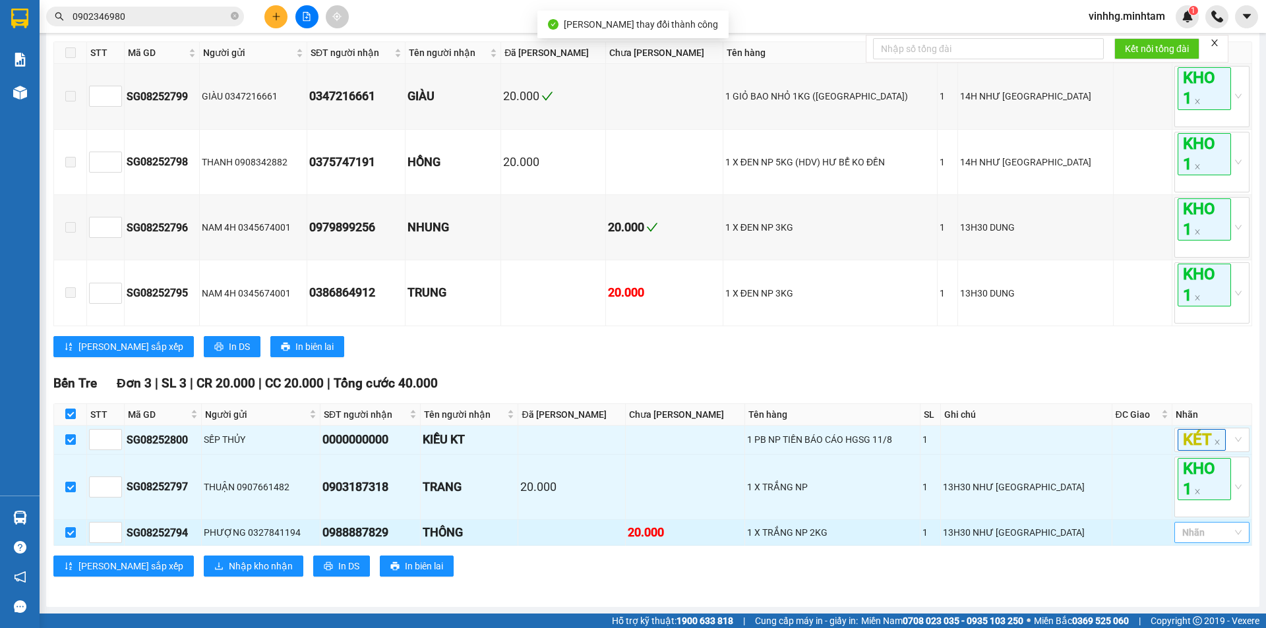
click at [1194, 540] on div at bounding box center [1204, 533] width 55 height 16
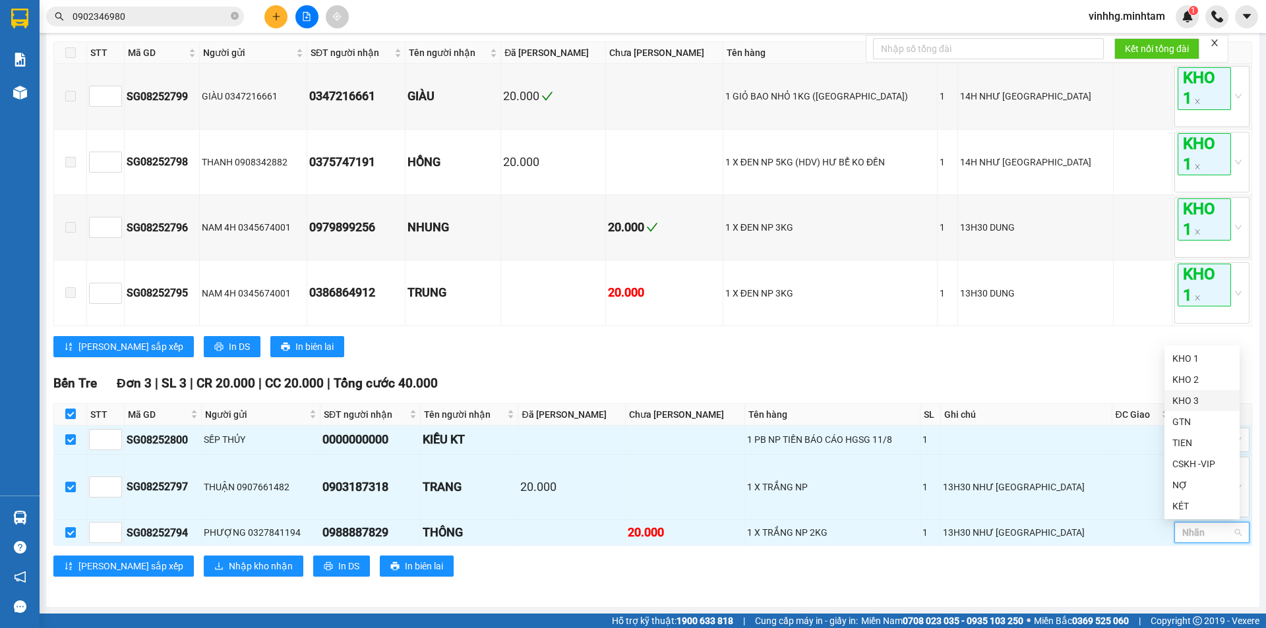
click at [1190, 392] on div "KHO 3" at bounding box center [1201, 400] width 75 height 21
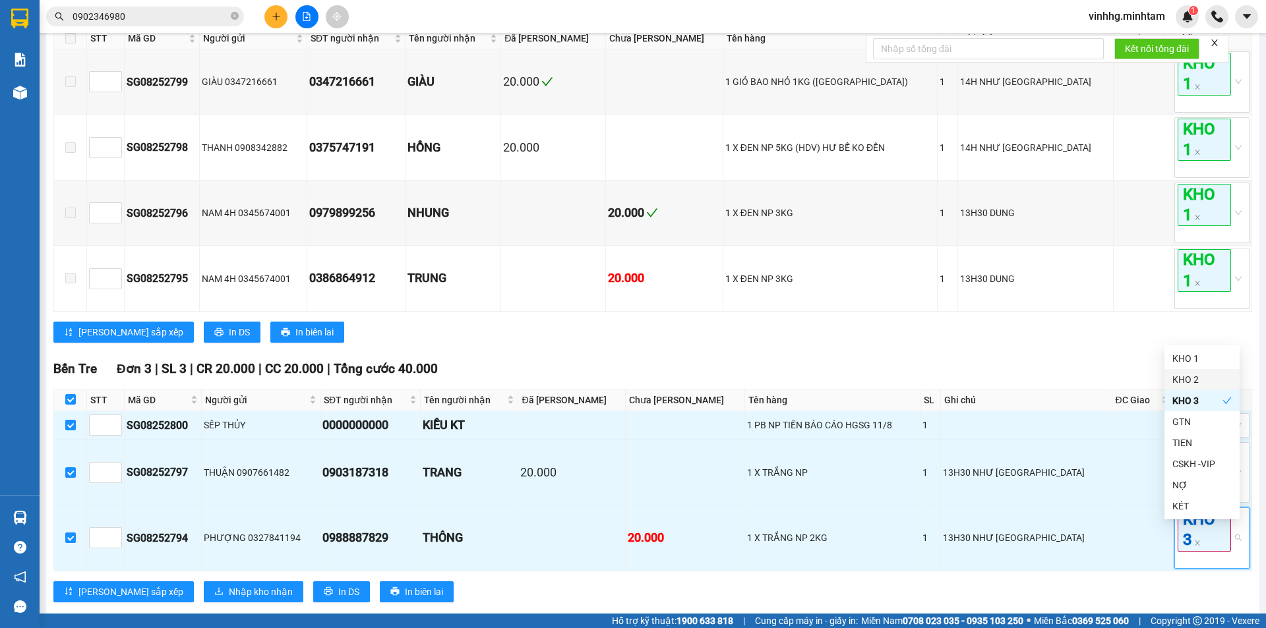
click at [1190, 388] on div "KHO 2" at bounding box center [1201, 379] width 75 height 21
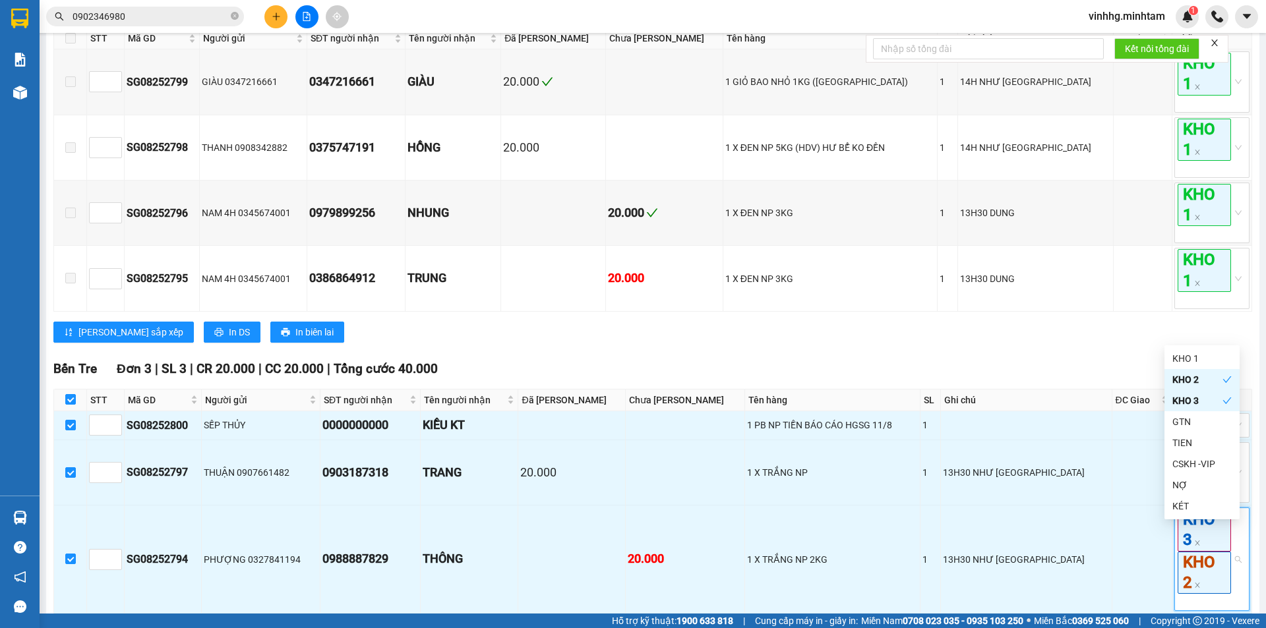
click at [1187, 405] on div "KHO 3" at bounding box center [1197, 401] width 50 height 15
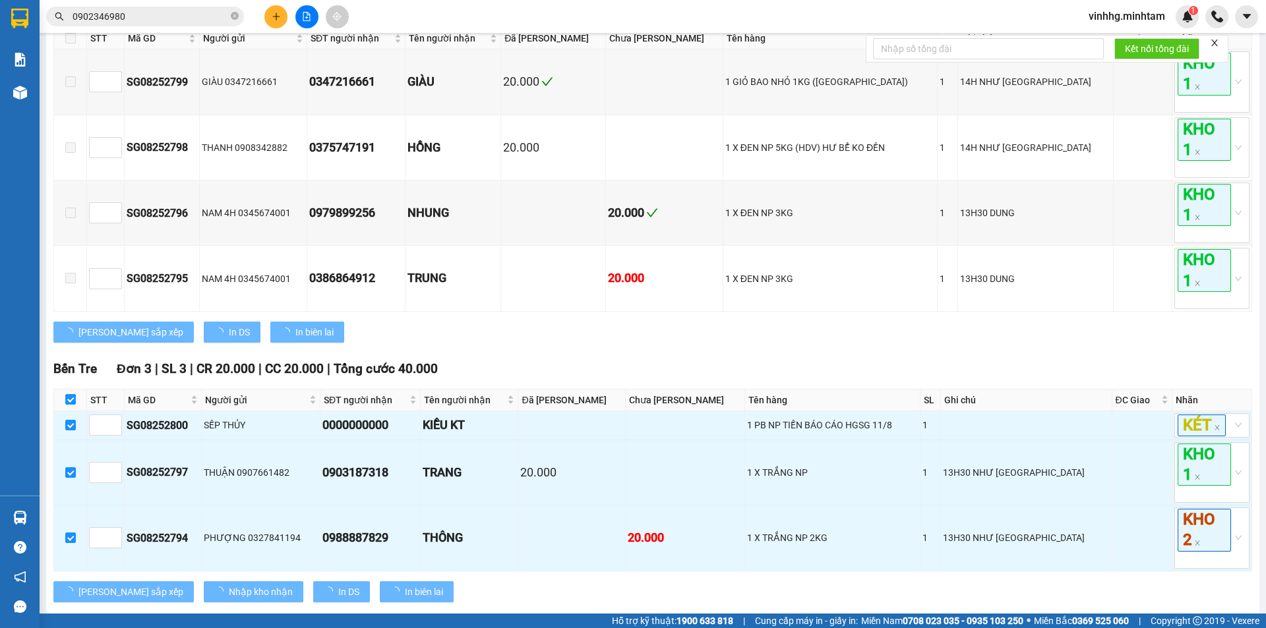
click at [1017, 367] on div "TỔNG Đơn 7 | SL 7 | CR 60.000 | CC 60.000 | Tổng cước 120.000 Ngã Tư Huyện Đơ…" at bounding box center [652, 294] width 1198 height 649
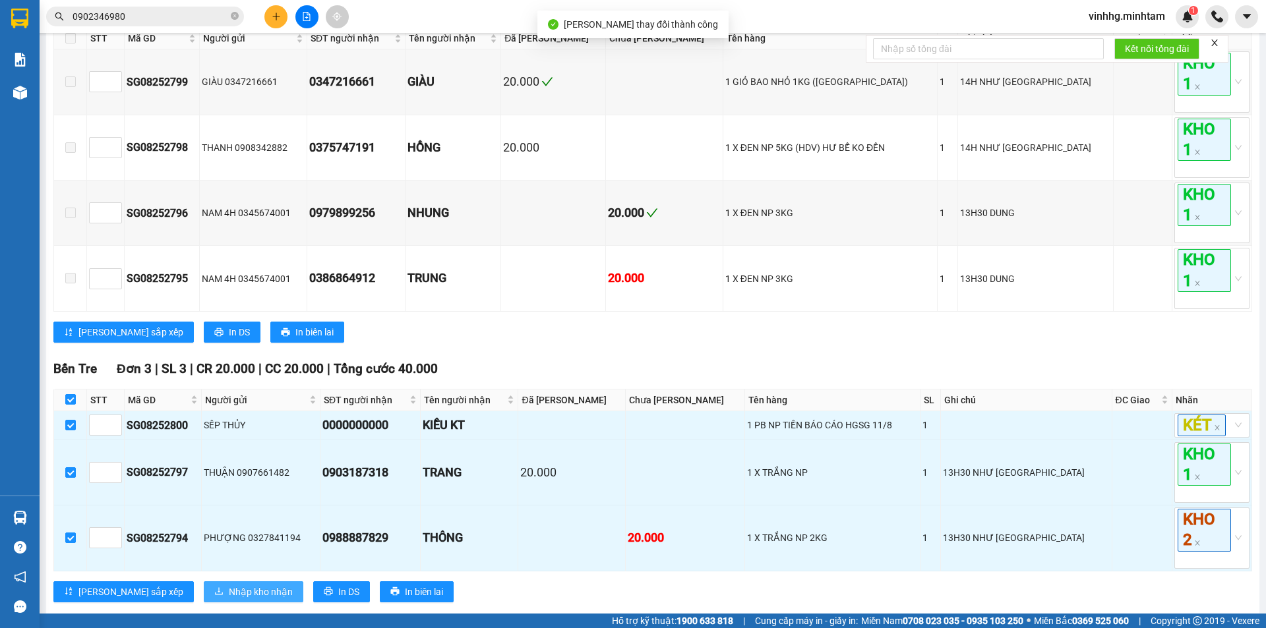
click at [204, 602] on button "Nhập kho nhận" at bounding box center [254, 591] width 100 height 21
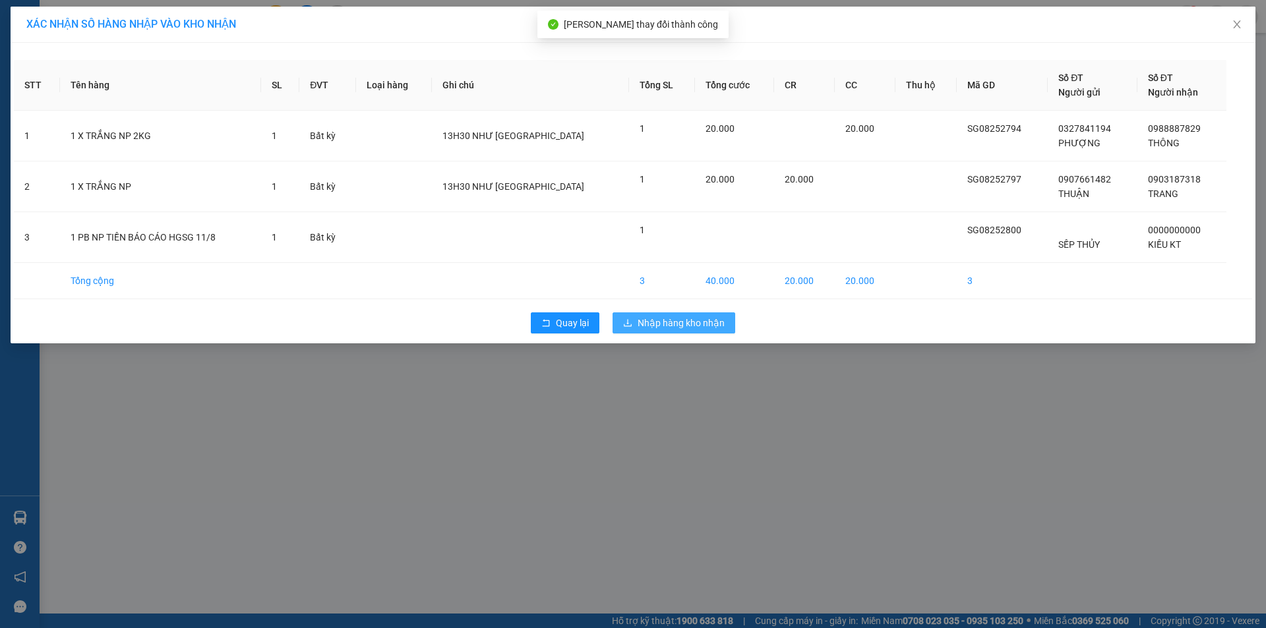
click at [682, 324] on span "Nhập hàng kho nhận" at bounding box center [680, 323] width 87 height 15
